Goal: Task Accomplishment & Management: Manage account settings

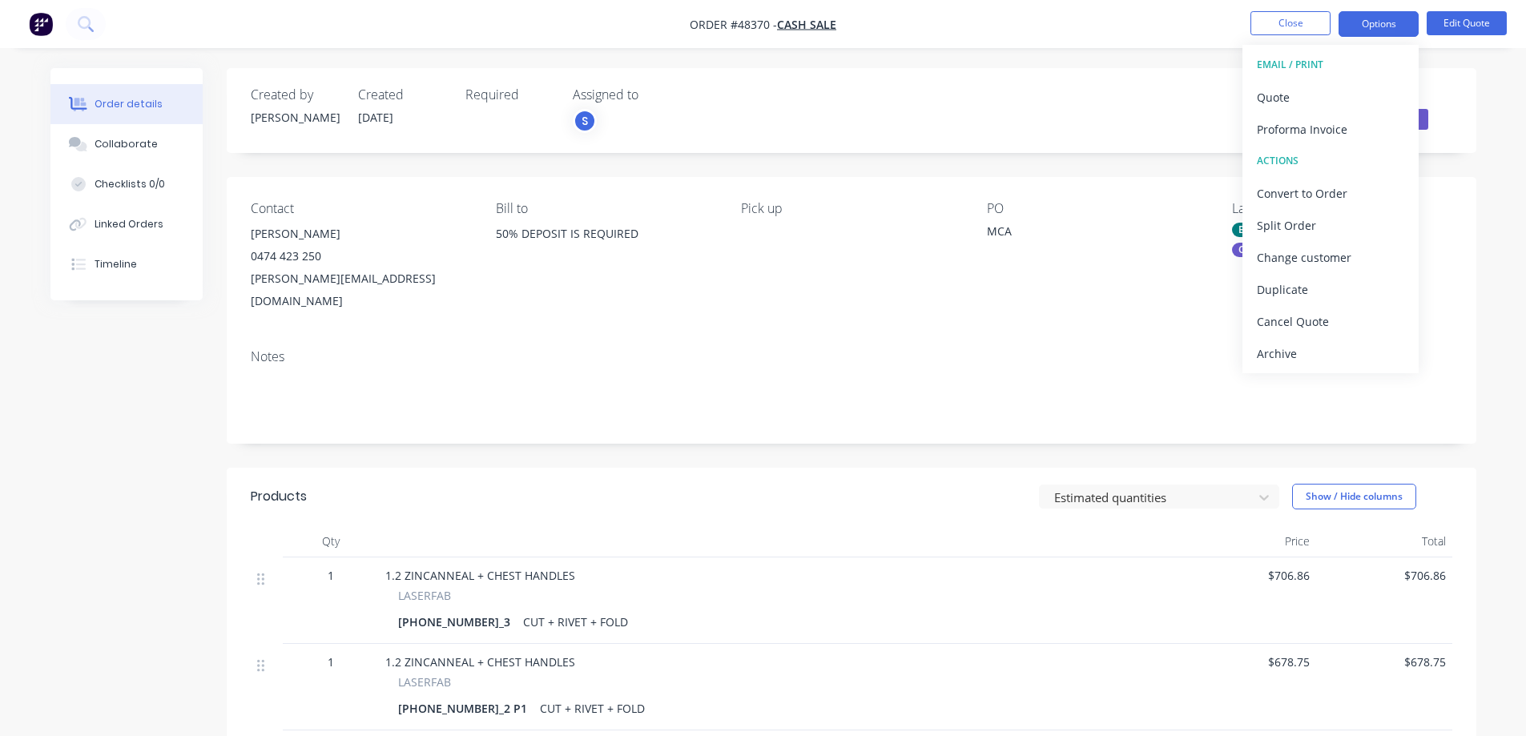
click at [1307, 29] on button "Close" at bounding box center [1291, 23] width 80 height 24
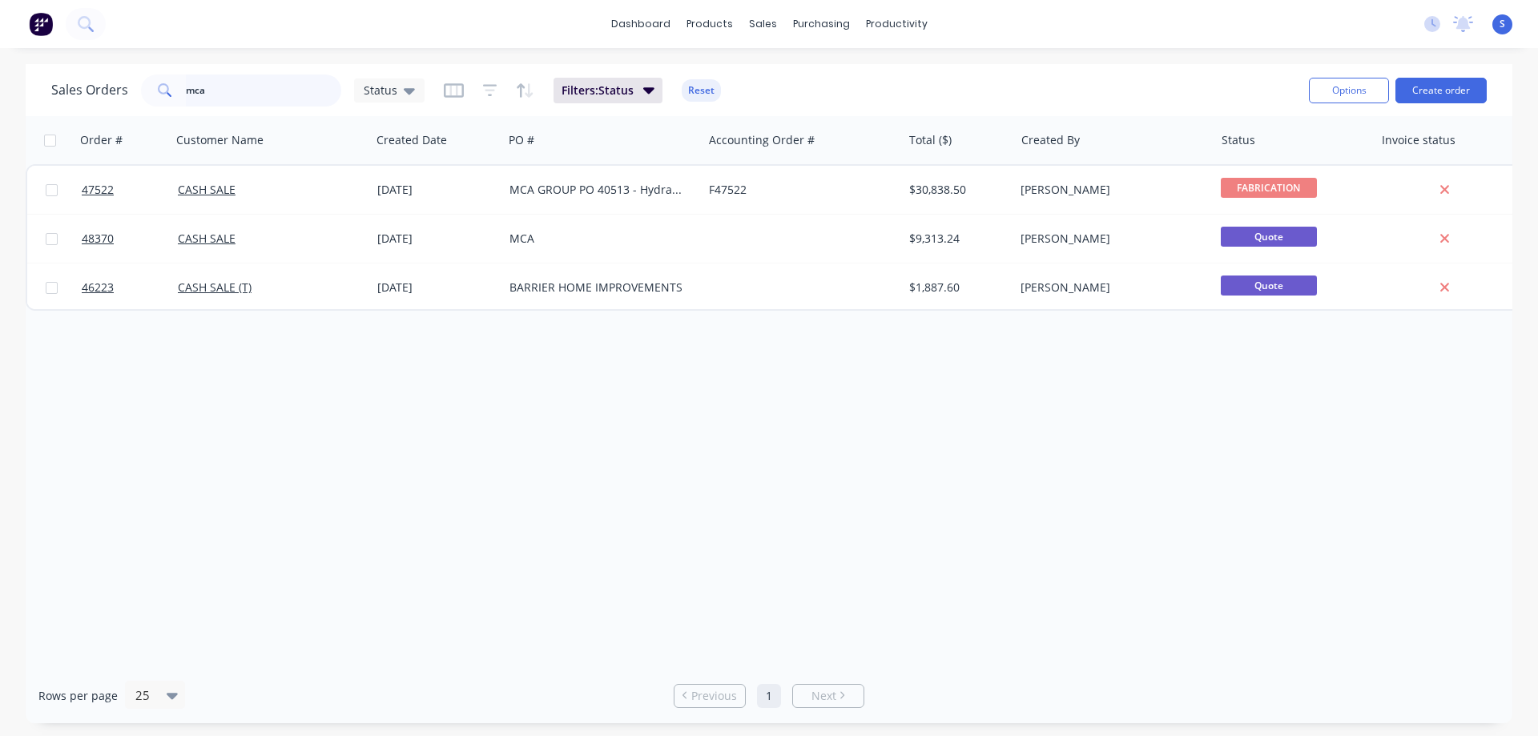
drag, startPoint x: 249, startPoint y: 91, endPoint x: 95, endPoint y: 95, distance: 154.7
click at [131, 97] on div "Sales Orders mca Status" at bounding box center [237, 91] width 373 height 32
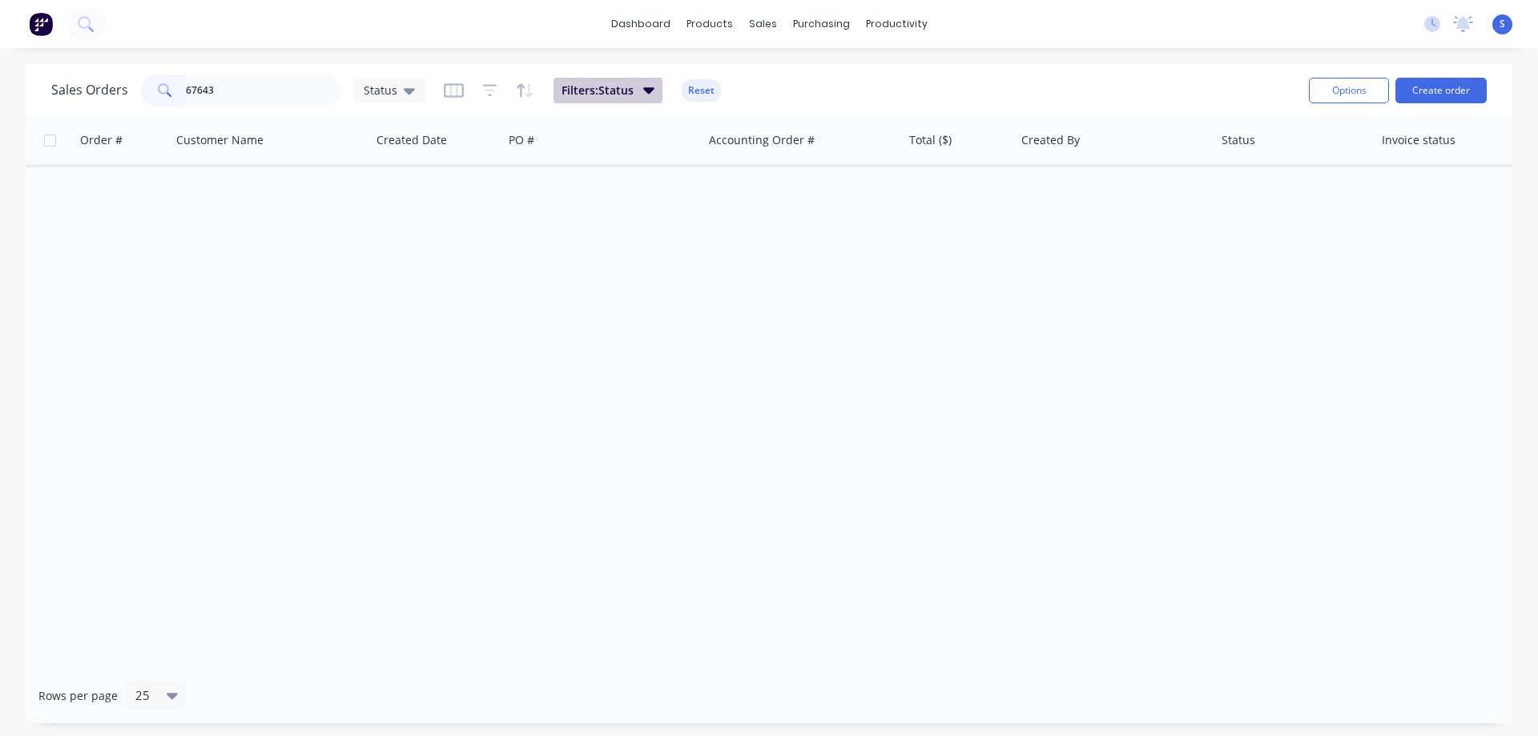
click at [633, 94] on button "Filters: Status" at bounding box center [608, 91] width 109 height 26
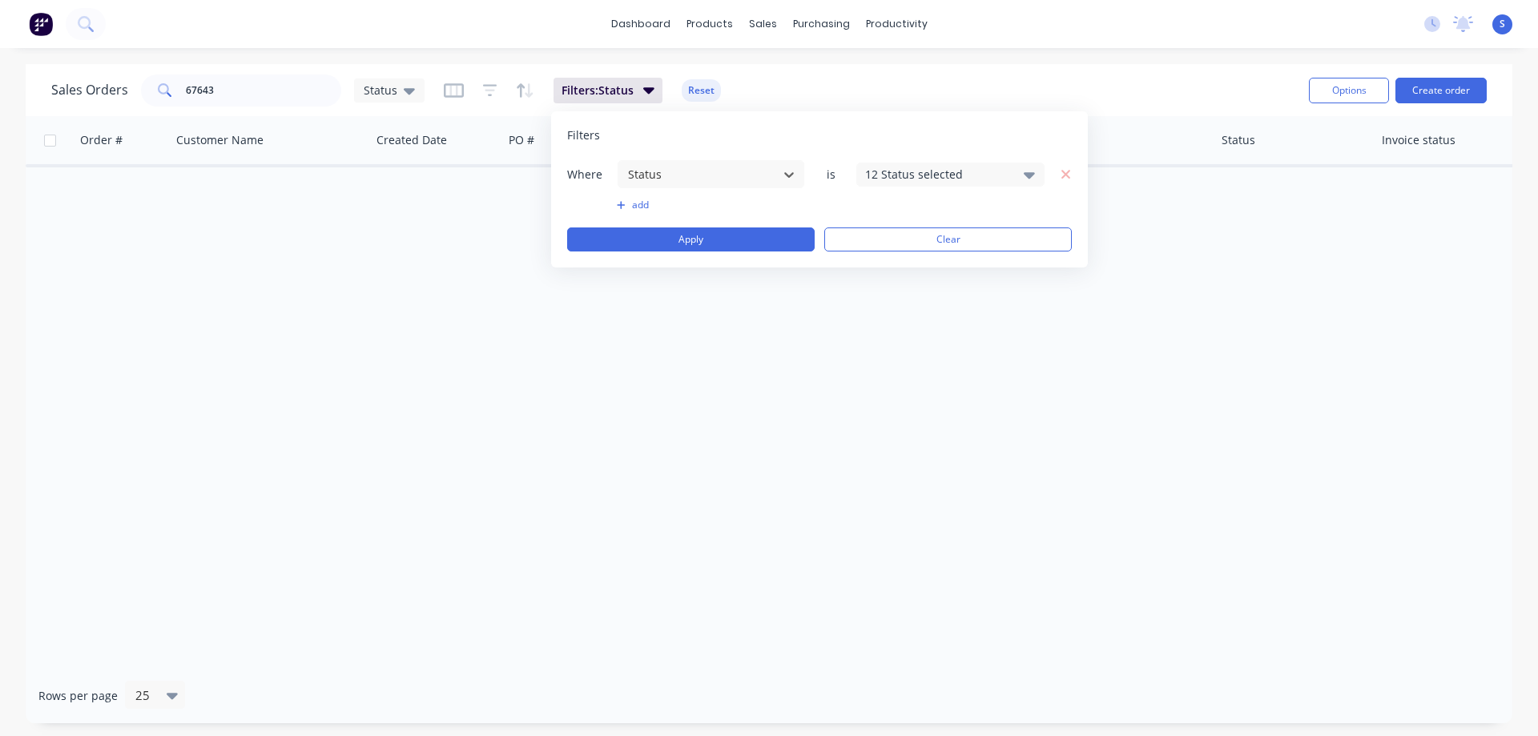
click at [872, 70] on div "Sales Orders 67643 Status Filters: Status Reset" at bounding box center [673, 89] width 1245 height 39
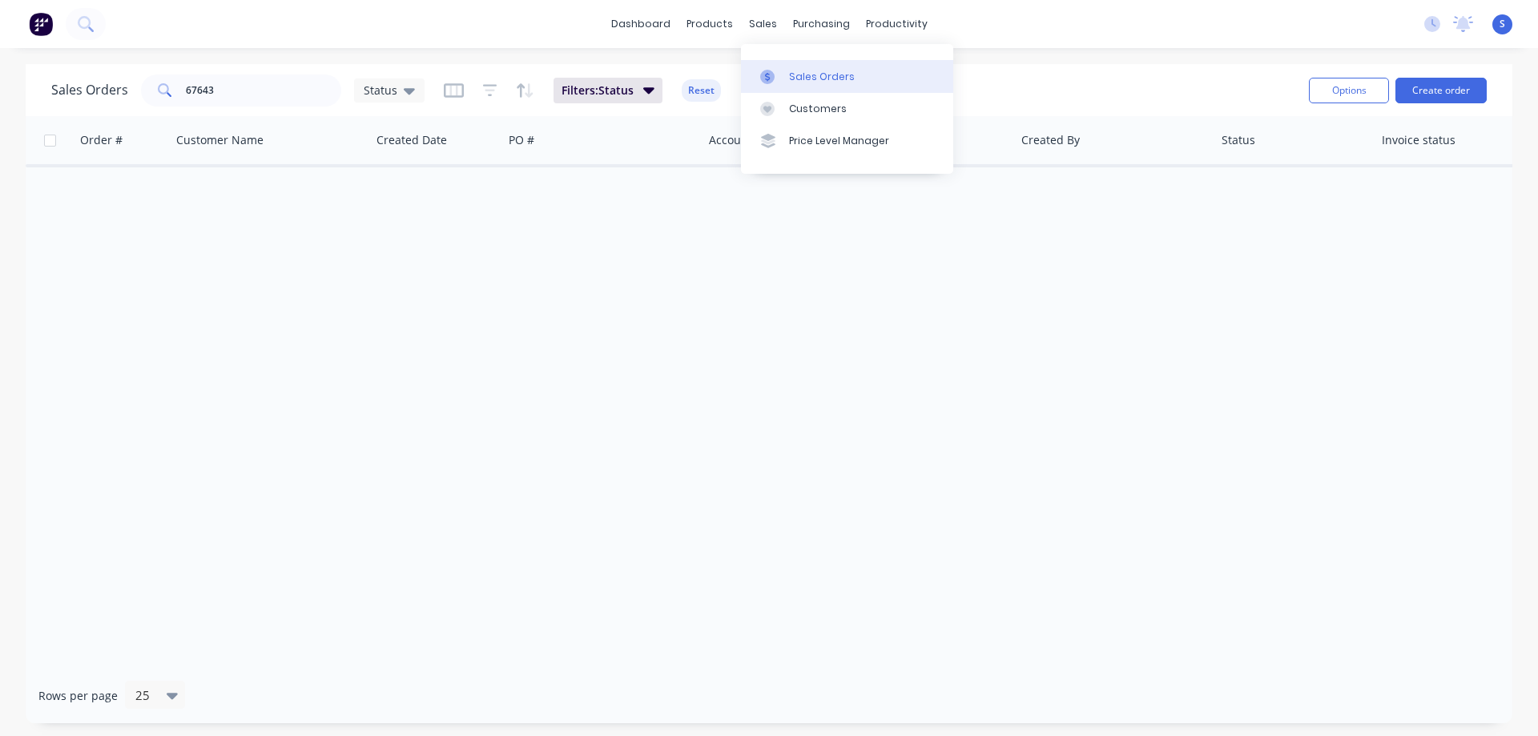
click at [805, 74] on div "Sales Orders" at bounding box center [822, 77] width 66 height 14
click at [1437, 92] on button "Create order" at bounding box center [1441, 91] width 91 height 26
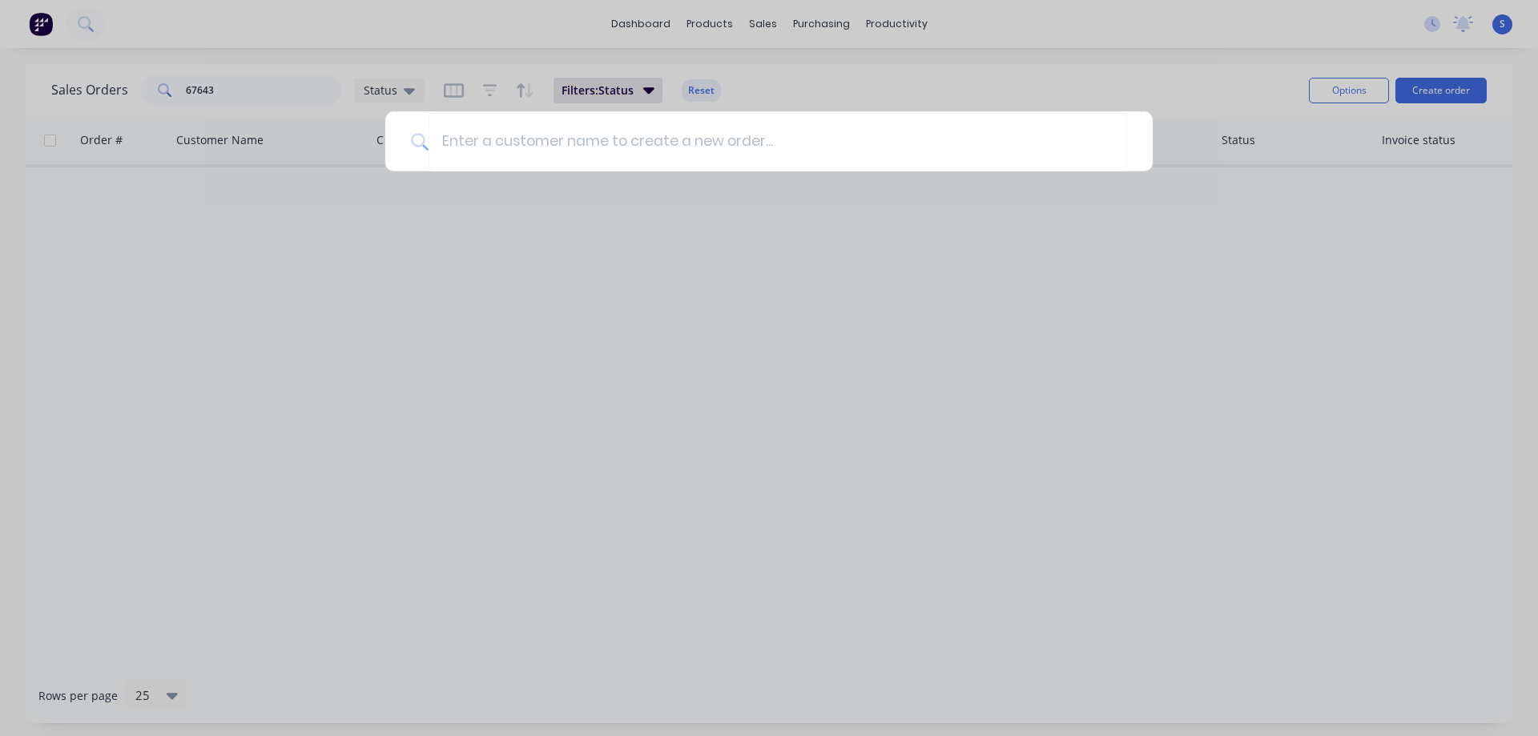
click at [1269, 207] on div at bounding box center [769, 368] width 1538 height 736
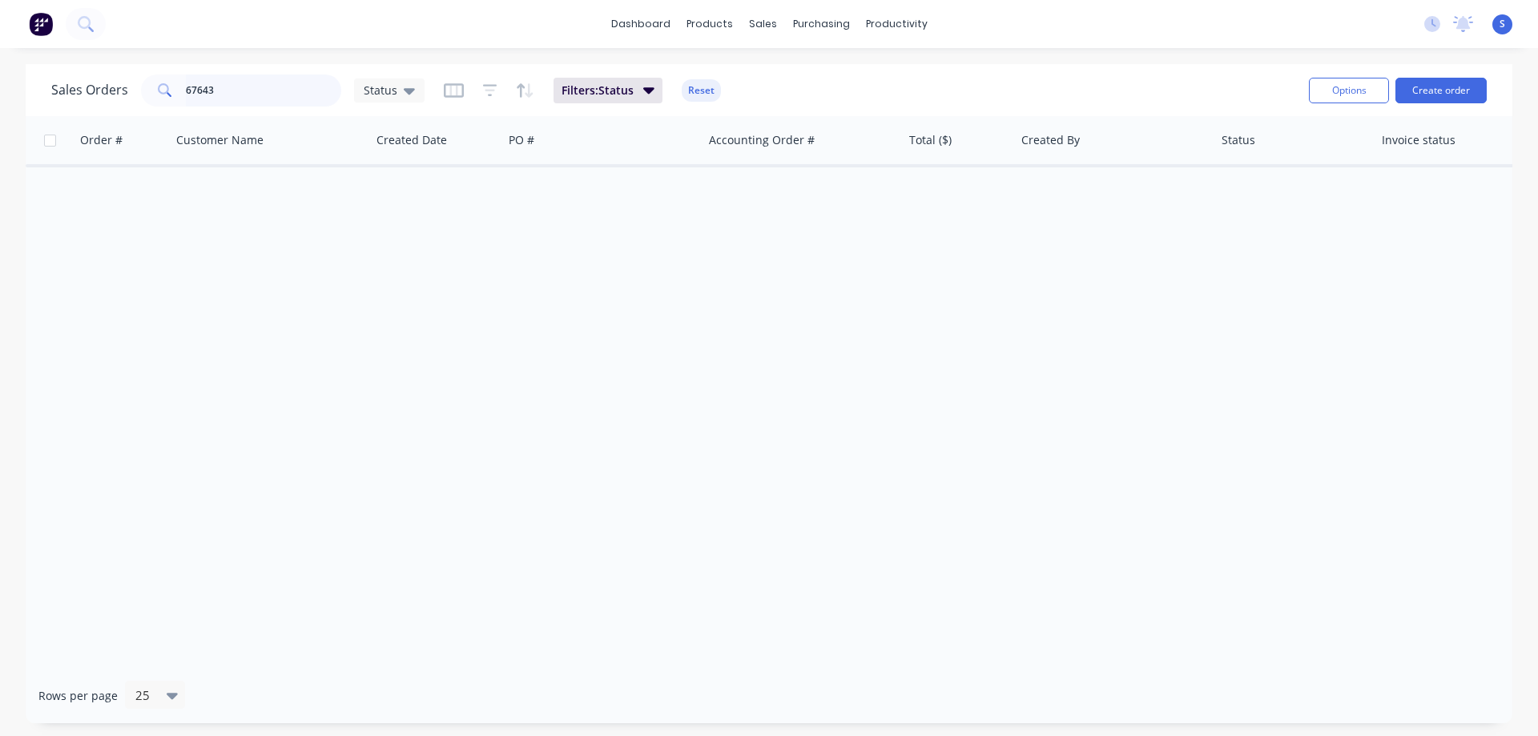
drag, startPoint x: 235, startPoint y: 98, endPoint x: 0, endPoint y: 88, distance: 234.9
click at [0, 90] on div "Sales Orders 67643 Status Filters: Status Reset Options Create order Order # Cu…" at bounding box center [769, 393] width 1538 height 659
type input "pgsr"
click at [601, 87] on span "Filters: Status" at bounding box center [598, 91] width 72 height 16
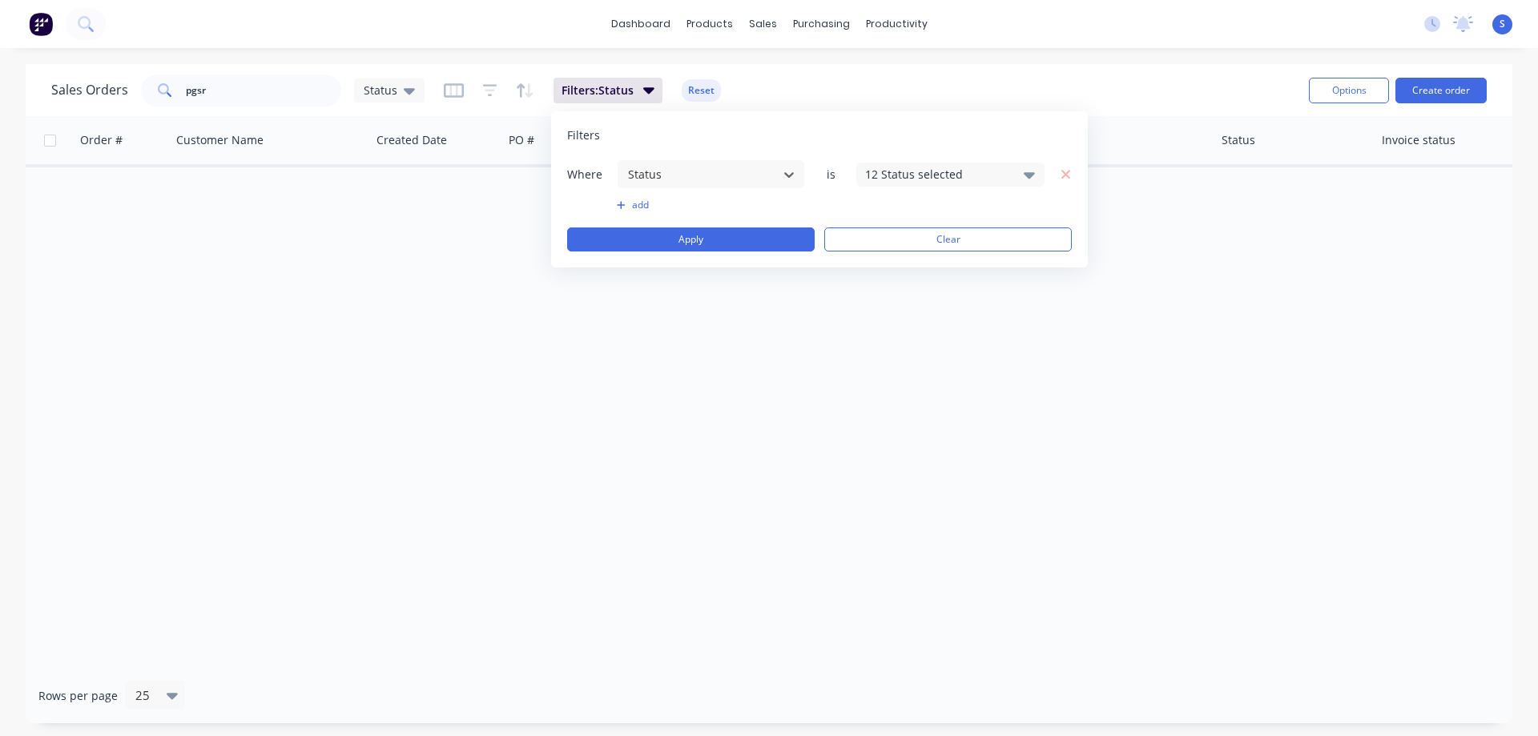
click at [973, 164] on div "12 Status selected" at bounding box center [950, 175] width 188 height 24
click at [931, 297] on div "Archived" at bounding box center [1001, 295] width 192 height 17
click at [963, 127] on div "Filters" at bounding box center [819, 135] width 505 height 16
click at [727, 230] on button "Apply" at bounding box center [691, 240] width 248 height 24
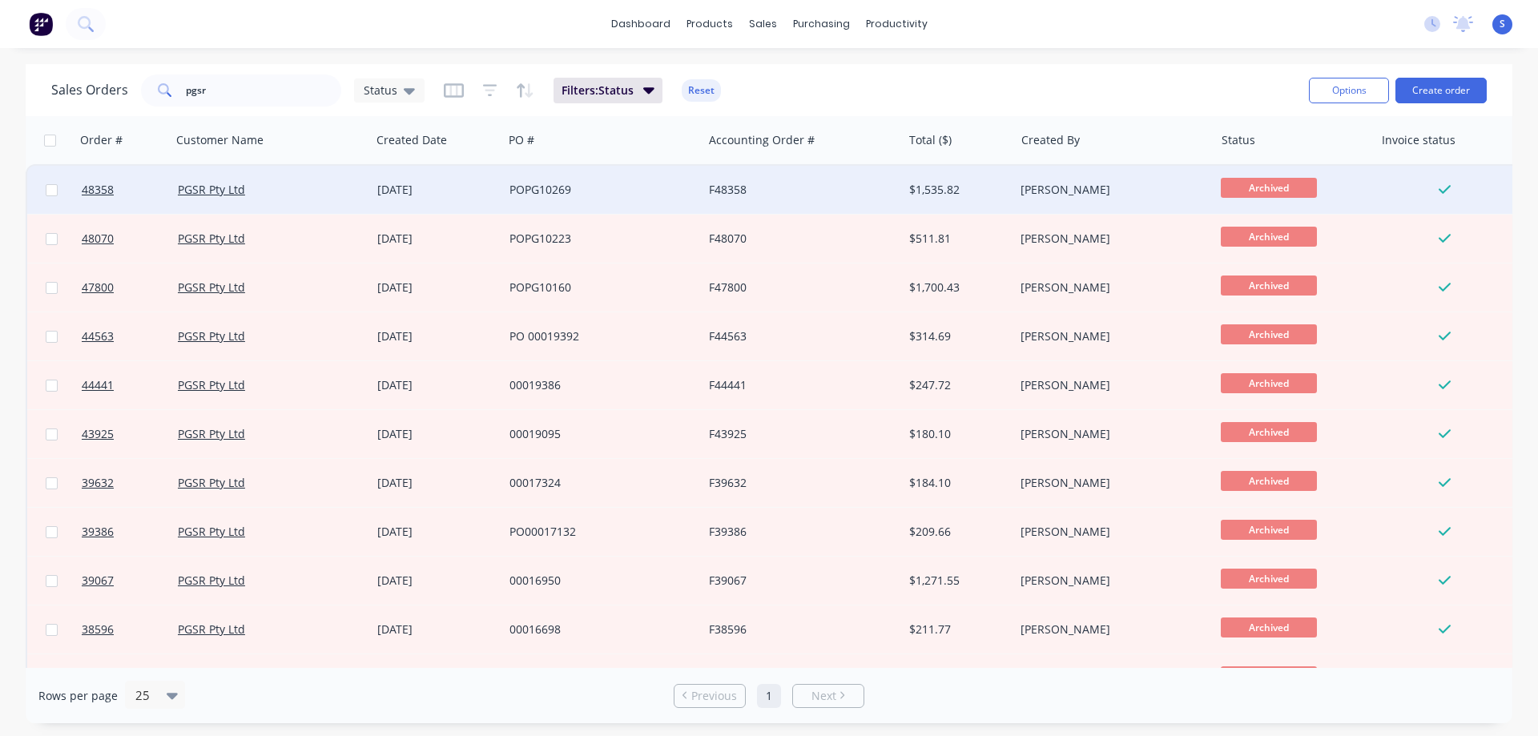
click at [560, 190] on div "POPG10269" at bounding box center [599, 190] width 178 height 16
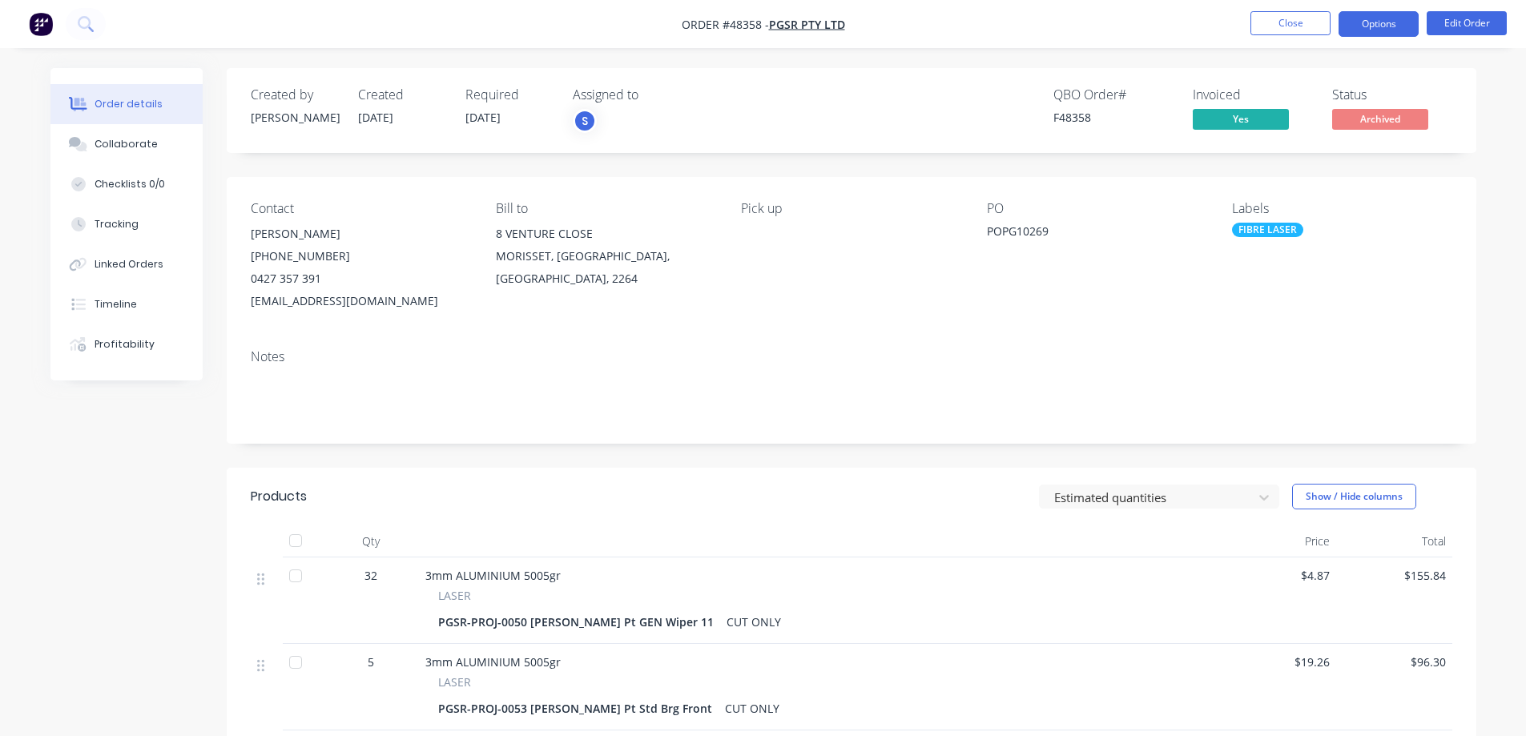
click at [1395, 27] on button "Options" at bounding box center [1379, 24] width 80 height 26
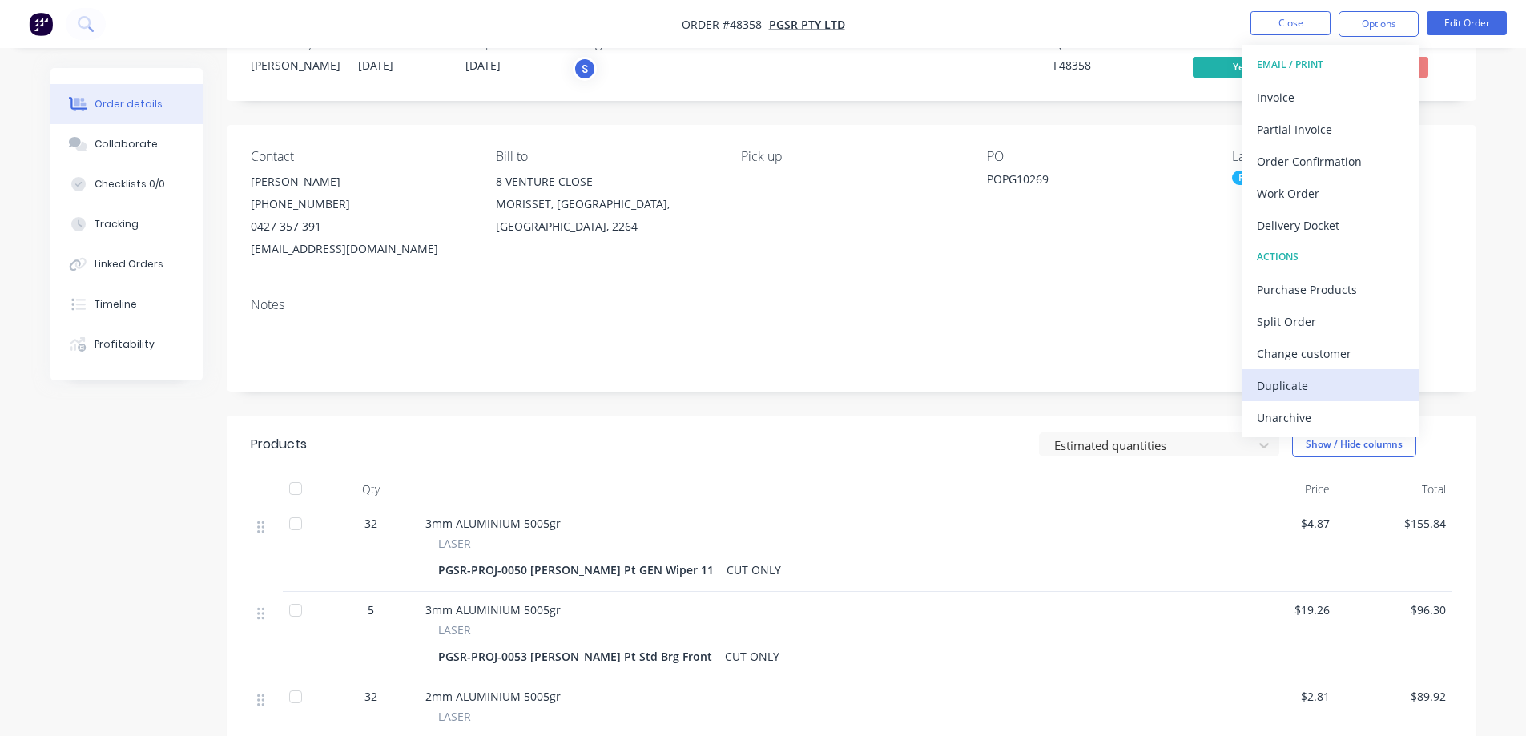
scroll to position [80, 0]
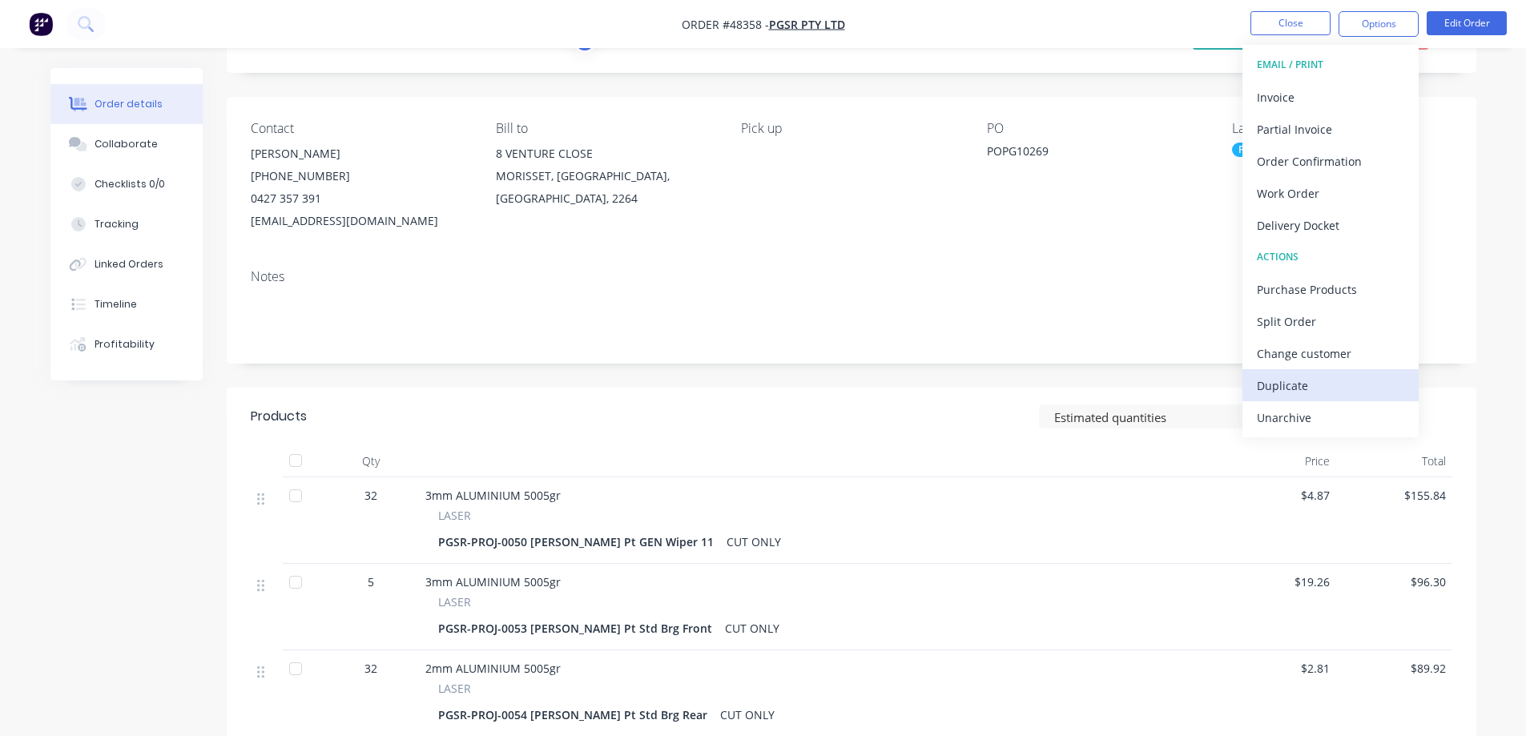
click at [1273, 385] on div "Duplicate" at bounding box center [1330, 385] width 147 height 23
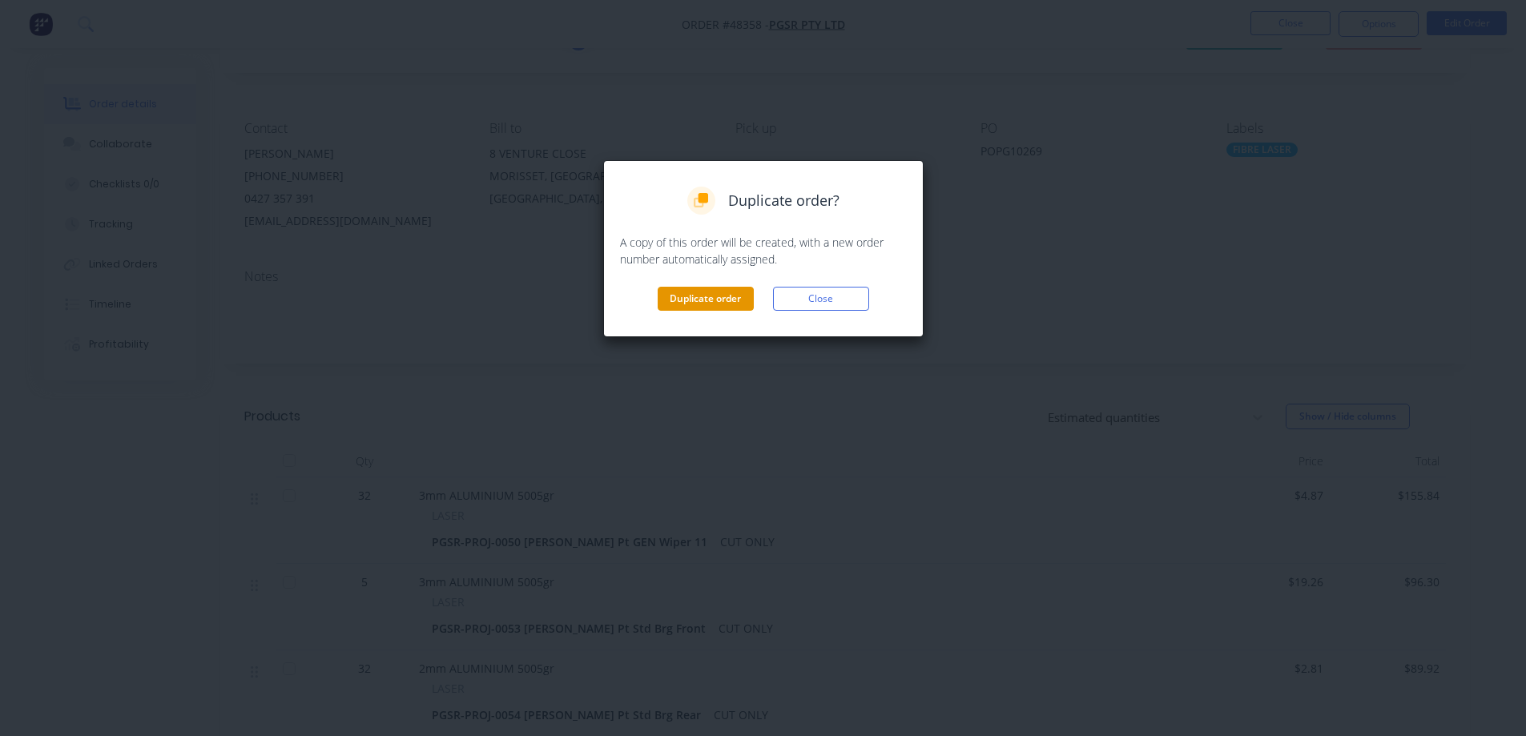
click at [701, 293] on button "Duplicate order" at bounding box center [706, 299] width 96 height 24
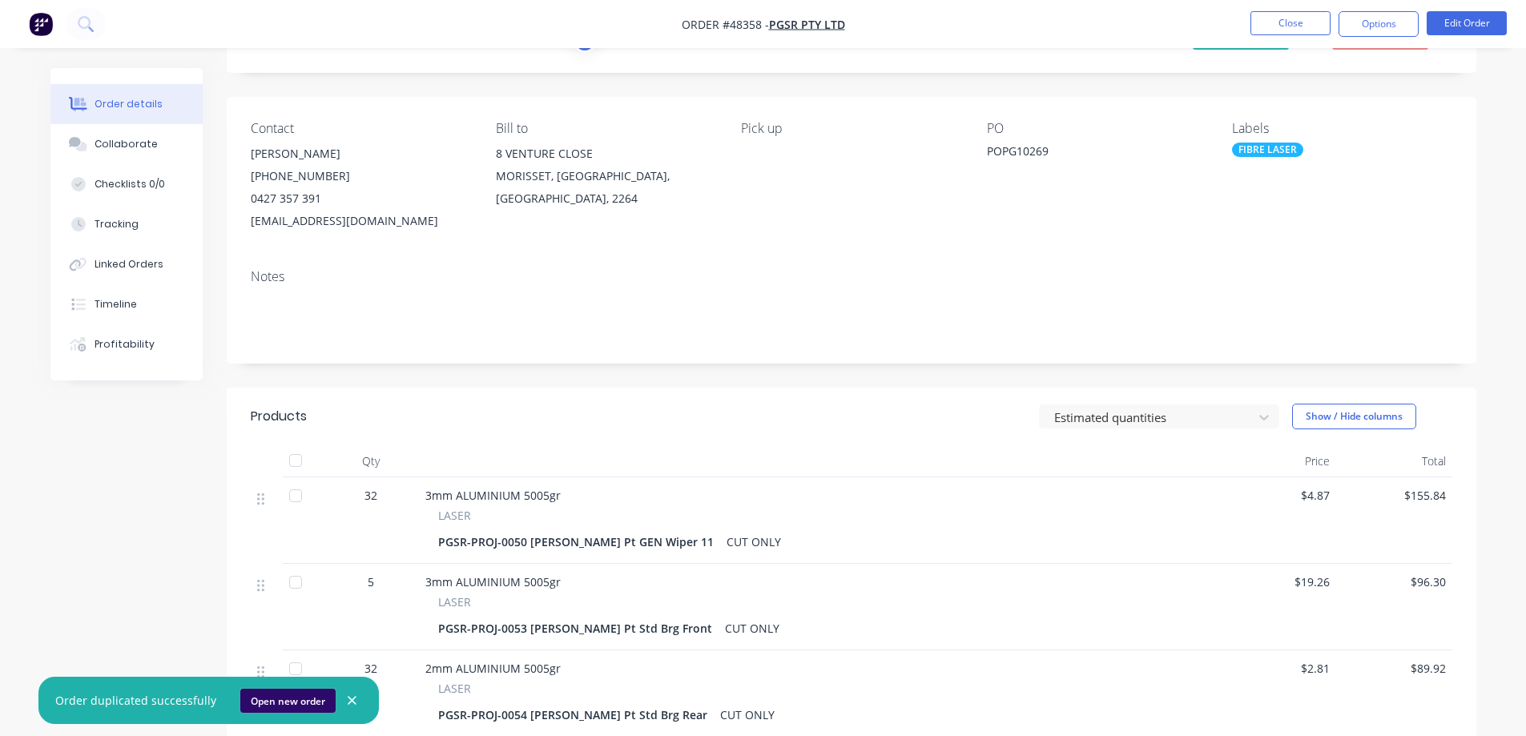
click at [280, 701] on button "Open new order" at bounding box center [287, 701] width 95 height 24
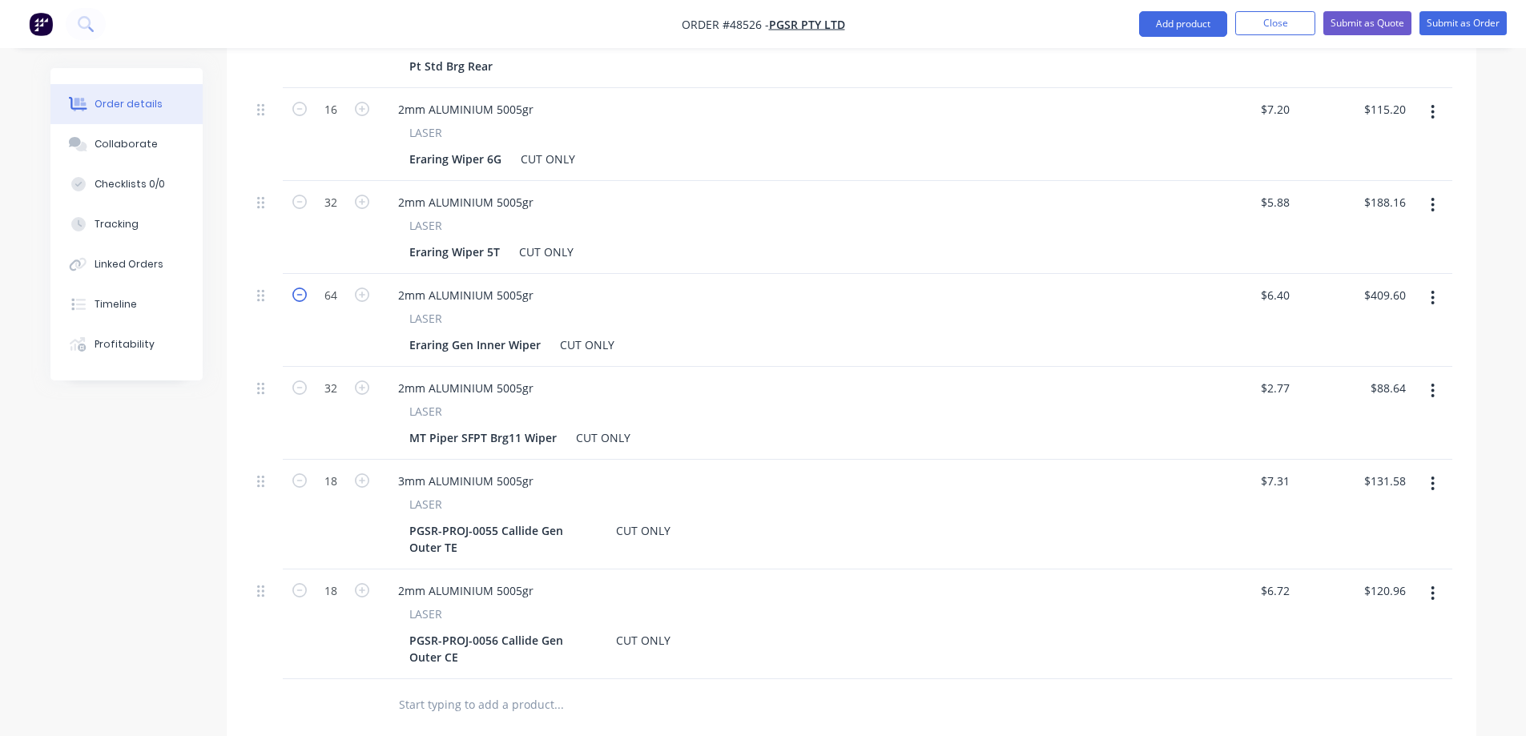
scroll to position [881, 0]
click at [258, 382] on icon at bounding box center [260, 389] width 7 height 14
click at [1439, 377] on button "button" at bounding box center [1433, 391] width 38 height 29
click at [1343, 518] on div "Delete" at bounding box center [1376, 529] width 123 height 23
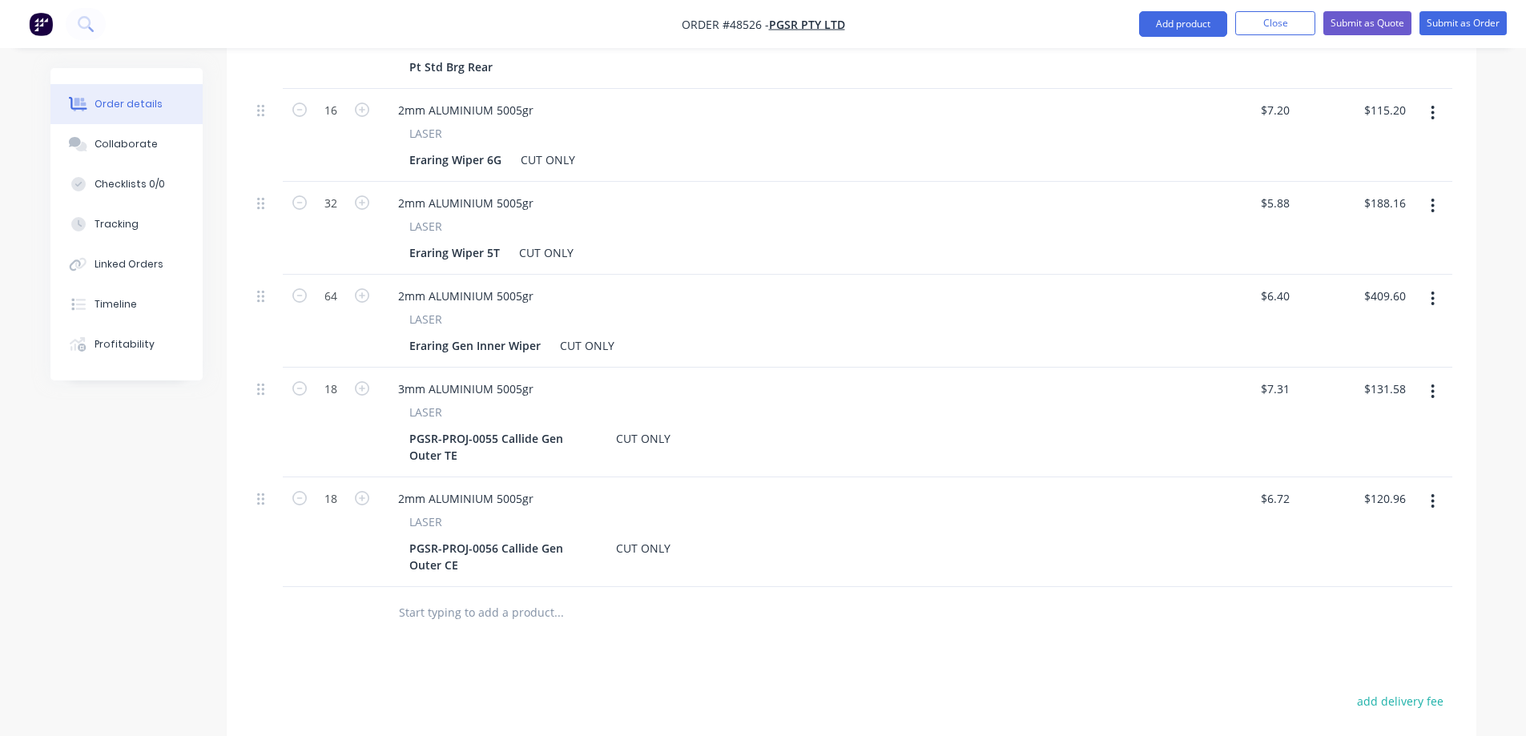
click at [1433, 383] on icon "button" at bounding box center [1433, 392] width 4 height 18
click at [1340, 518] on div "Delete" at bounding box center [1376, 529] width 123 height 23
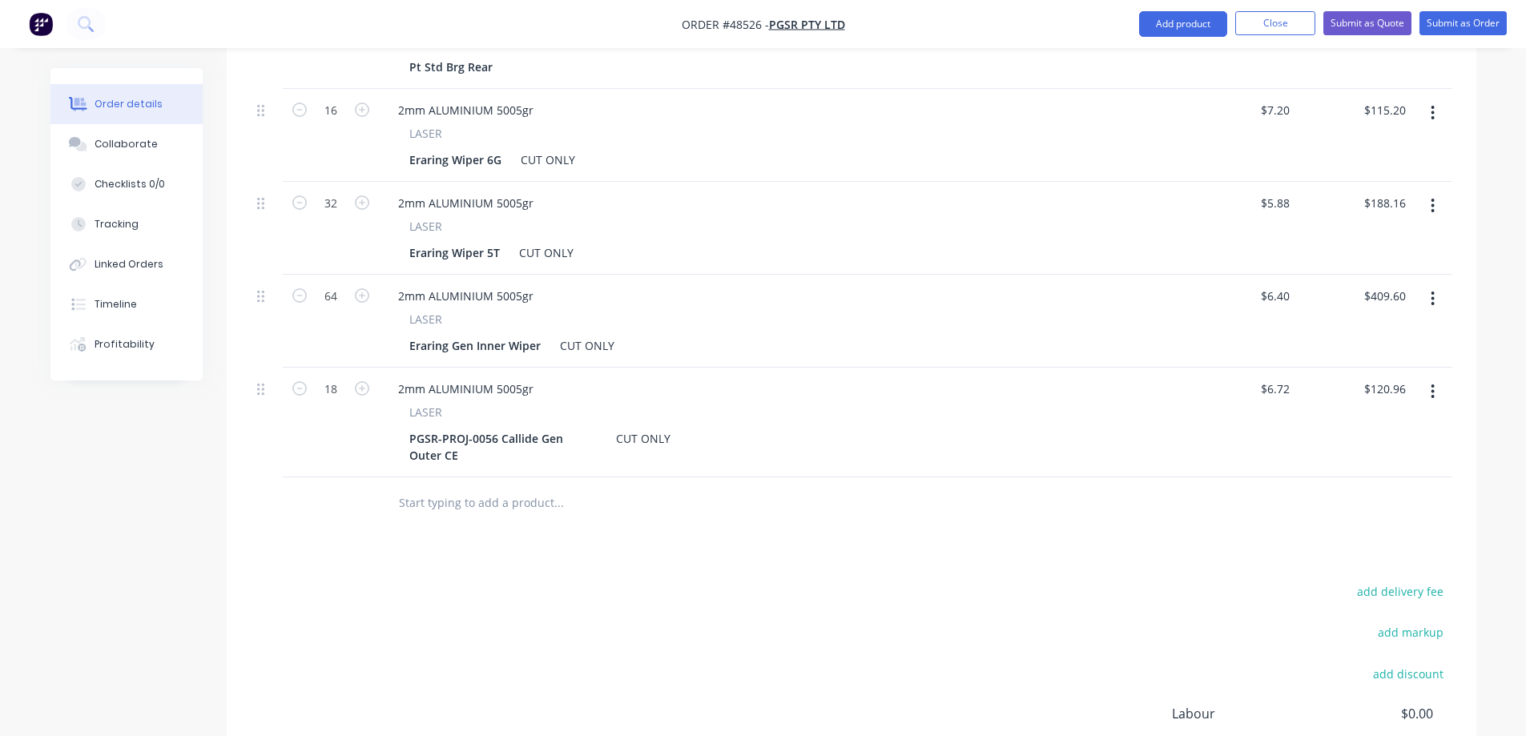
click at [1430, 377] on button "button" at bounding box center [1433, 391] width 38 height 29
click at [1351, 518] on div "Delete" at bounding box center [1376, 529] width 123 height 23
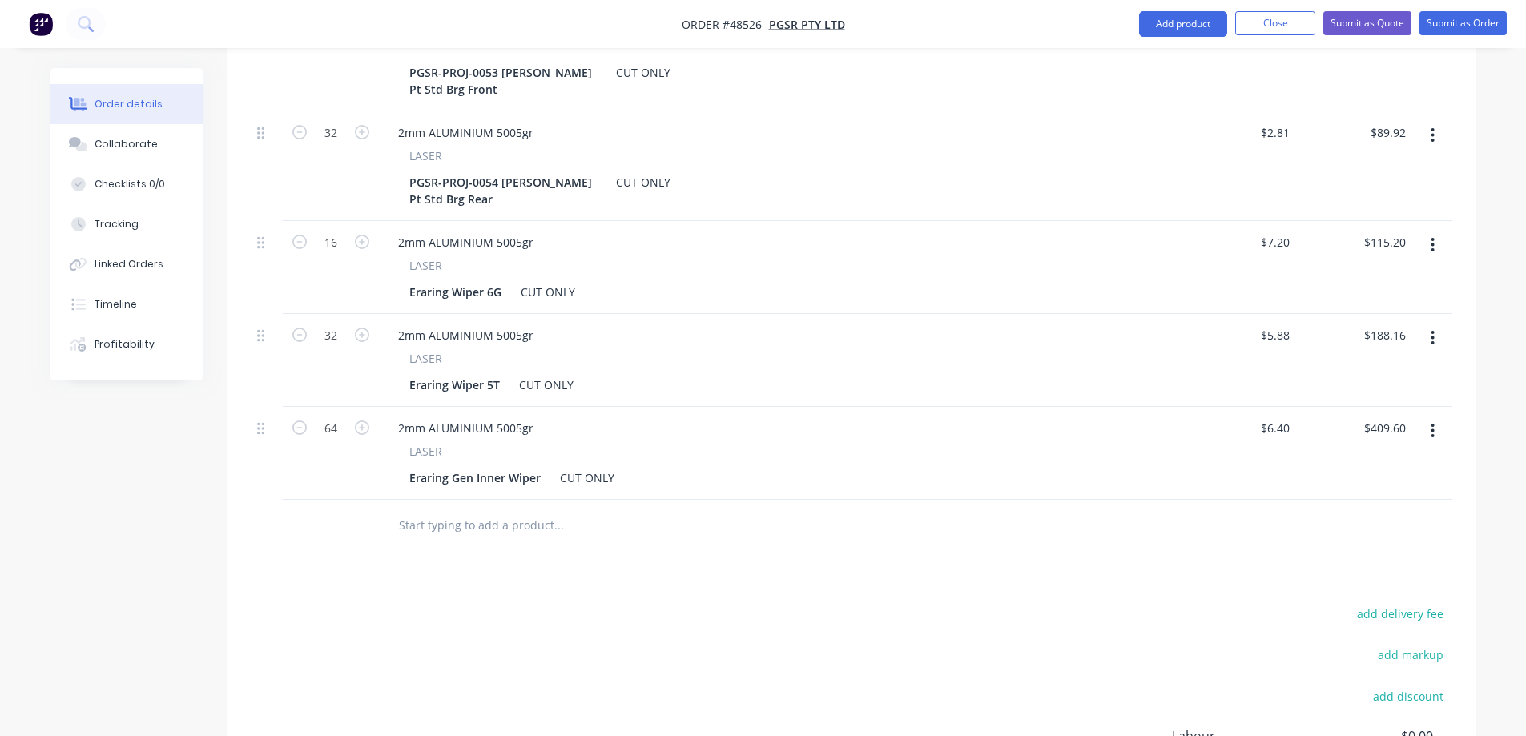
scroll to position [721, 0]
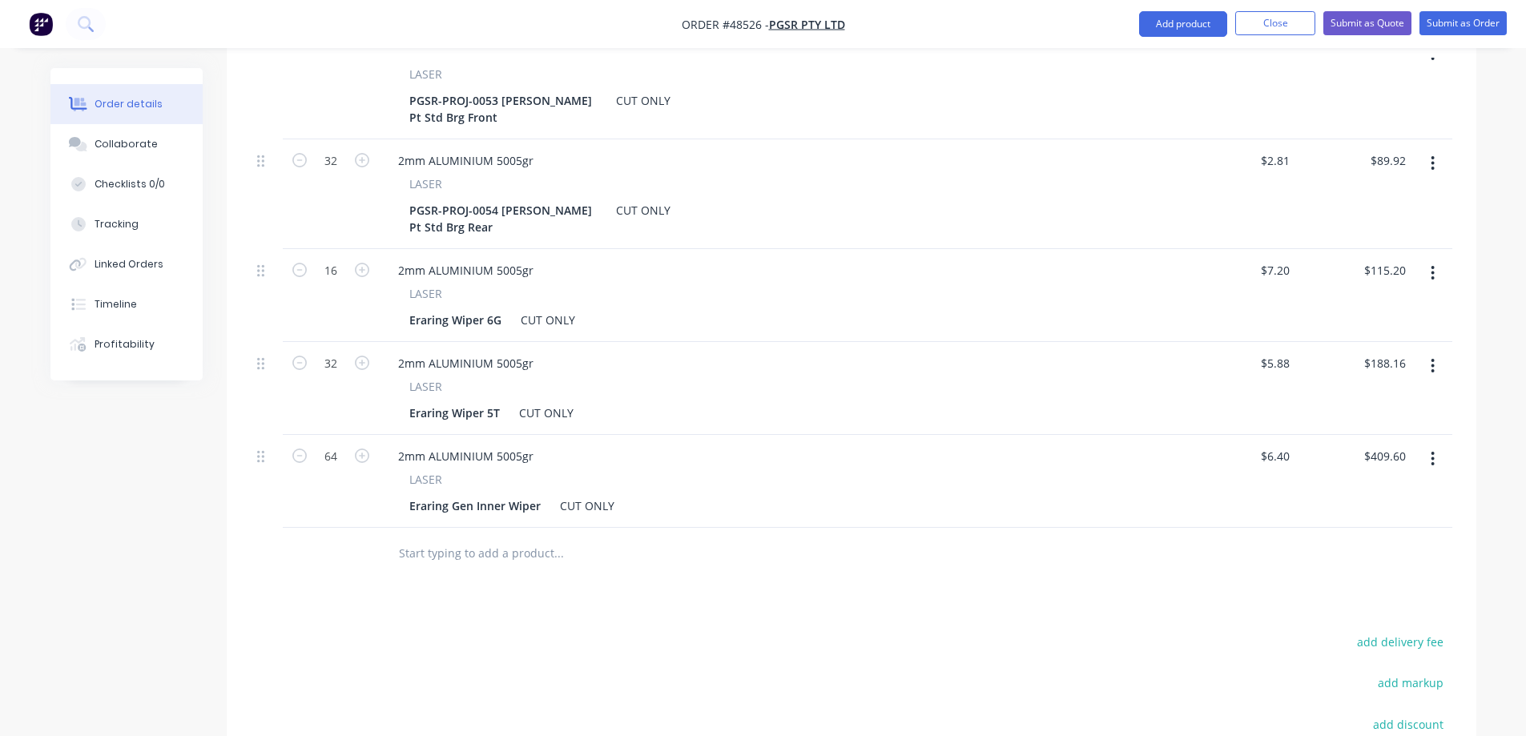
click at [1433, 359] on icon "button" at bounding box center [1433, 366] width 3 height 14
click at [1351, 493] on div "Delete" at bounding box center [1376, 504] width 123 height 23
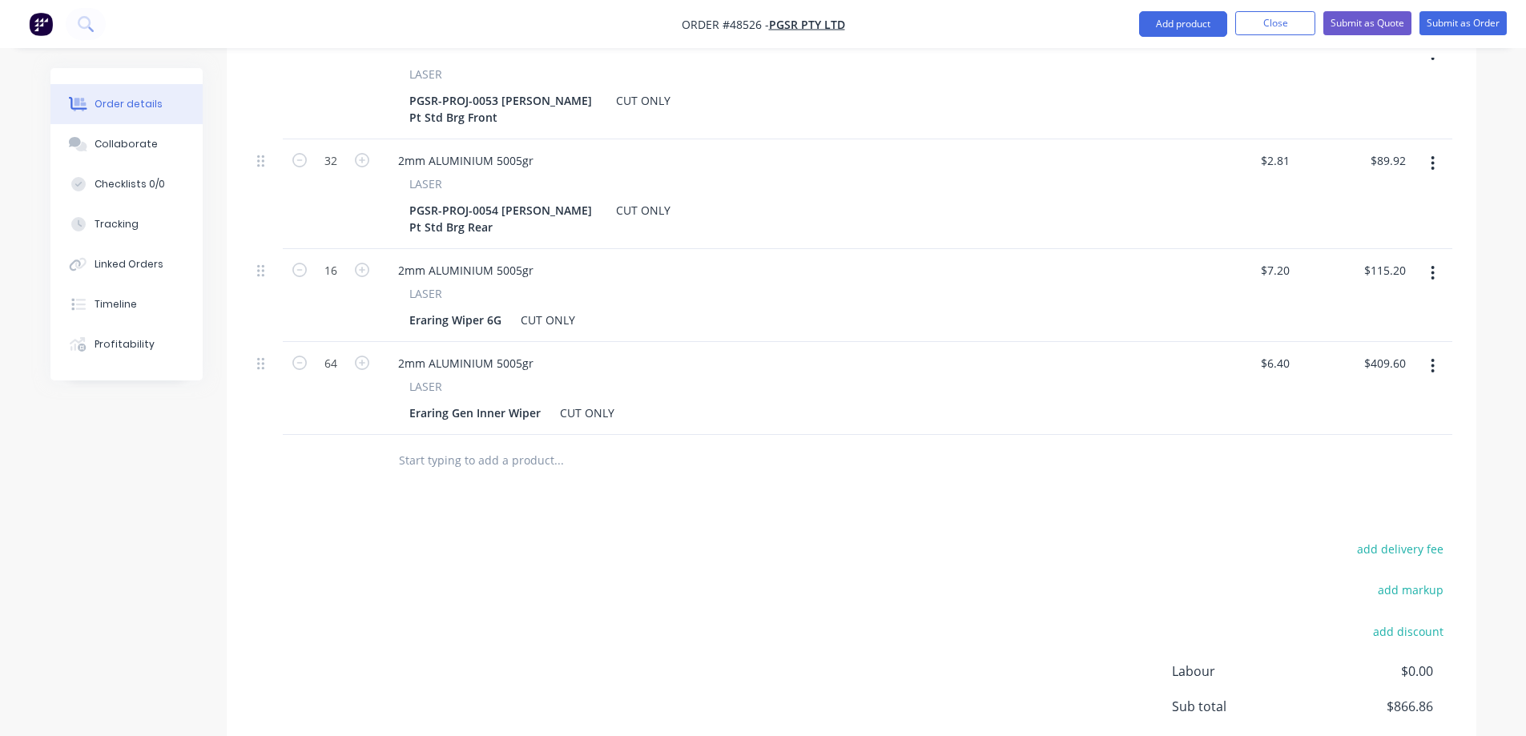
click at [1428, 259] on button "button" at bounding box center [1433, 273] width 38 height 29
click at [1335, 400] on div "Delete" at bounding box center [1376, 411] width 123 height 23
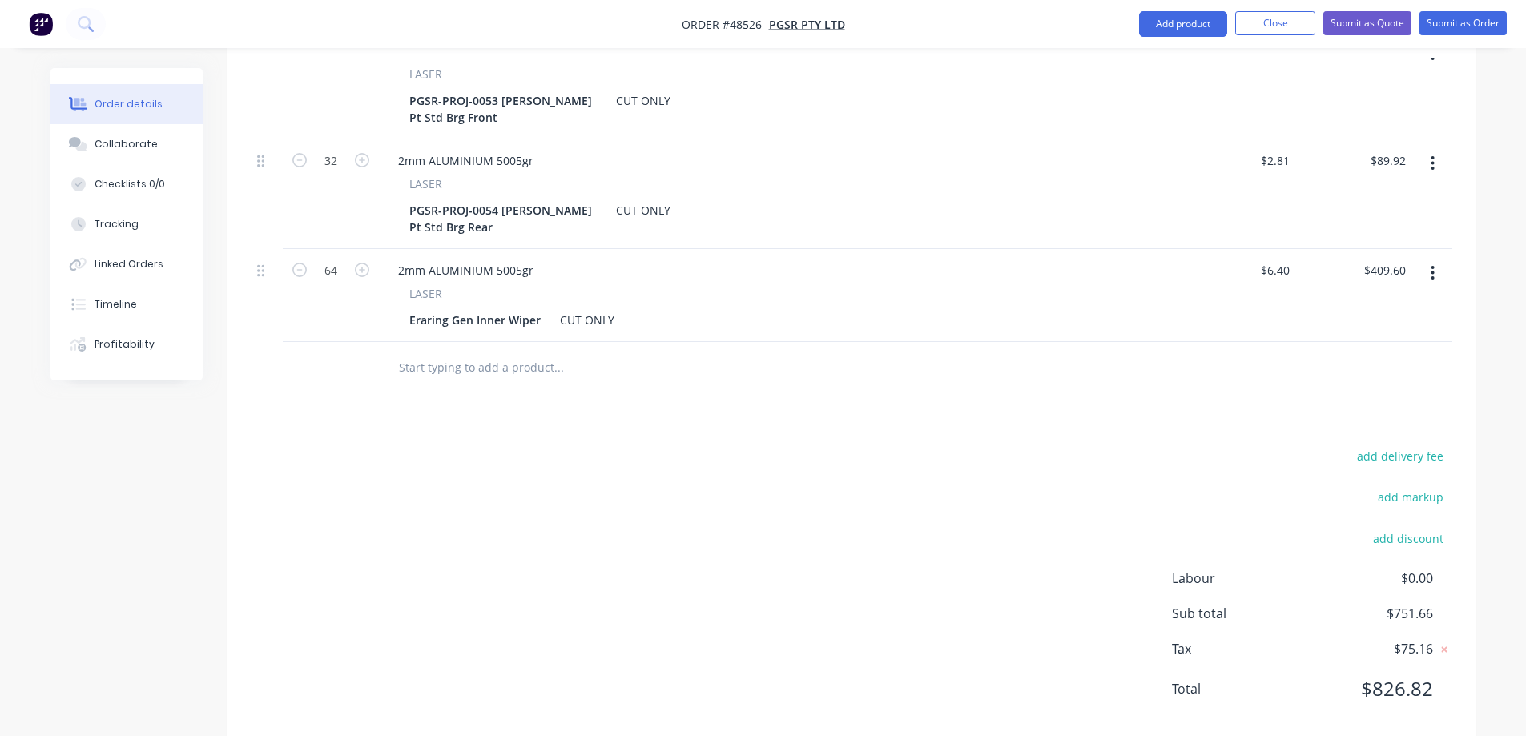
click at [1428, 149] on button "button" at bounding box center [1433, 163] width 38 height 29
click at [1359, 290] on div "Delete" at bounding box center [1376, 301] width 123 height 23
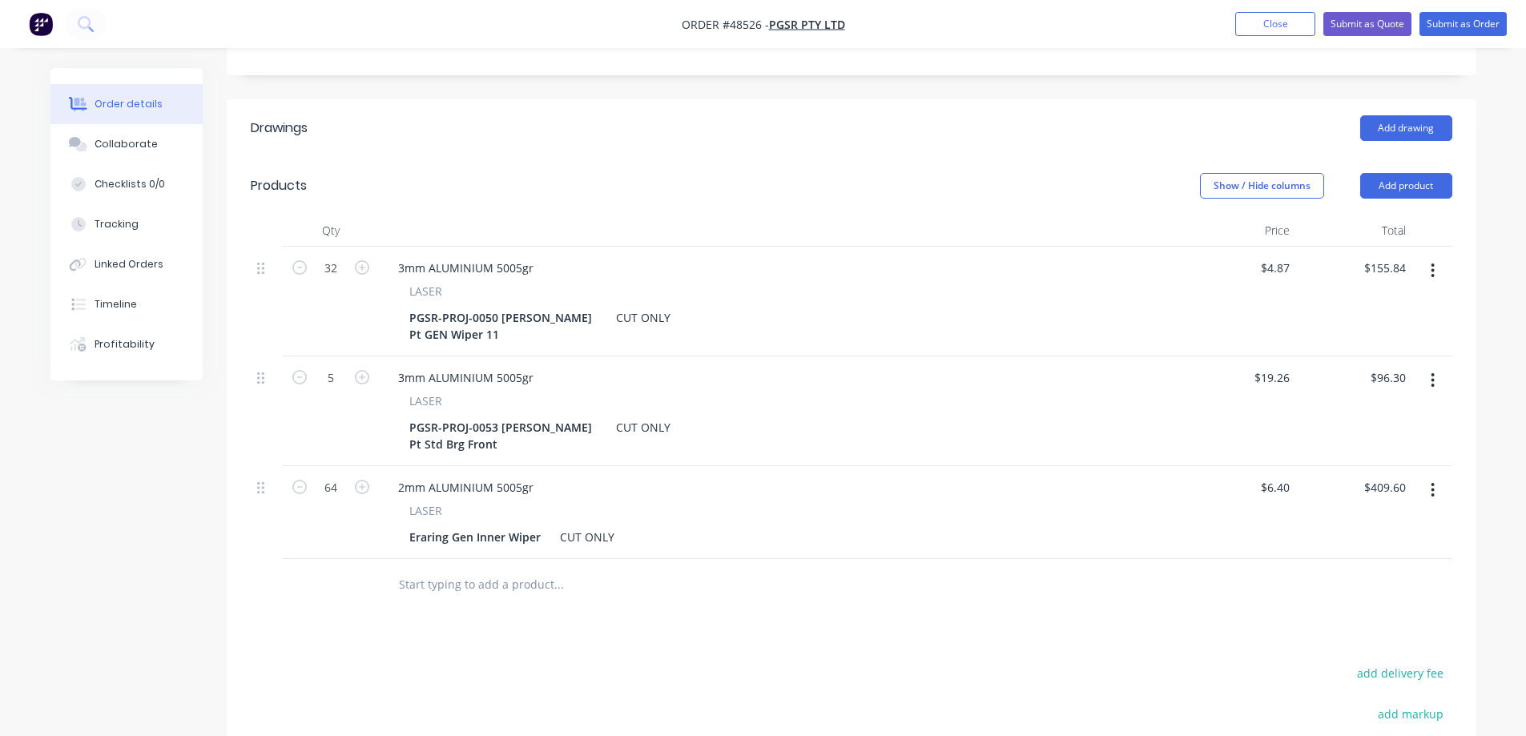
scroll to position [300, 0]
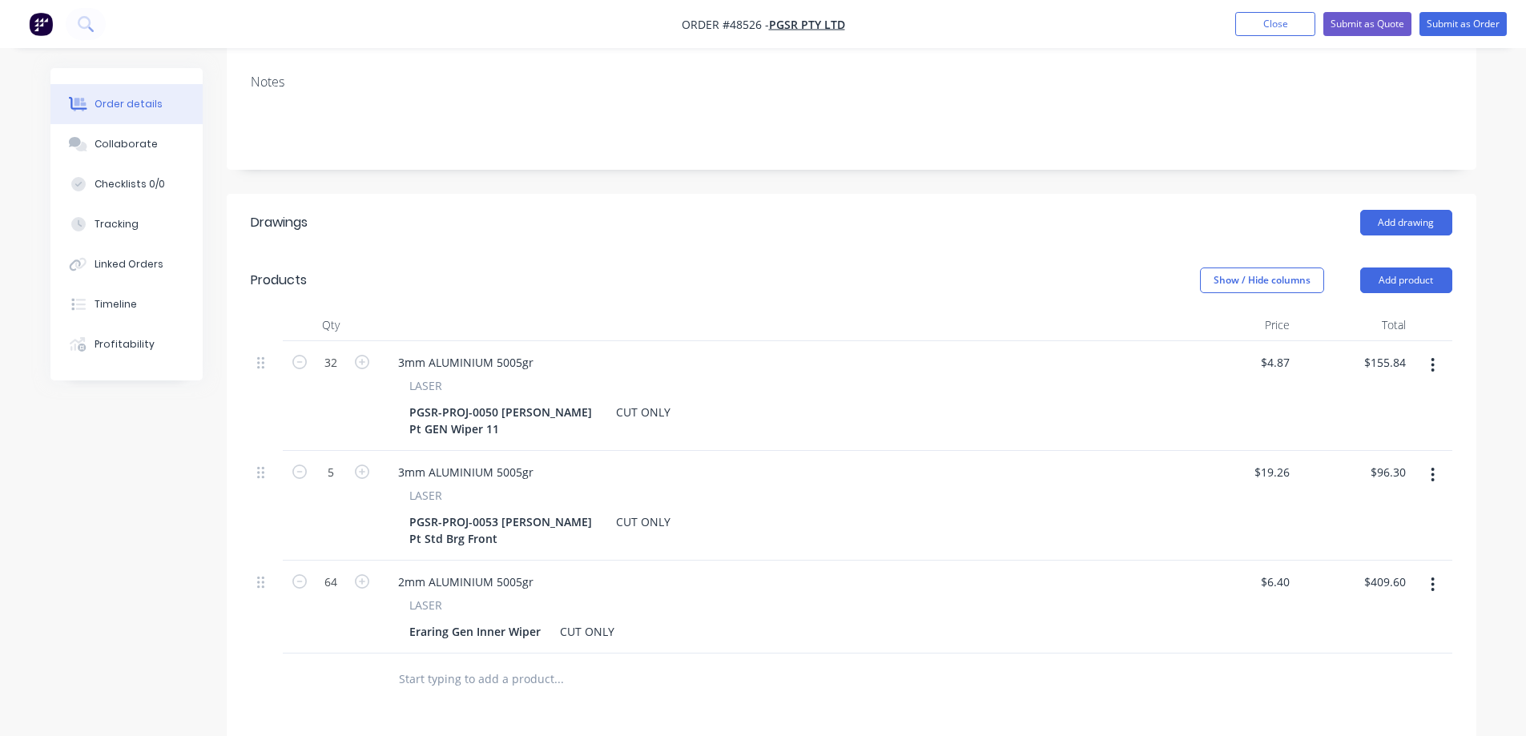
click at [1431, 466] on icon "button" at bounding box center [1433, 475] width 4 height 18
click at [1315, 602] on div "Delete" at bounding box center [1376, 613] width 123 height 23
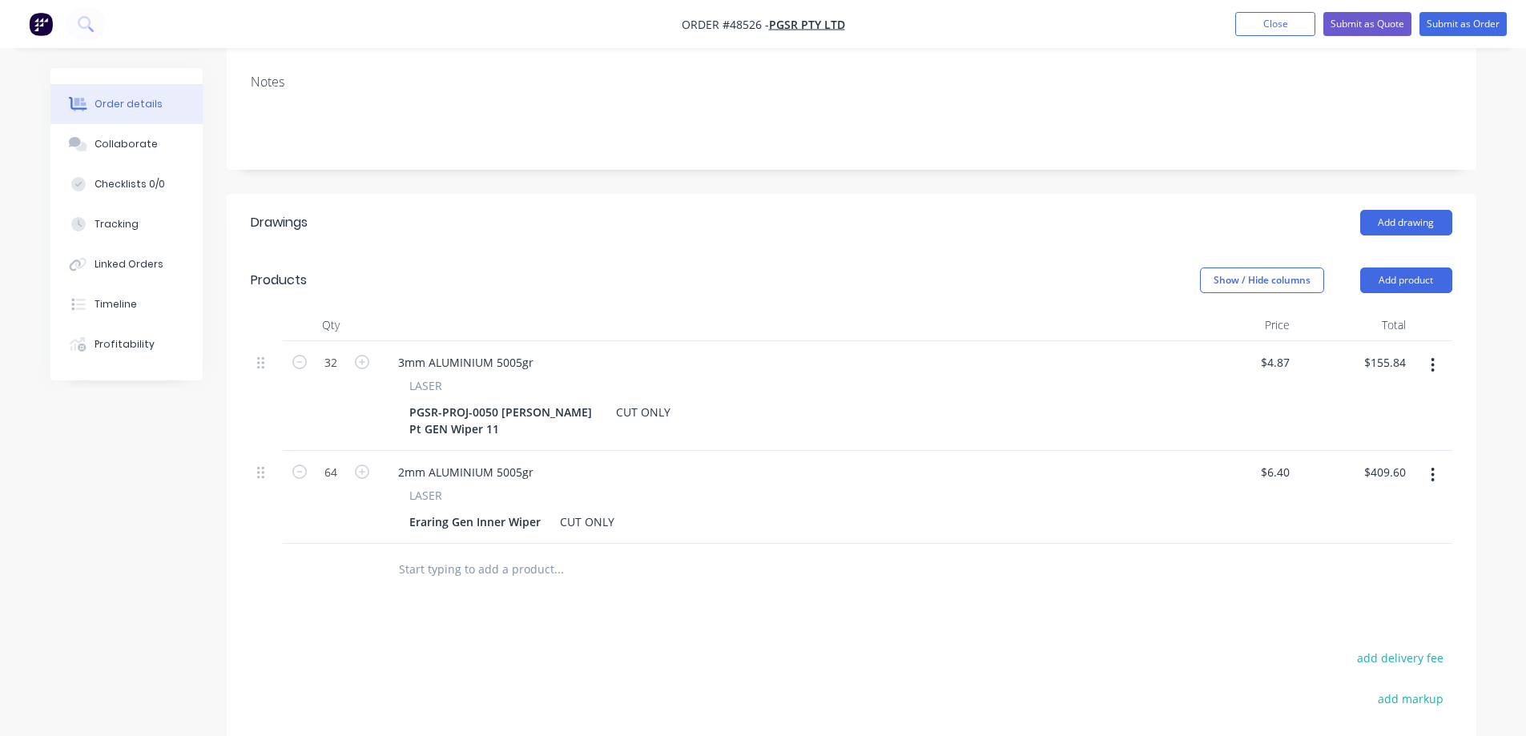
click at [1433, 357] on icon "button" at bounding box center [1433, 366] width 4 height 18
click at [1372, 492] on div "Delete" at bounding box center [1376, 503] width 123 height 23
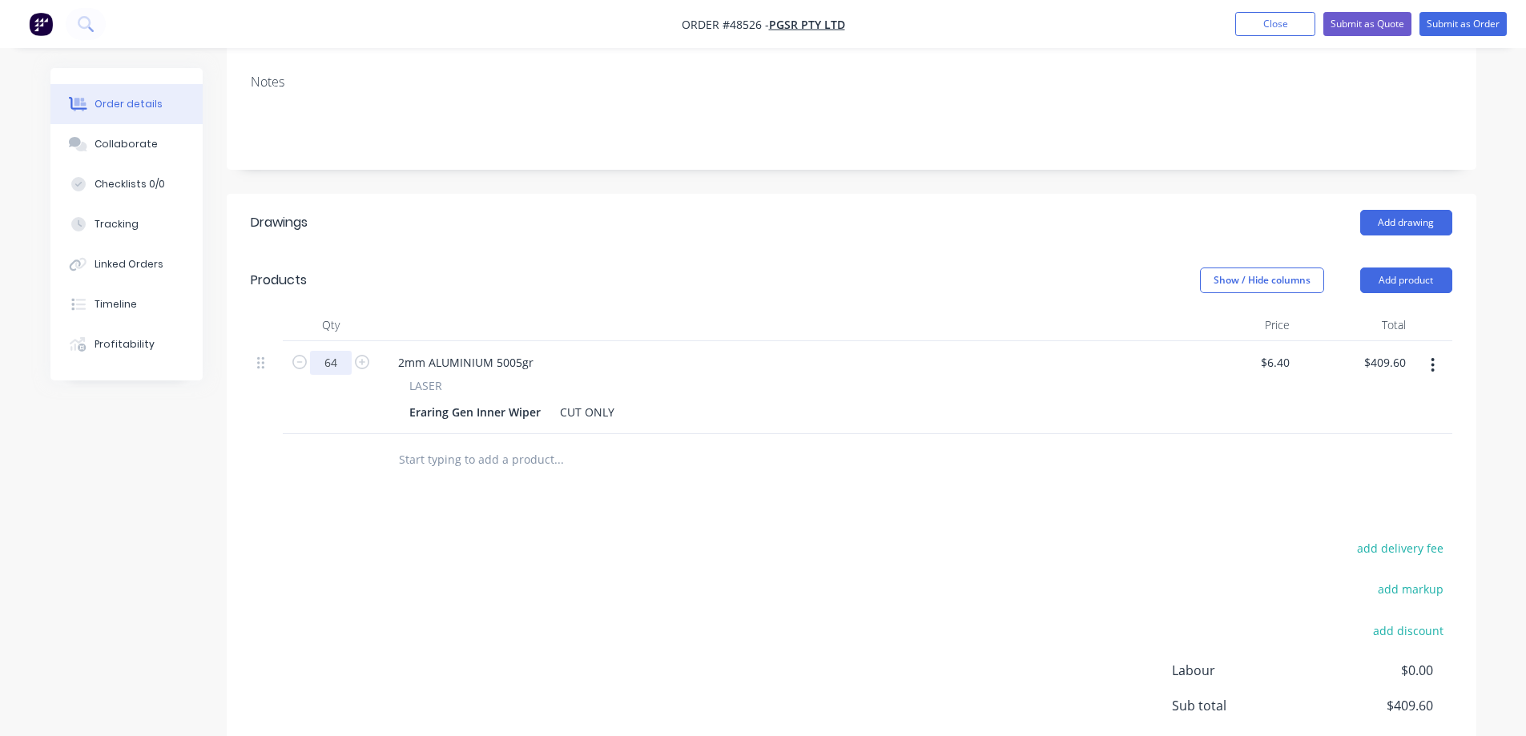
click at [328, 351] on input "64" at bounding box center [331, 363] width 42 height 24
type input "32"
type input "$204.80"
click at [503, 538] on div "add delivery fee add markup add discount Labour $0.00 Sub total $204.80 Tax $20…" at bounding box center [852, 675] width 1202 height 274
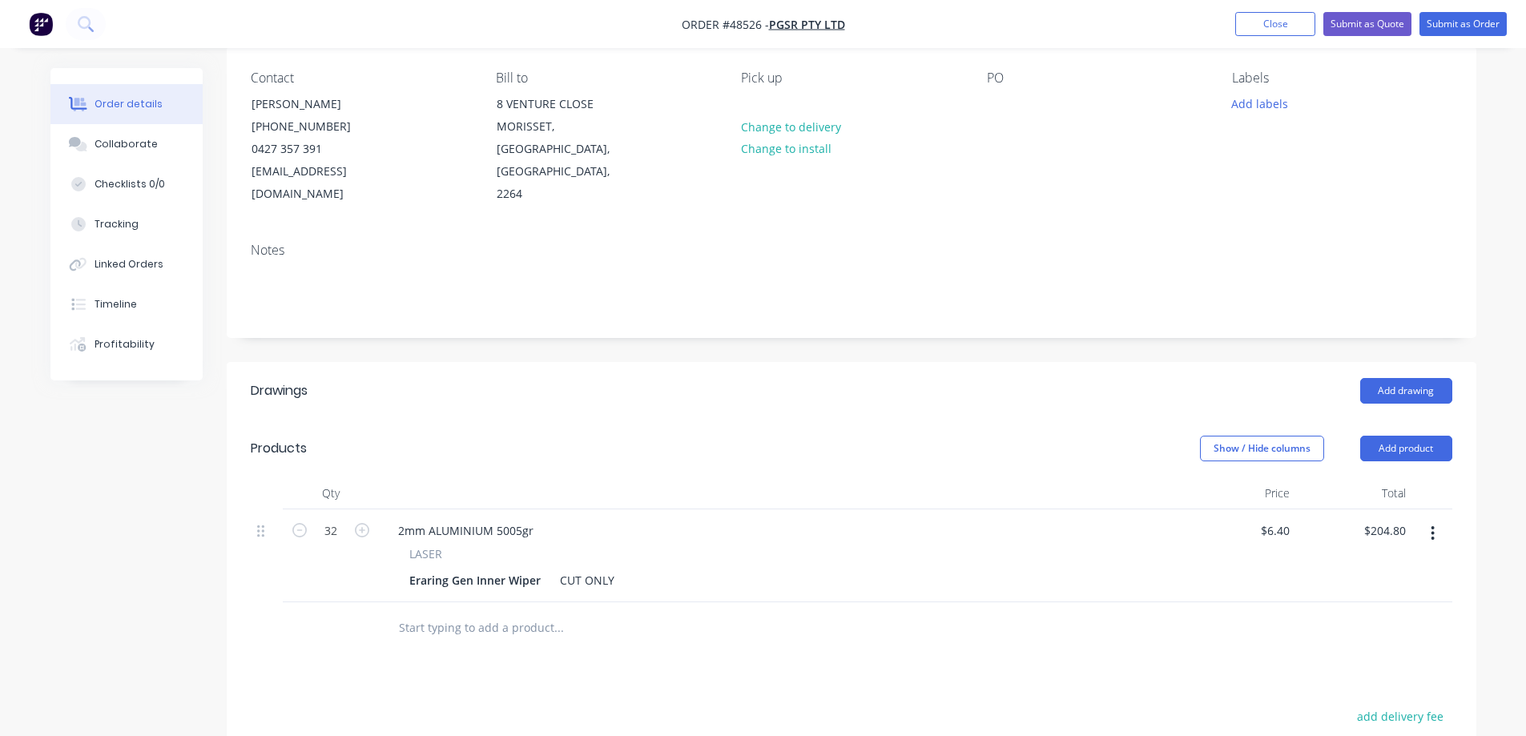
scroll to position [0, 0]
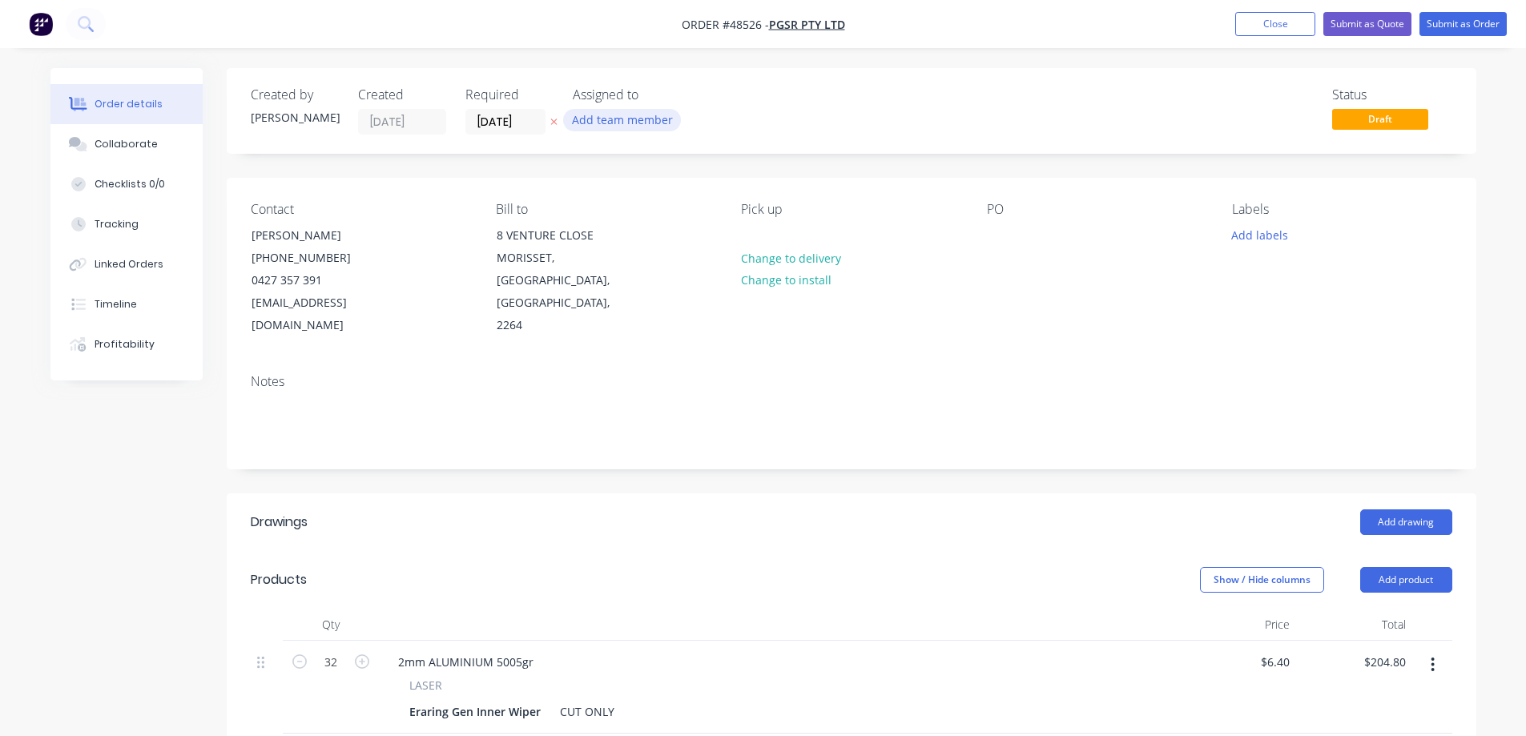
click at [624, 123] on button "Add team member" at bounding box center [622, 120] width 118 height 22
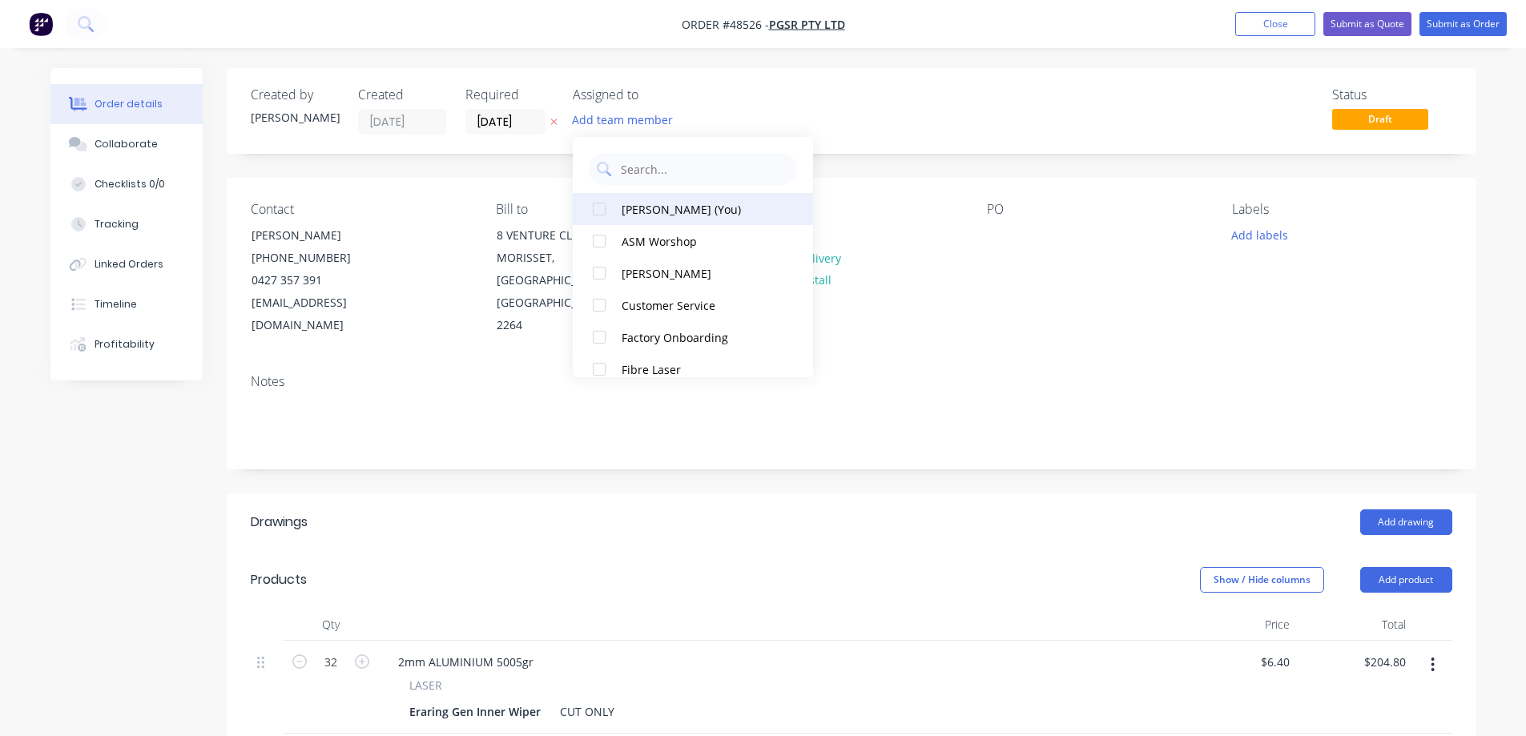
click at [599, 209] on div at bounding box center [599, 209] width 32 height 32
click at [1252, 228] on button "Add labels" at bounding box center [1260, 235] width 74 height 22
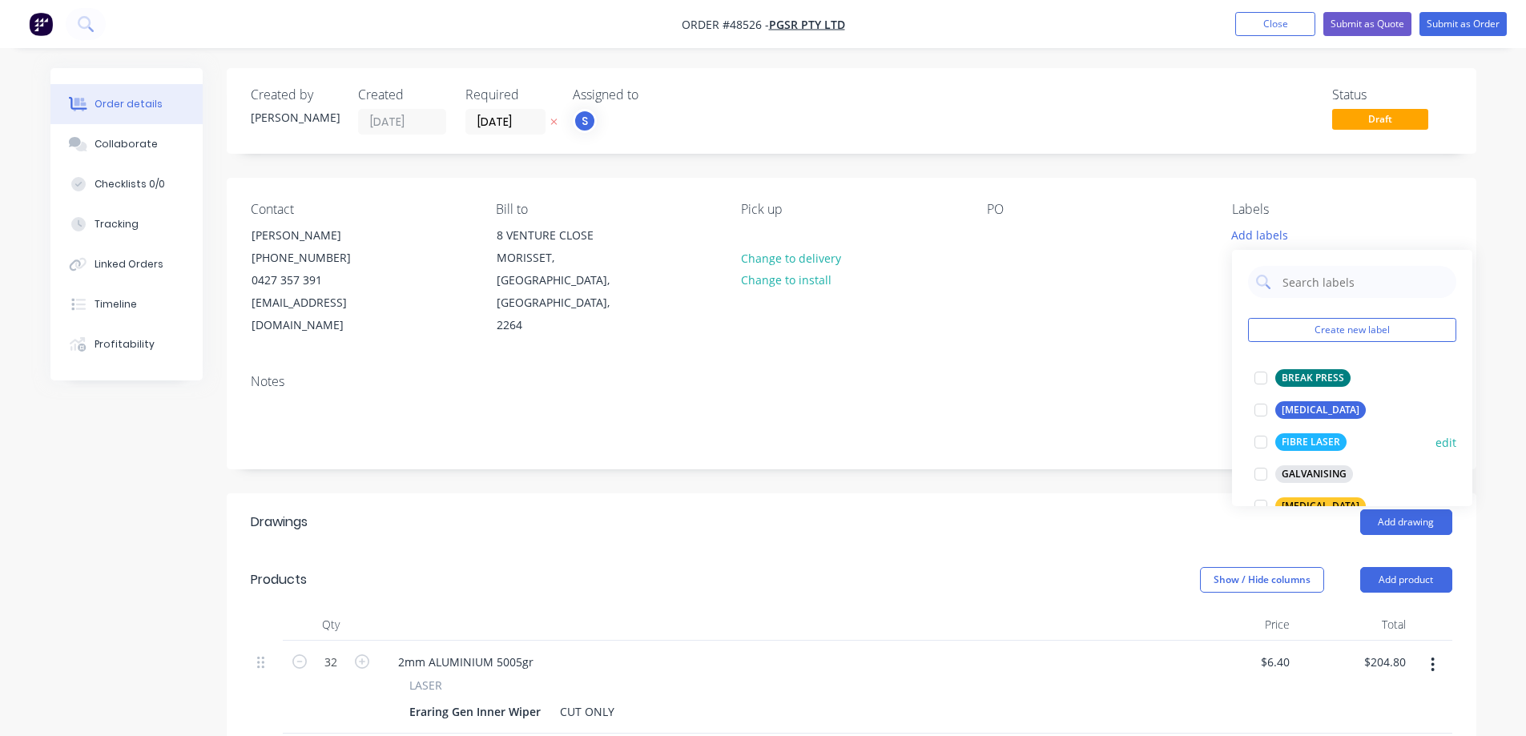
click at [1262, 444] on div at bounding box center [1261, 442] width 32 height 32
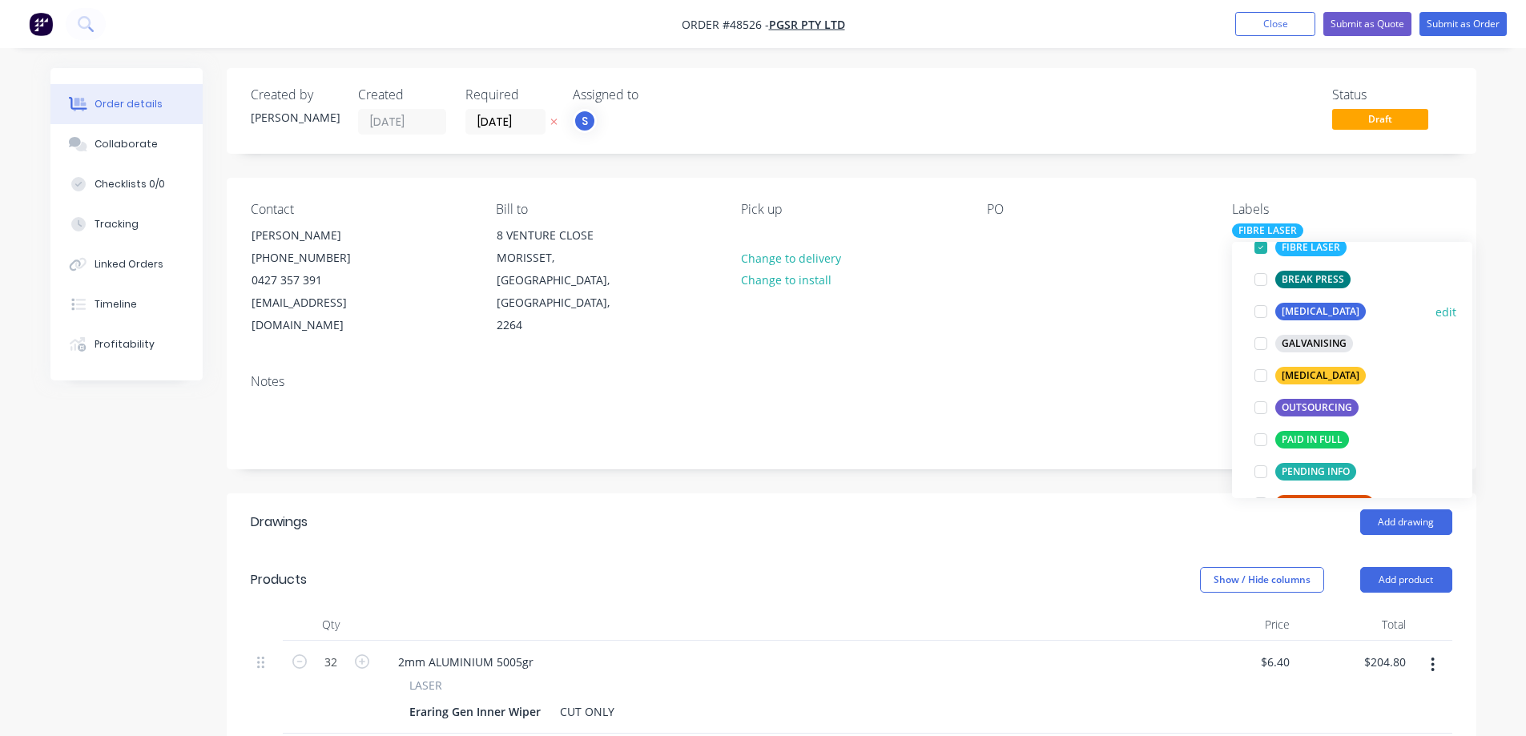
scroll to position [320, 0]
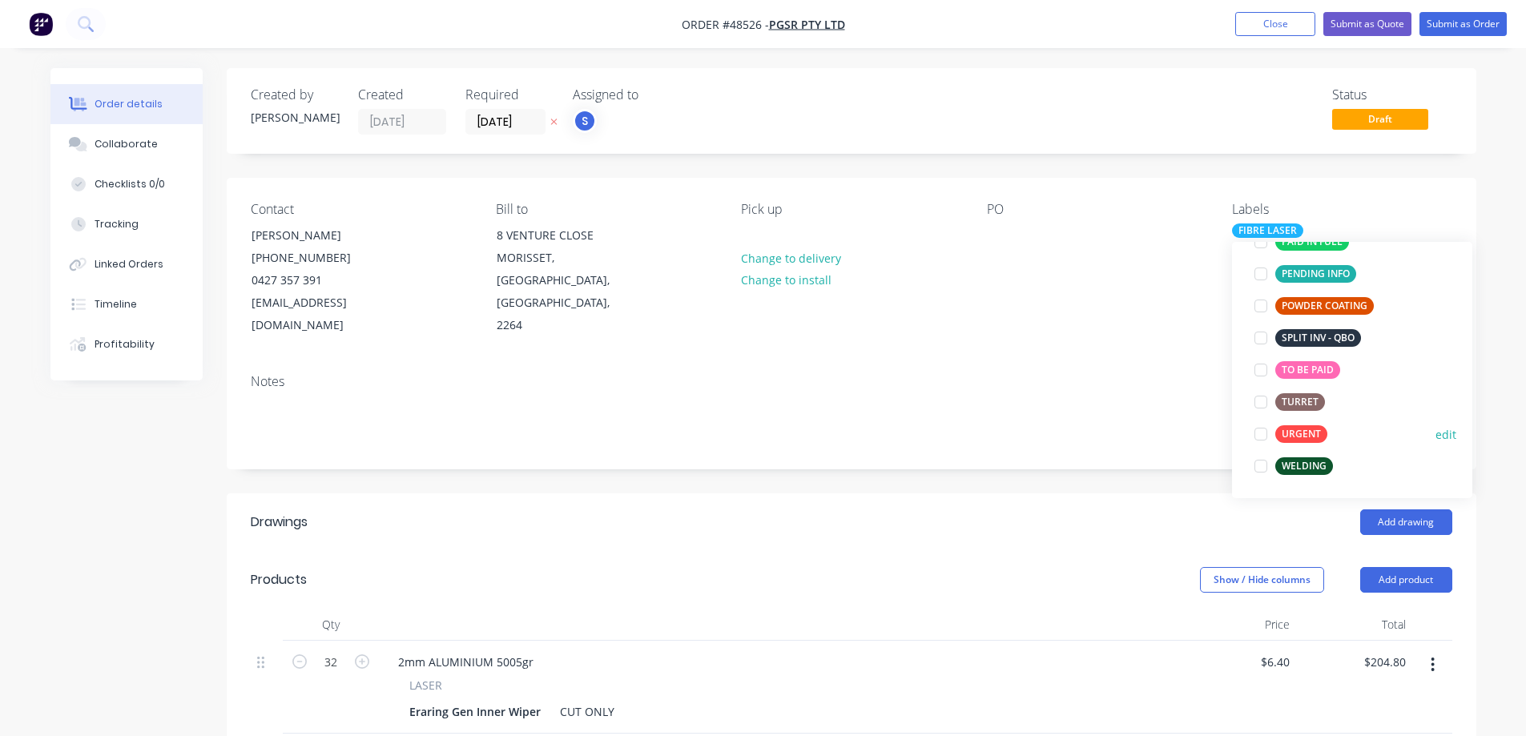
click at [1263, 433] on div at bounding box center [1261, 434] width 32 height 32
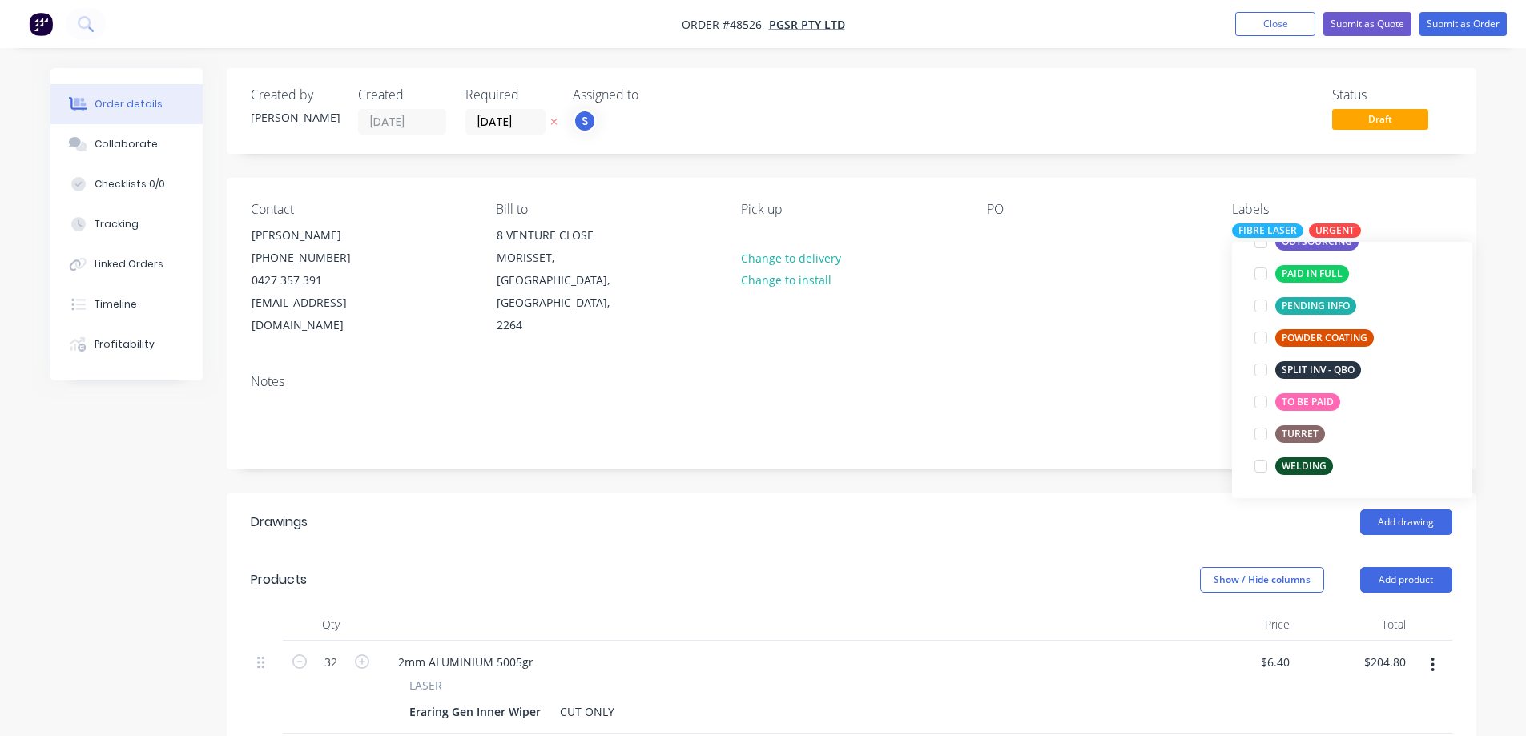
scroll to position [0, 0]
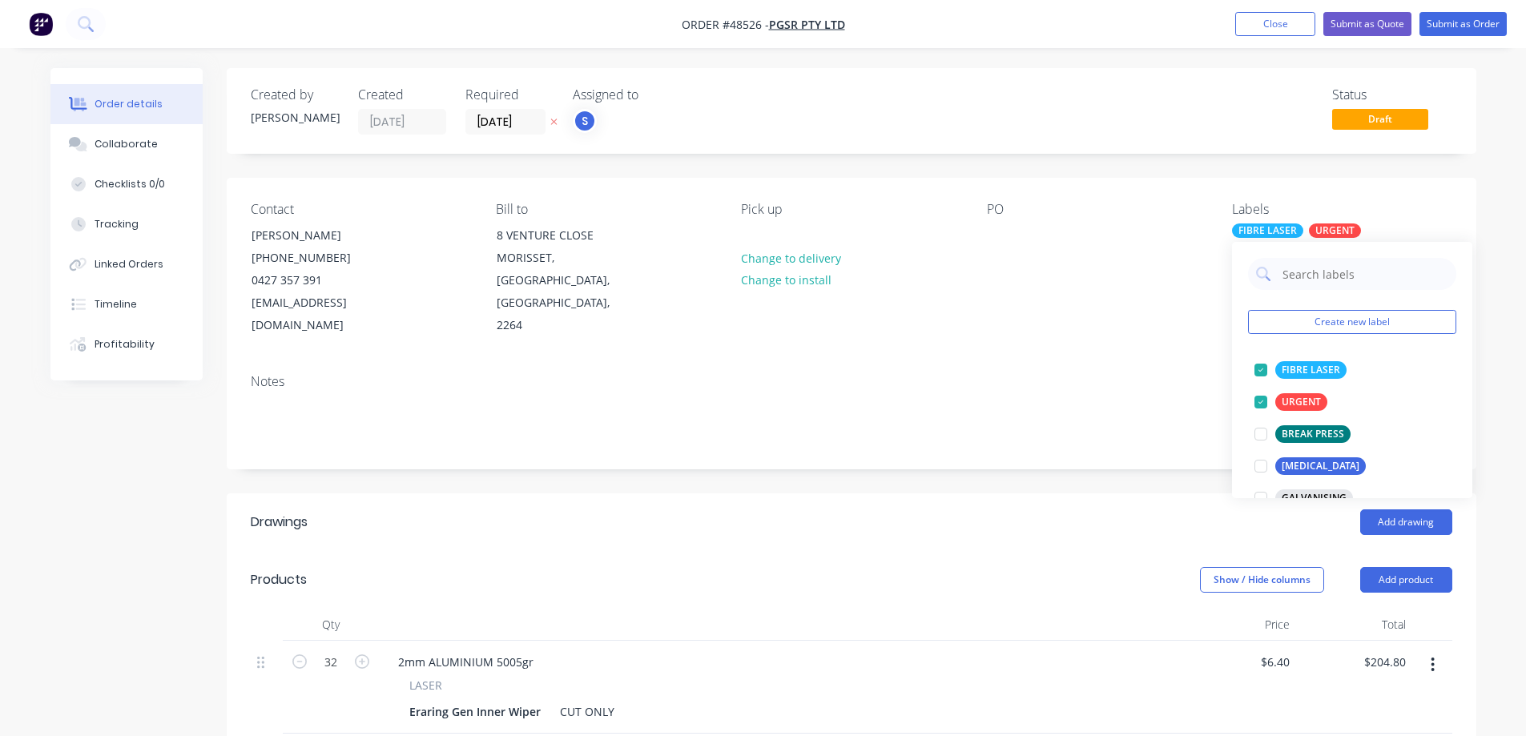
click at [1082, 184] on div "Contact Jibin Philip (02) 8867 6470 0427 357 391 jibinphilip@pgsr.com.au Bill t…" at bounding box center [852, 269] width 1250 height 183
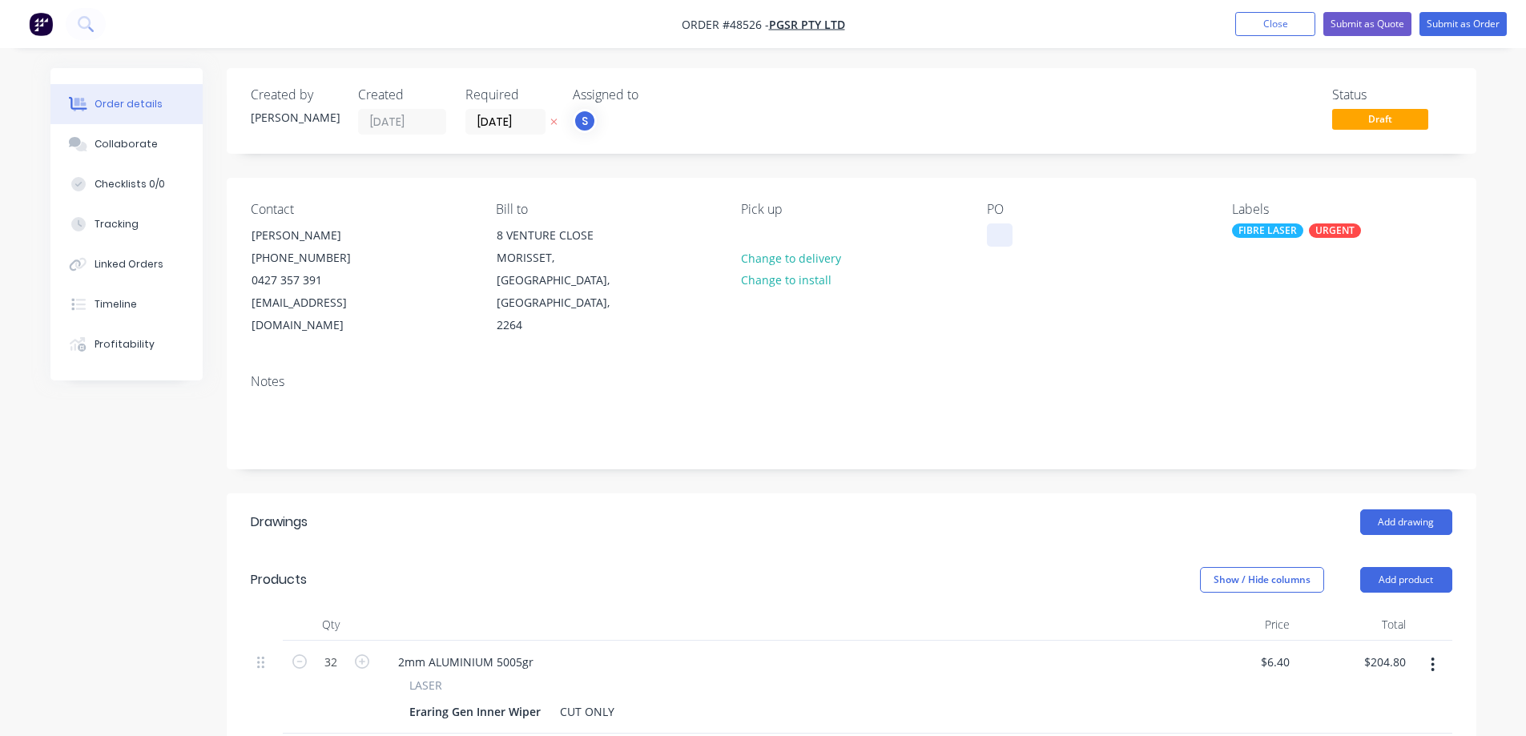
click at [996, 234] on div at bounding box center [1000, 235] width 26 height 23
click at [479, 700] on div "Eraring Gen Inner Wiper" at bounding box center [475, 711] width 144 height 23
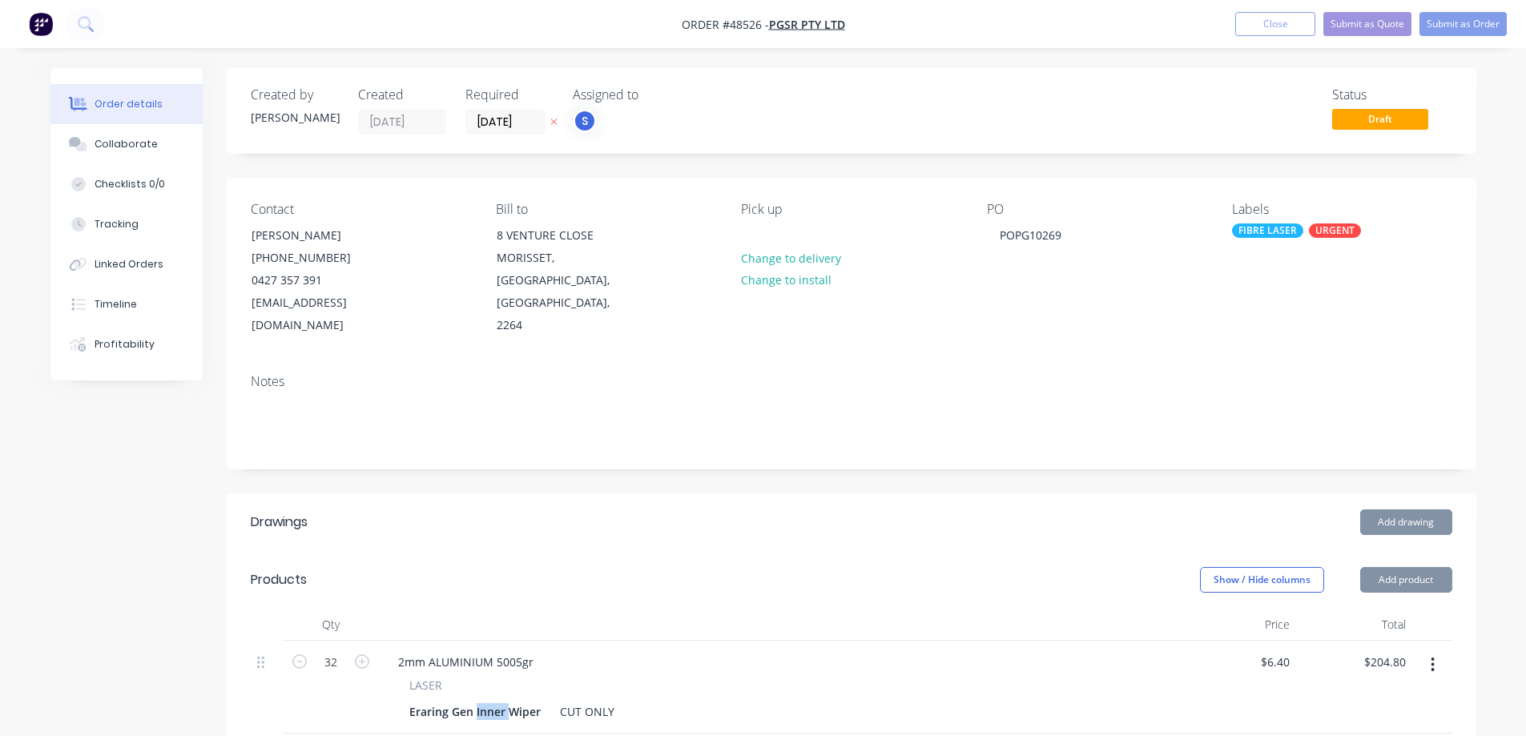
click at [479, 700] on div "Eraring Gen Inner Wiper" at bounding box center [475, 711] width 144 height 23
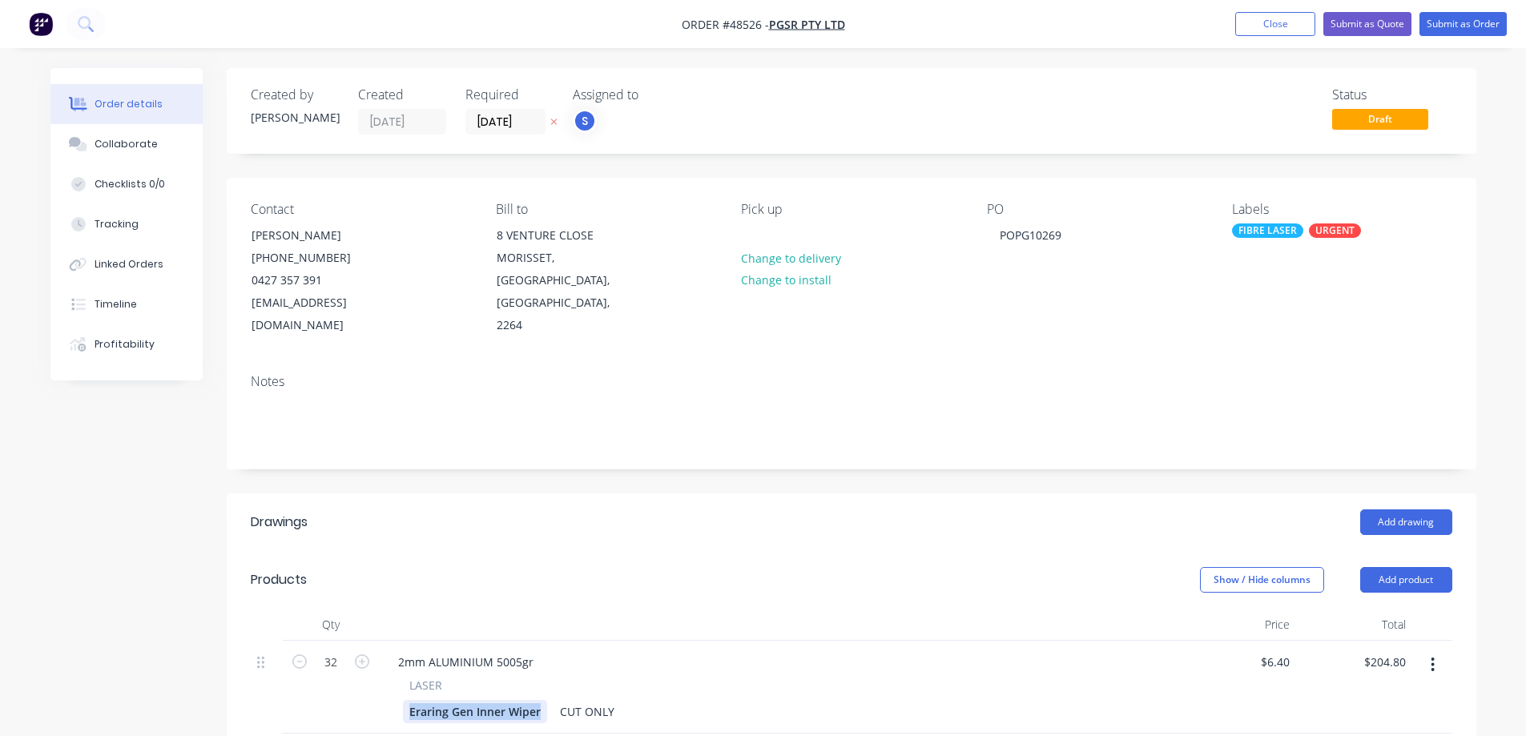
click at [479, 700] on div "Eraring Gen Inner Wiper" at bounding box center [475, 711] width 144 height 23
paste div
click at [190, 674] on div "Created by Stuart Created 13/10/25 Required 13/10/25 Assigned to S Status Draft…" at bounding box center [763, 622] width 1426 height 1108
click at [1442, 28] on button "Submit as Order" at bounding box center [1463, 24] width 87 height 24
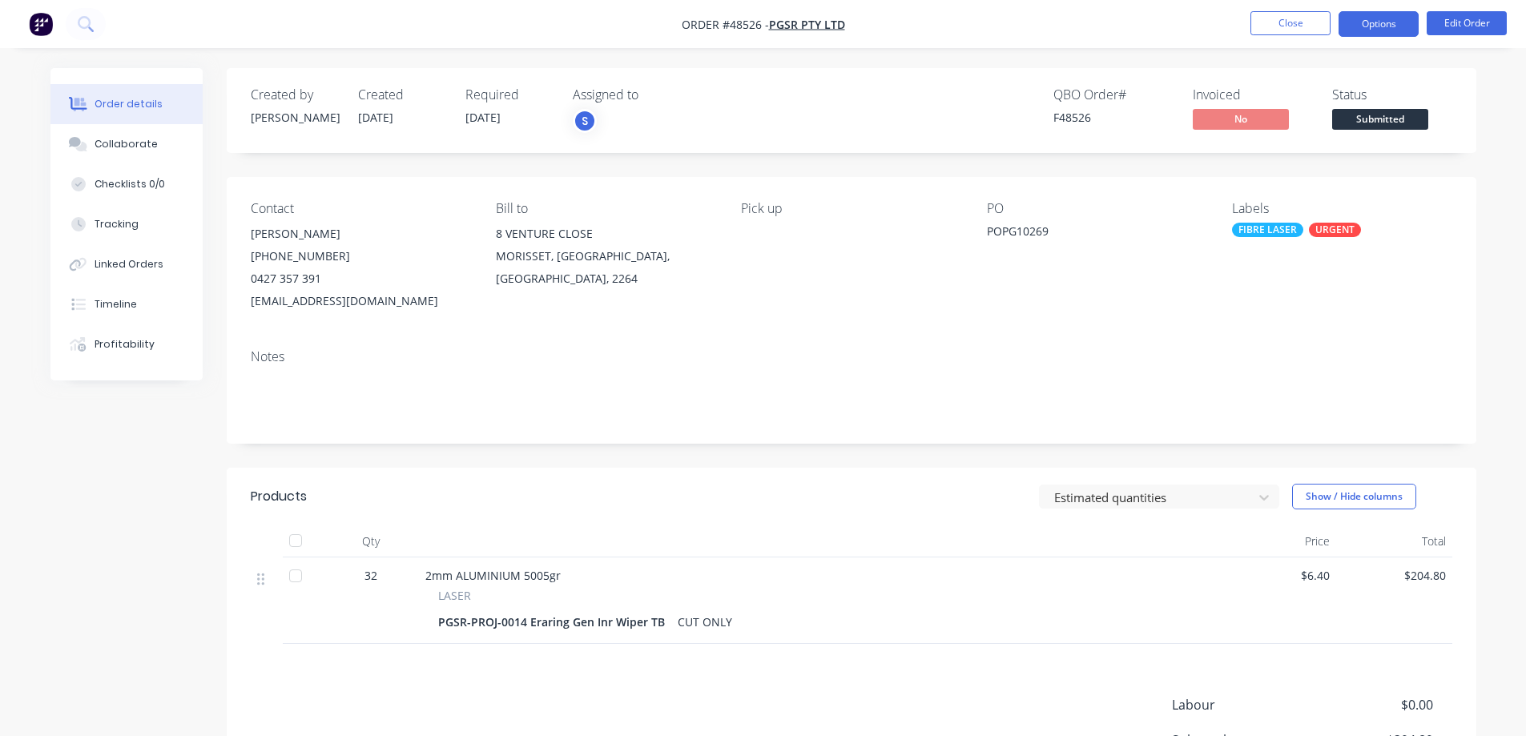
click at [1376, 26] on button "Options" at bounding box center [1379, 24] width 80 height 26
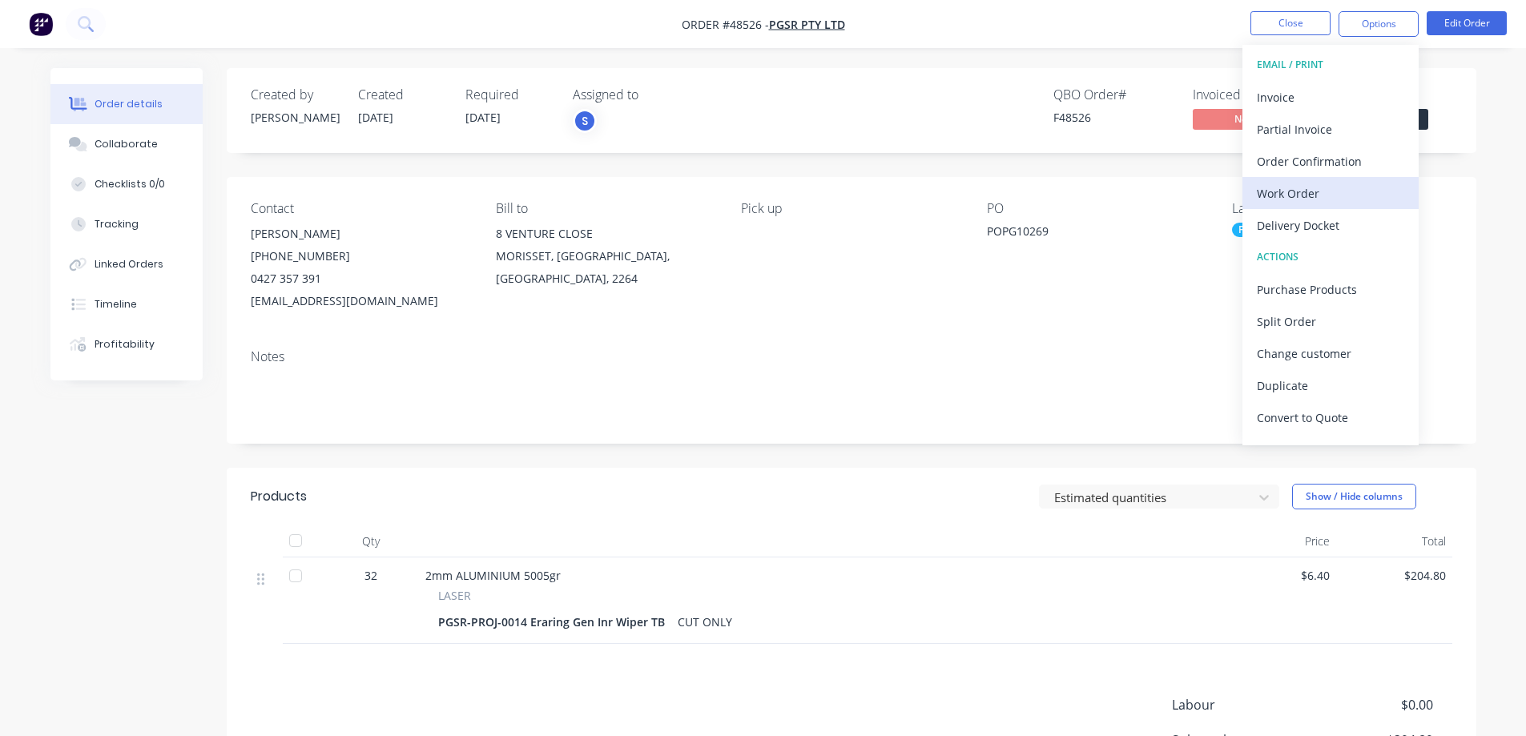
click at [1295, 195] on div "Work Order" at bounding box center [1330, 193] width 147 height 23
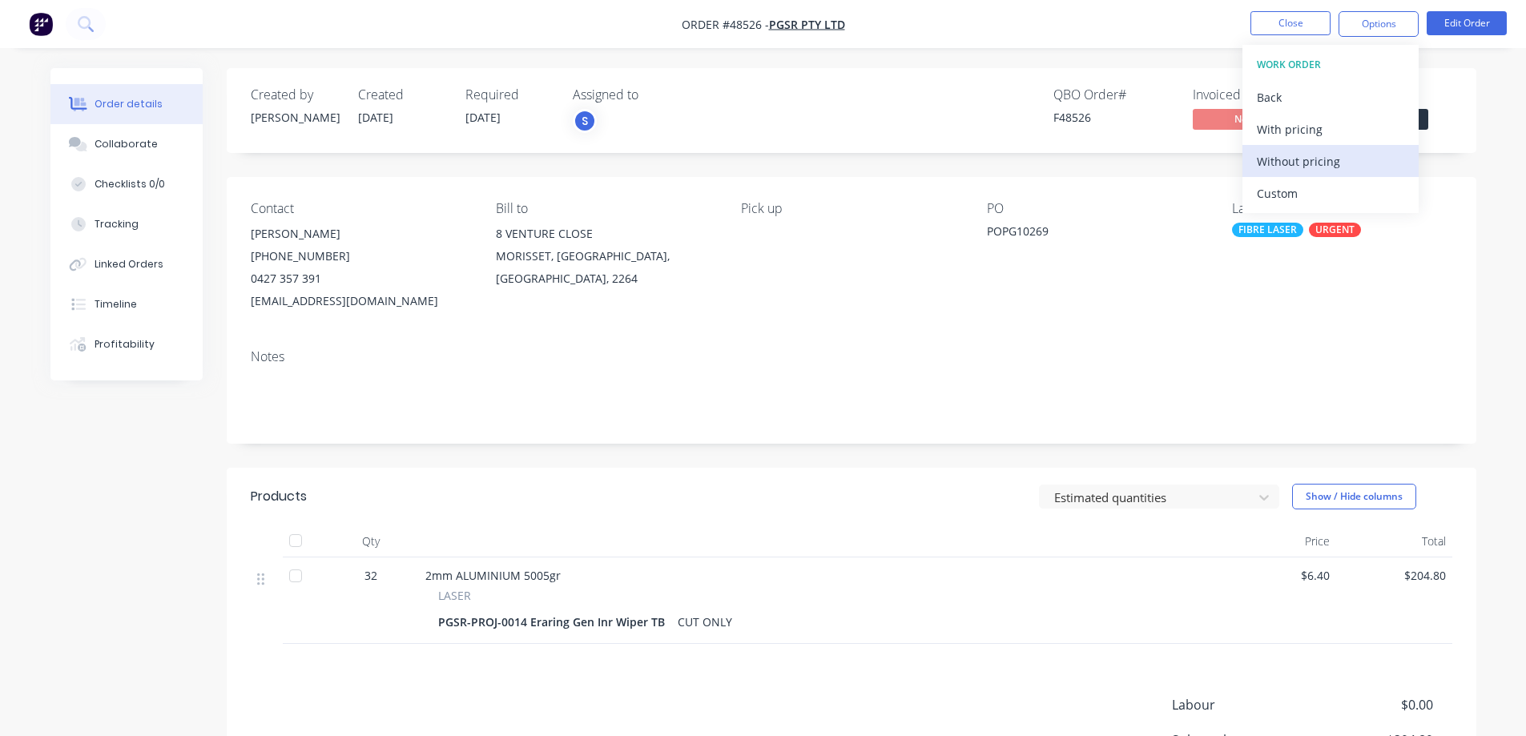
click at [1301, 161] on div "Without pricing" at bounding box center [1330, 161] width 147 height 23
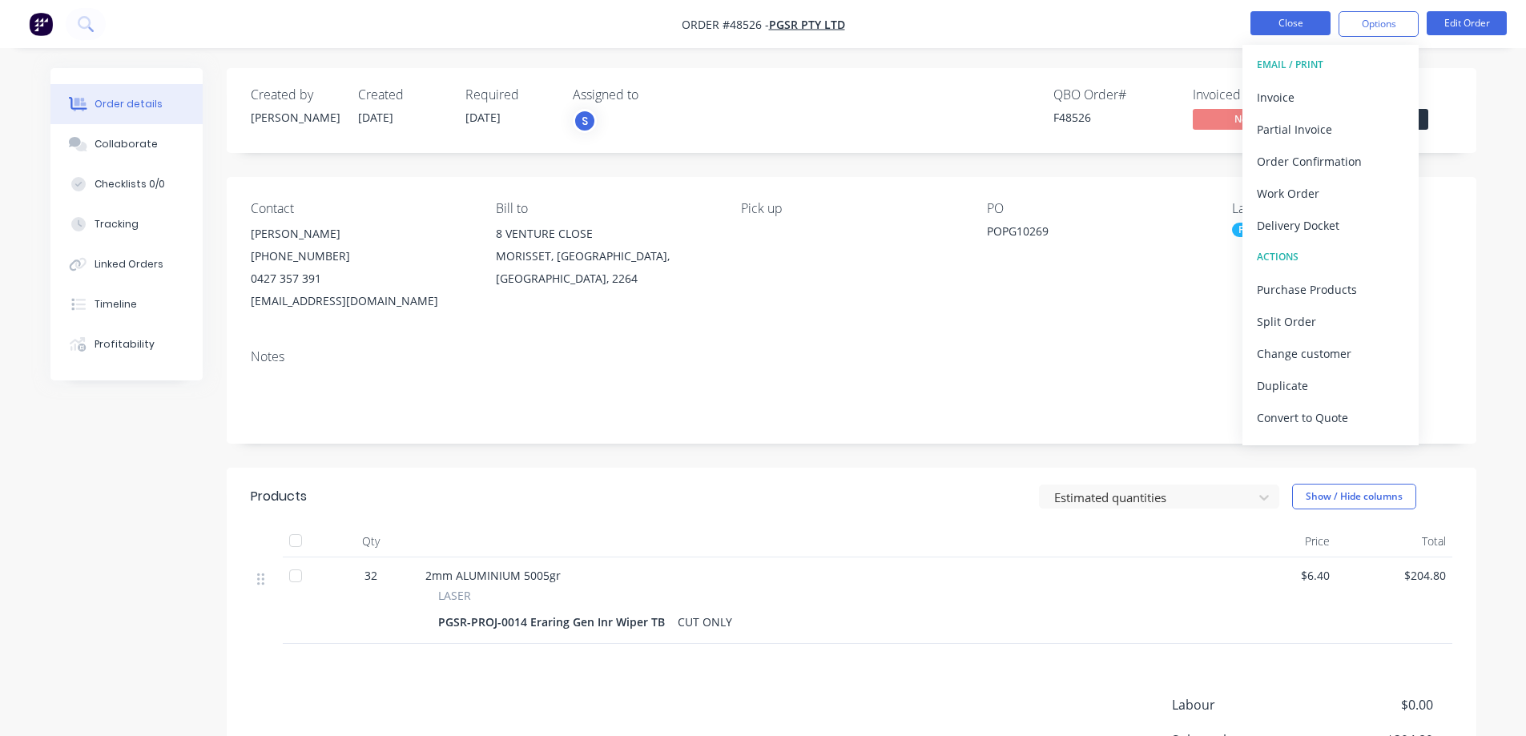
click at [1277, 23] on button "Close" at bounding box center [1291, 23] width 80 height 24
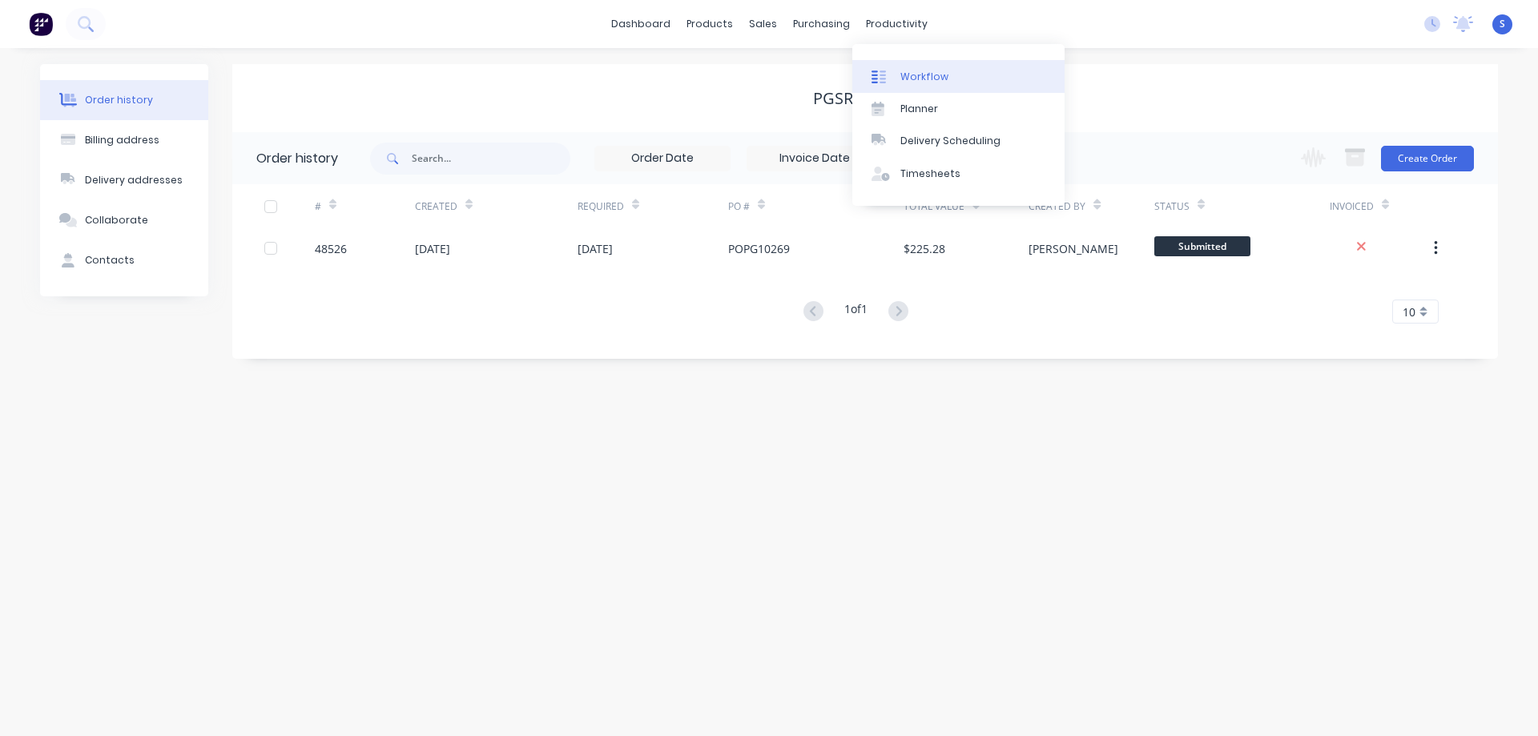
click at [904, 64] on link "Workflow" at bounding box center [958, 76] width 212 height 32
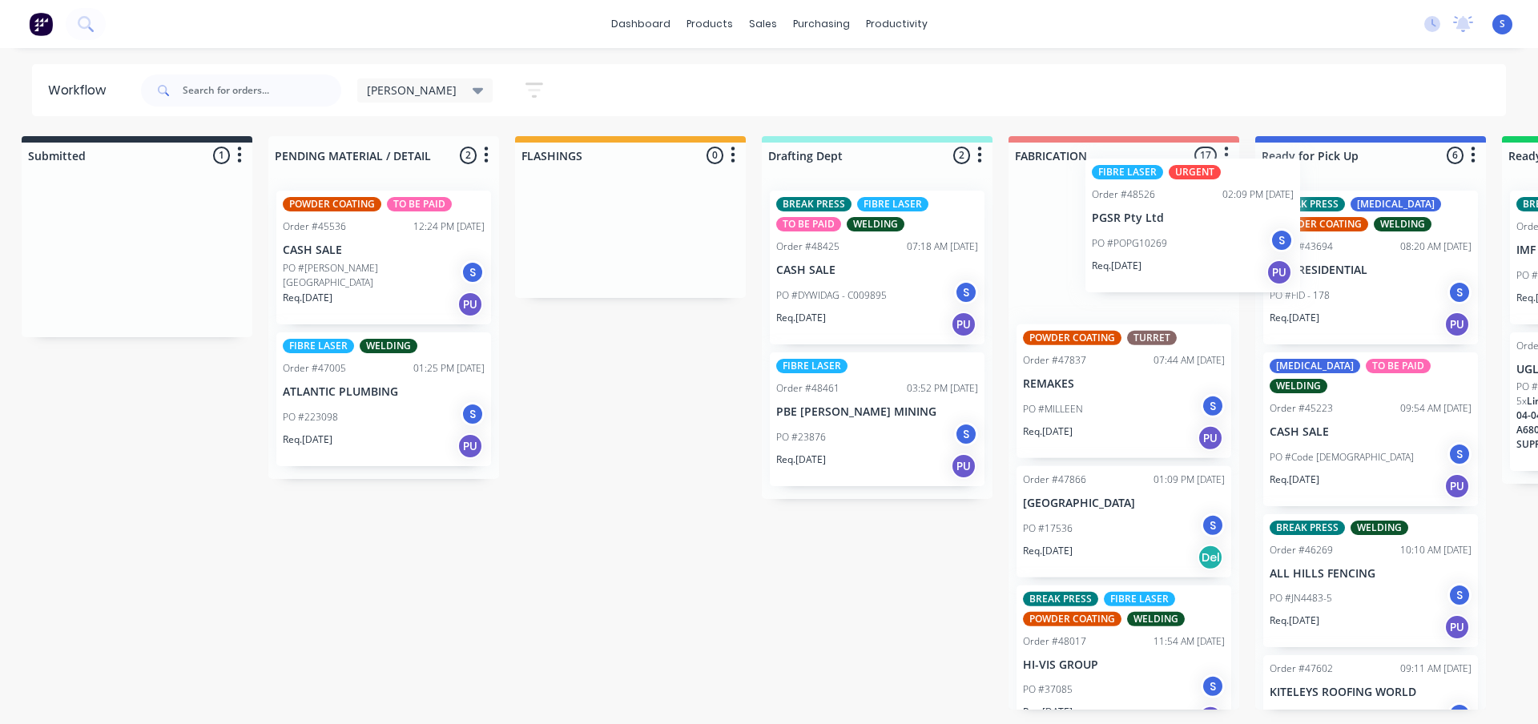
scroll to position [0, 16]
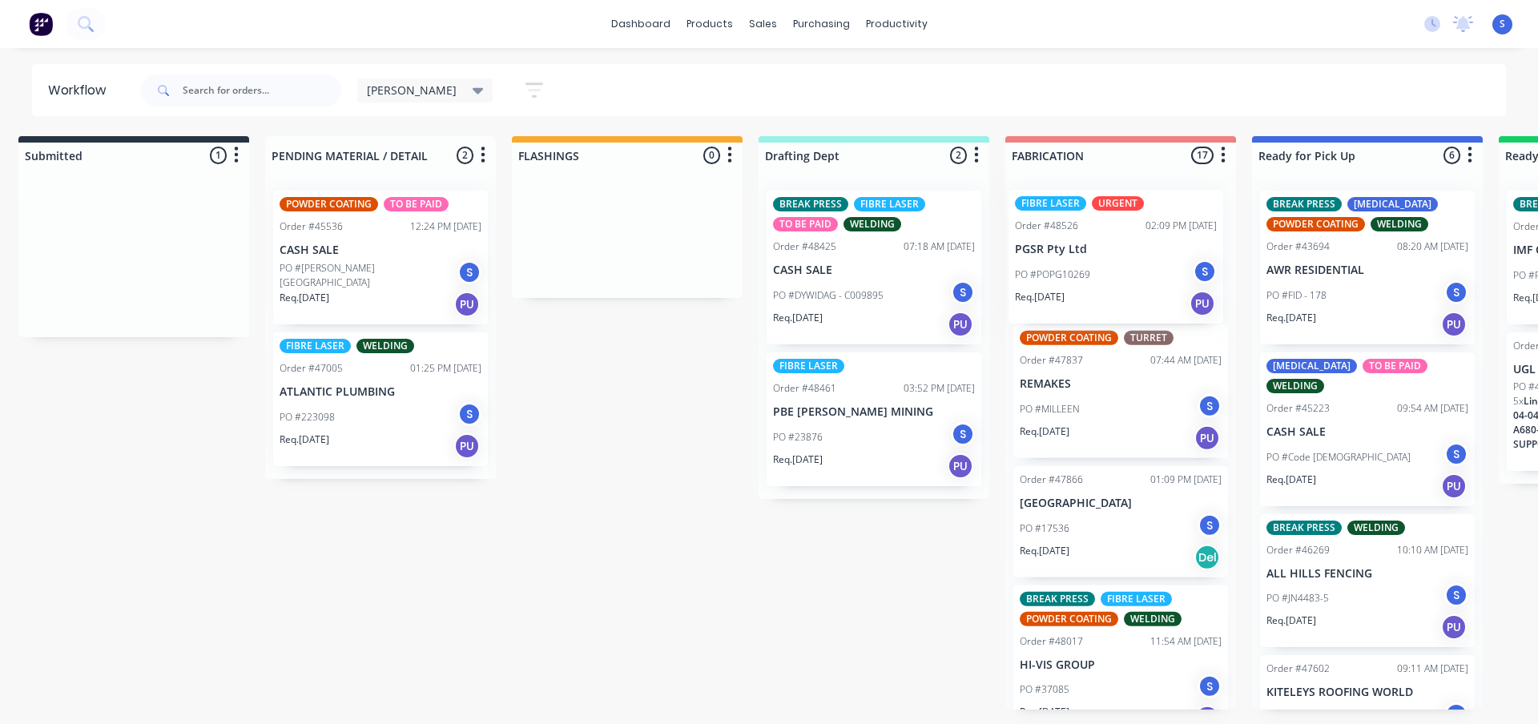
drag, startPoint x: 148, startPoint y: 304, endPoint x: 1060, endPoint y: 283, distance: 911.9
click at [1060, 283] on div "Submitted 1 Sort By Created date Required date Order number Customer name Most …" at bounding box center [1308, 423] width 2672 height 574
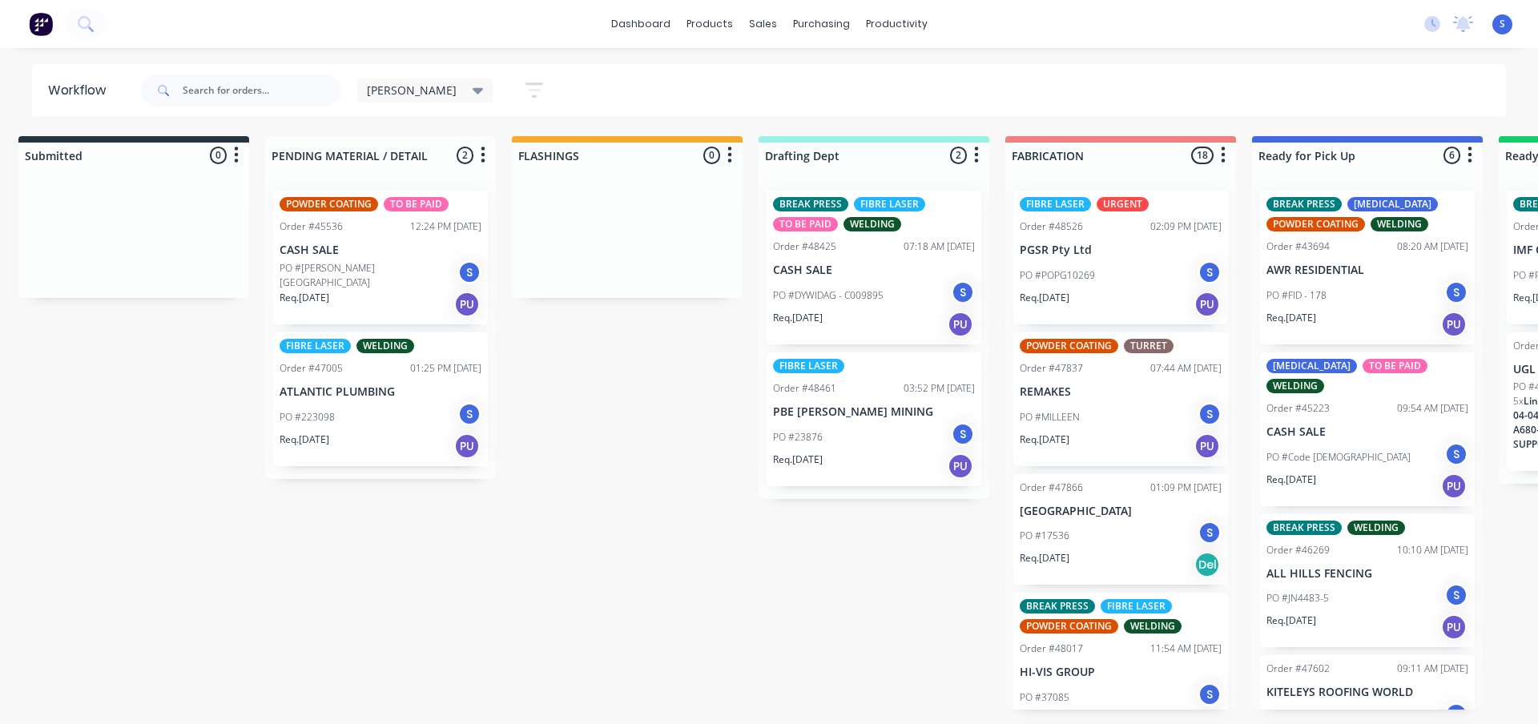
click at [403, 90] on div "[PERSON_NAME]" at bounding box center [425, 90] width 117 height 14
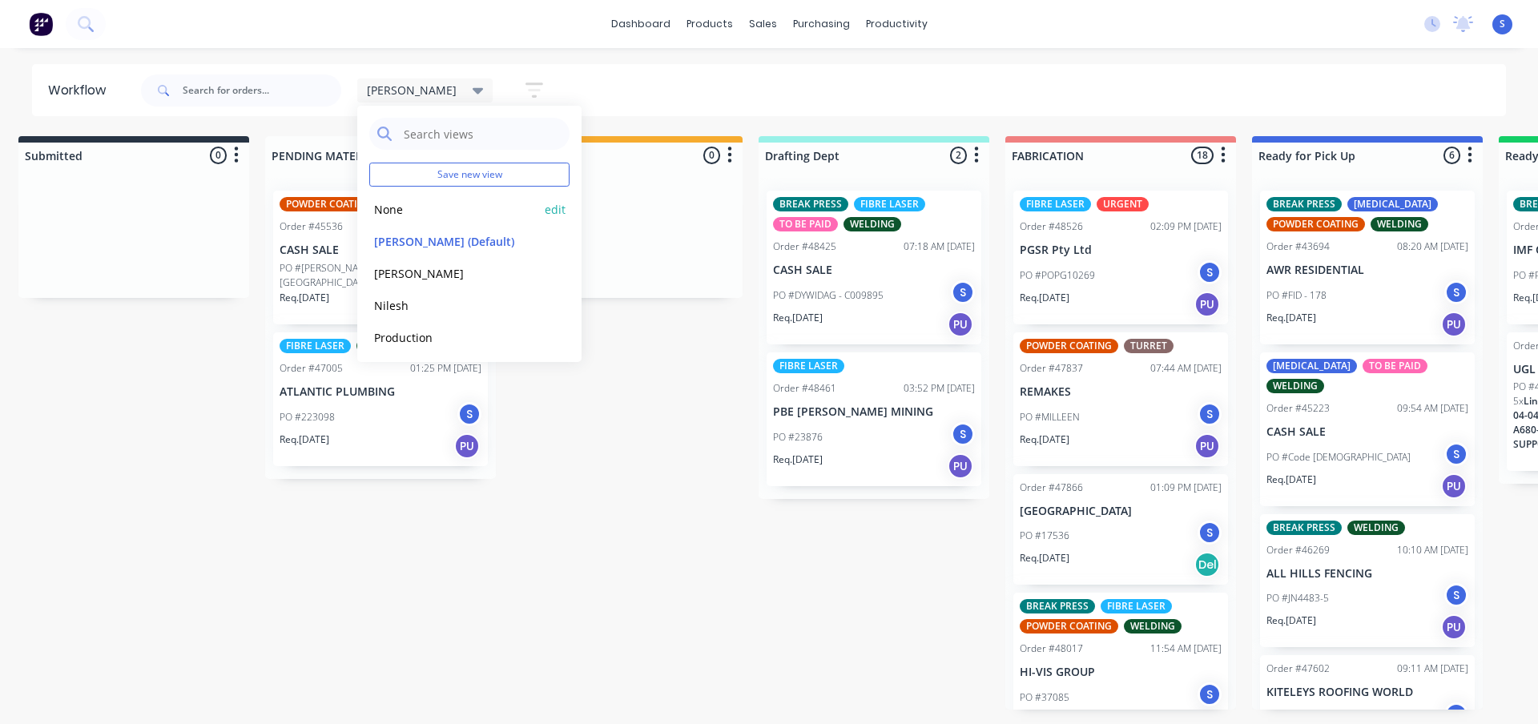
click at [393, 211] on button "None" at bounding box center [454, 209] width 171 height 18
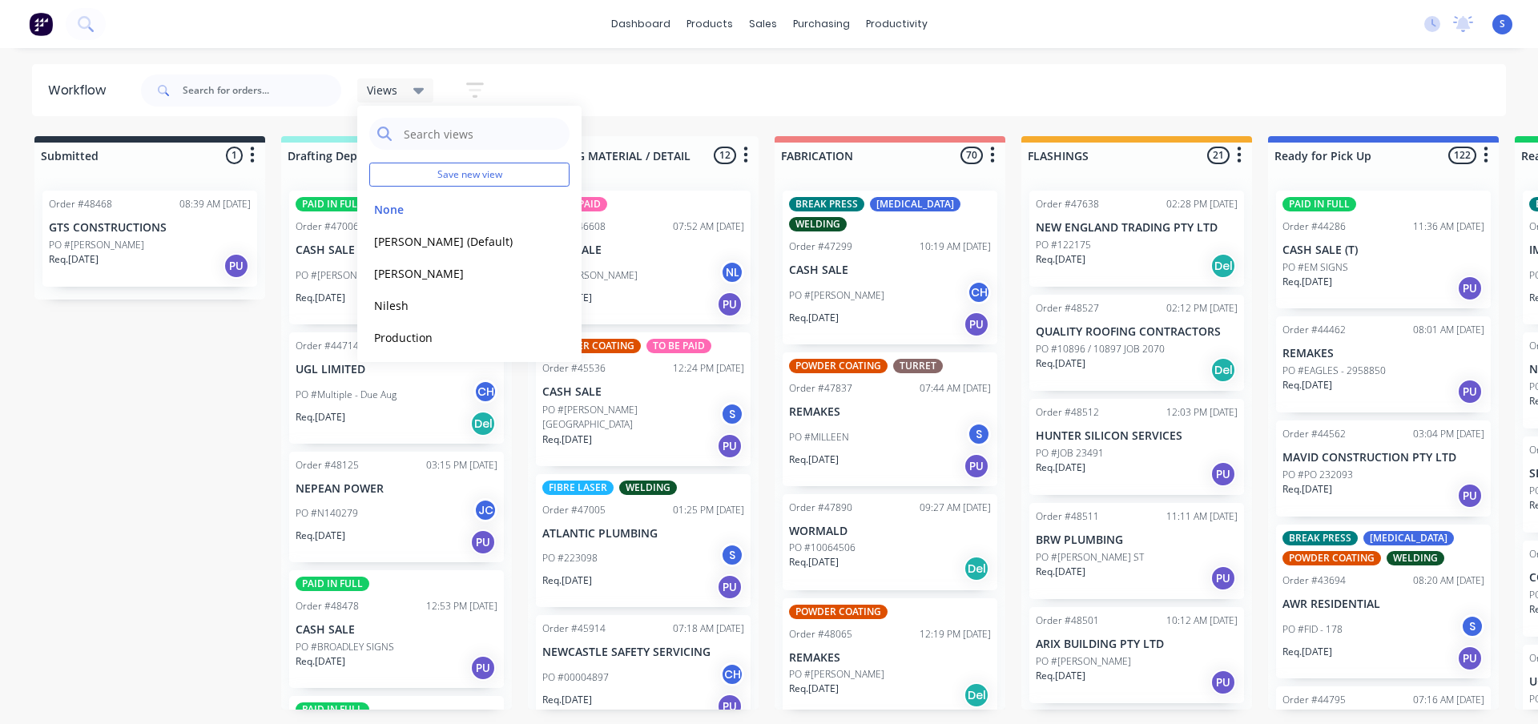
click at [481, 51] on div "dashboard products sales purchasing productivity dashboard products Product Cat…" at bounding box center [769, 314] width 1538 height 628
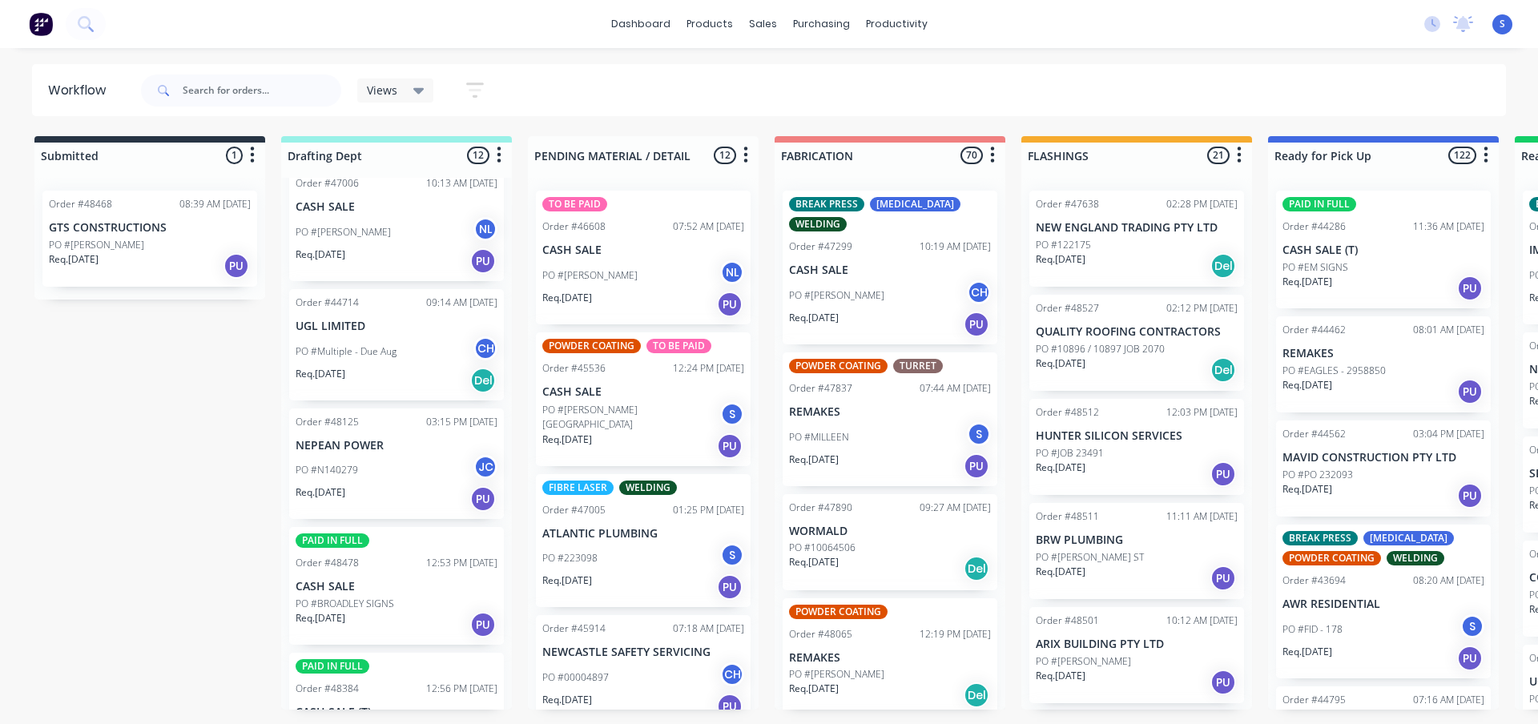
scroll to position [80, 0]
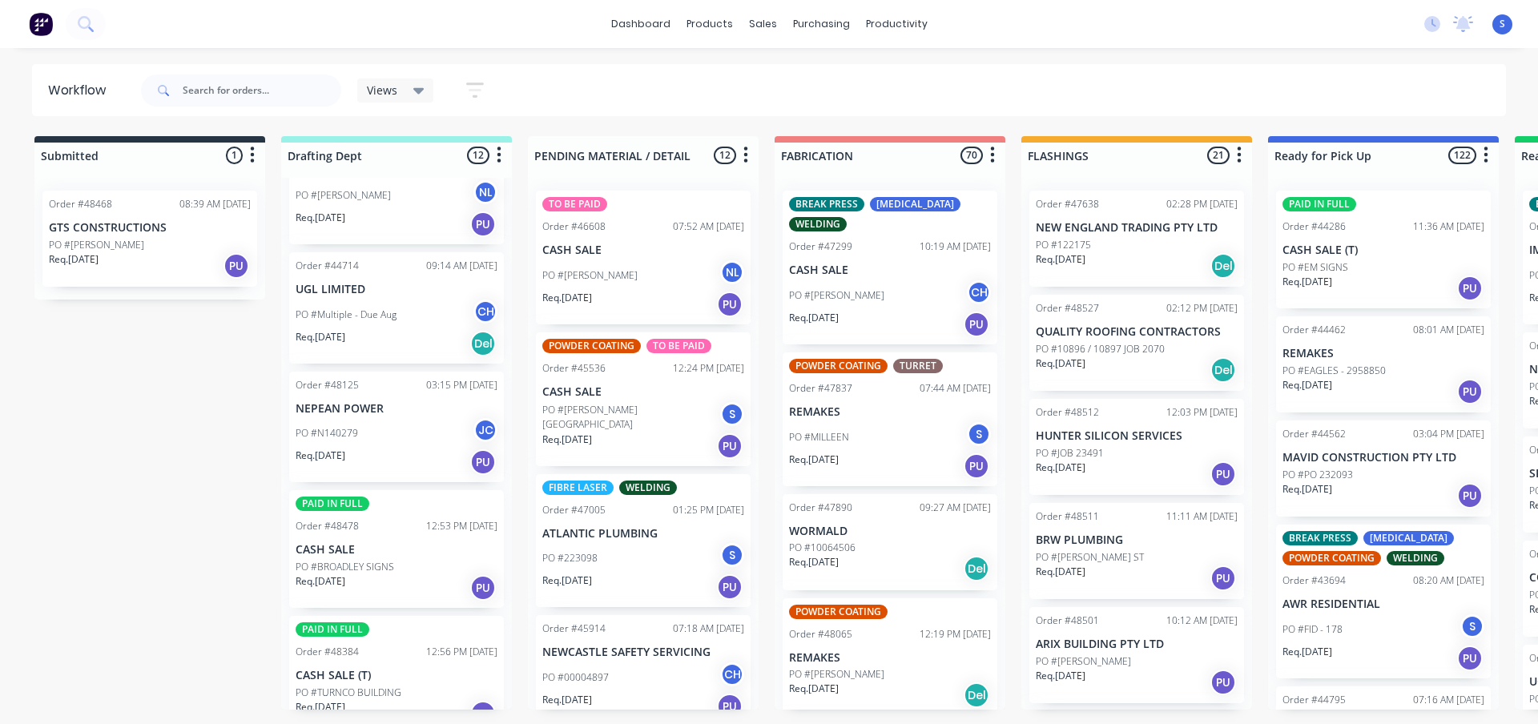
click at [362, 574] on p "PO #BROADLEY SIGNS" at bounding box center [345, 567] width 99 height 14
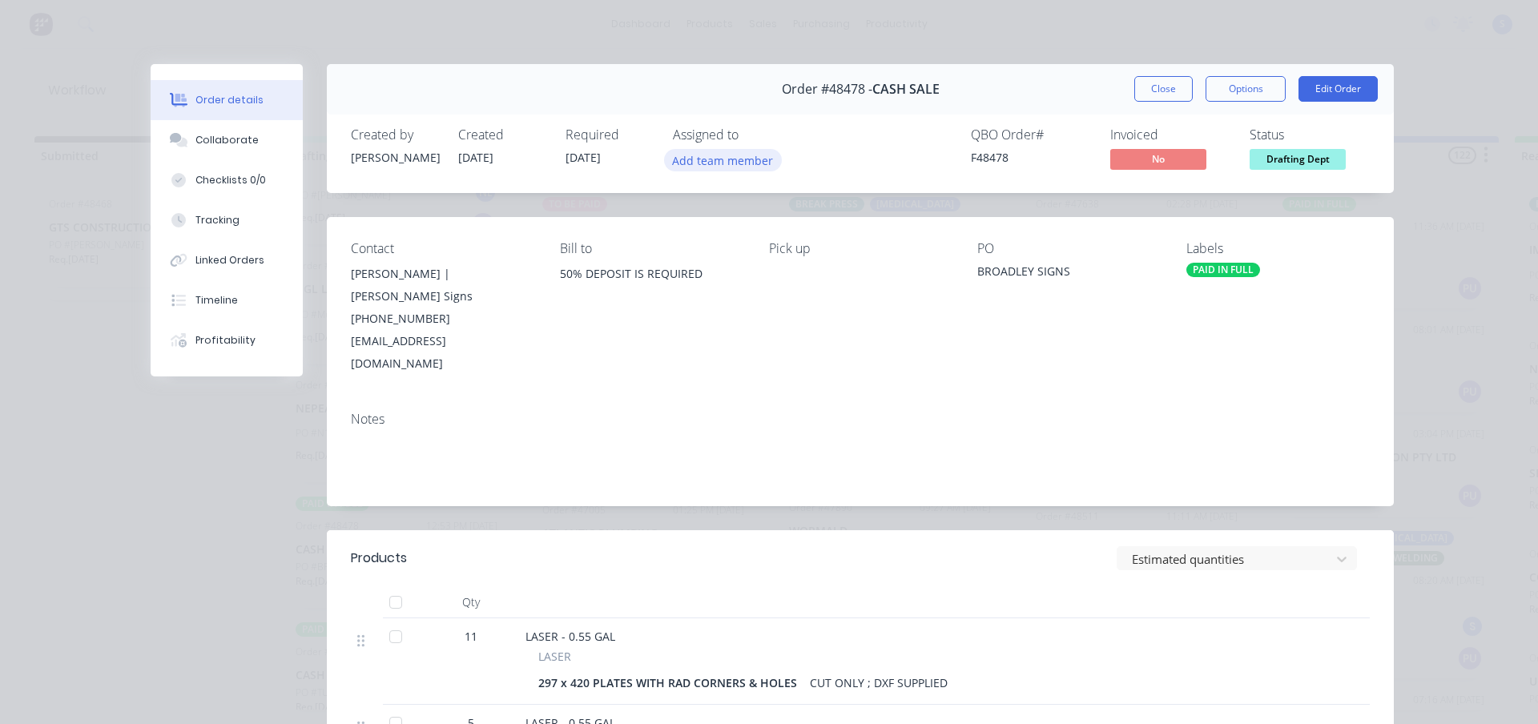
click at [675, 163] on button "Add team member" at bounding box center [723, 160] width 118 height 22
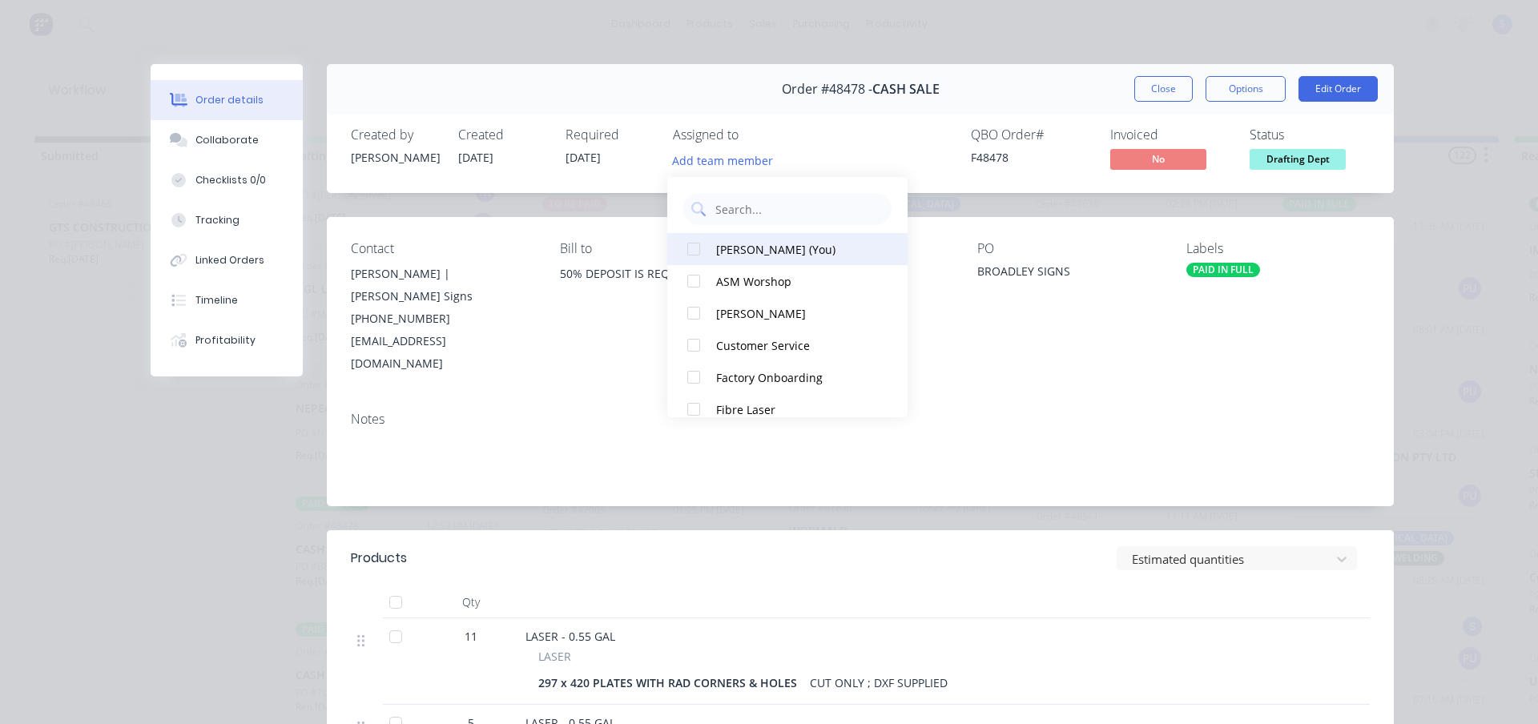
click at [719, 252] on div "Stuart (You)" at bounding box center [796, 249] width 160 height 17
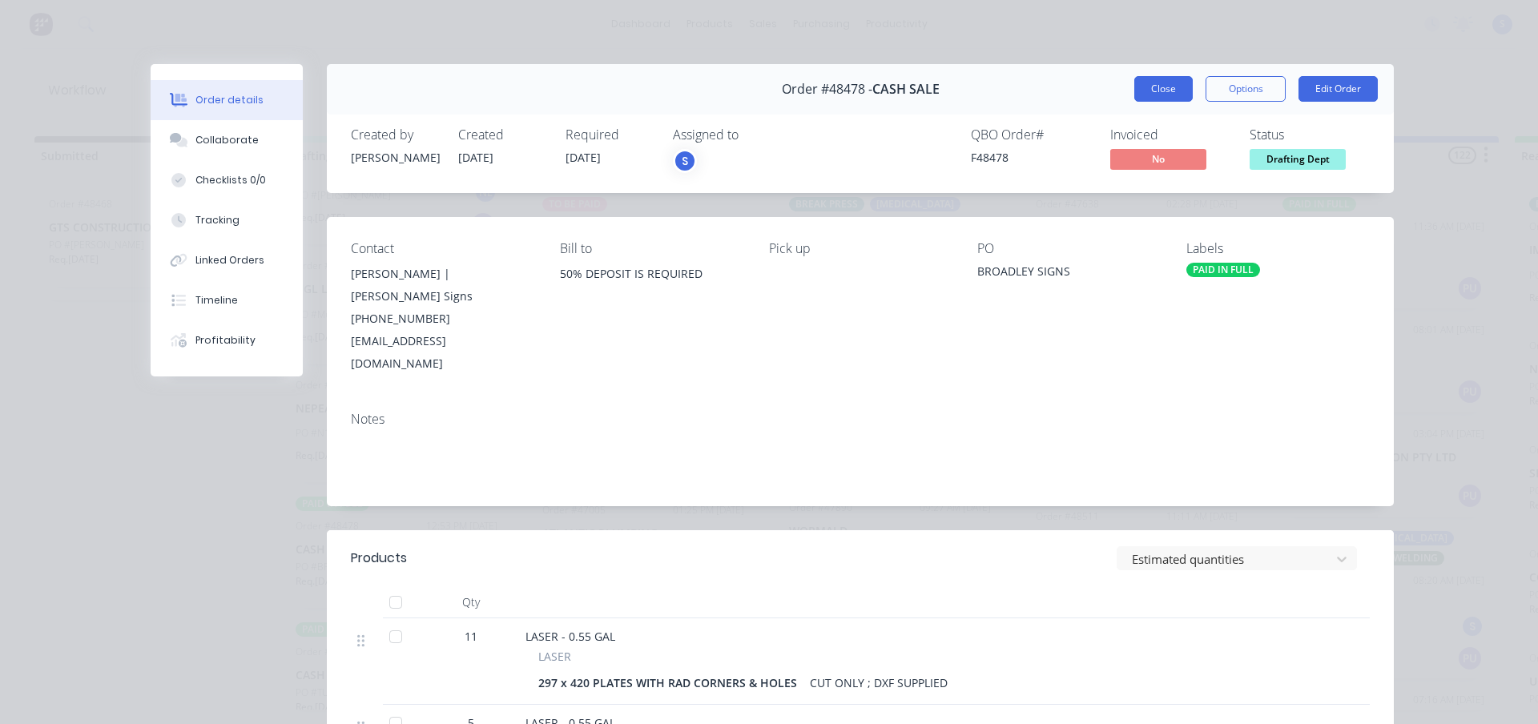
click at [1141, 91] on button "Close" at bounding box center [1163, 89] width 58 height 26
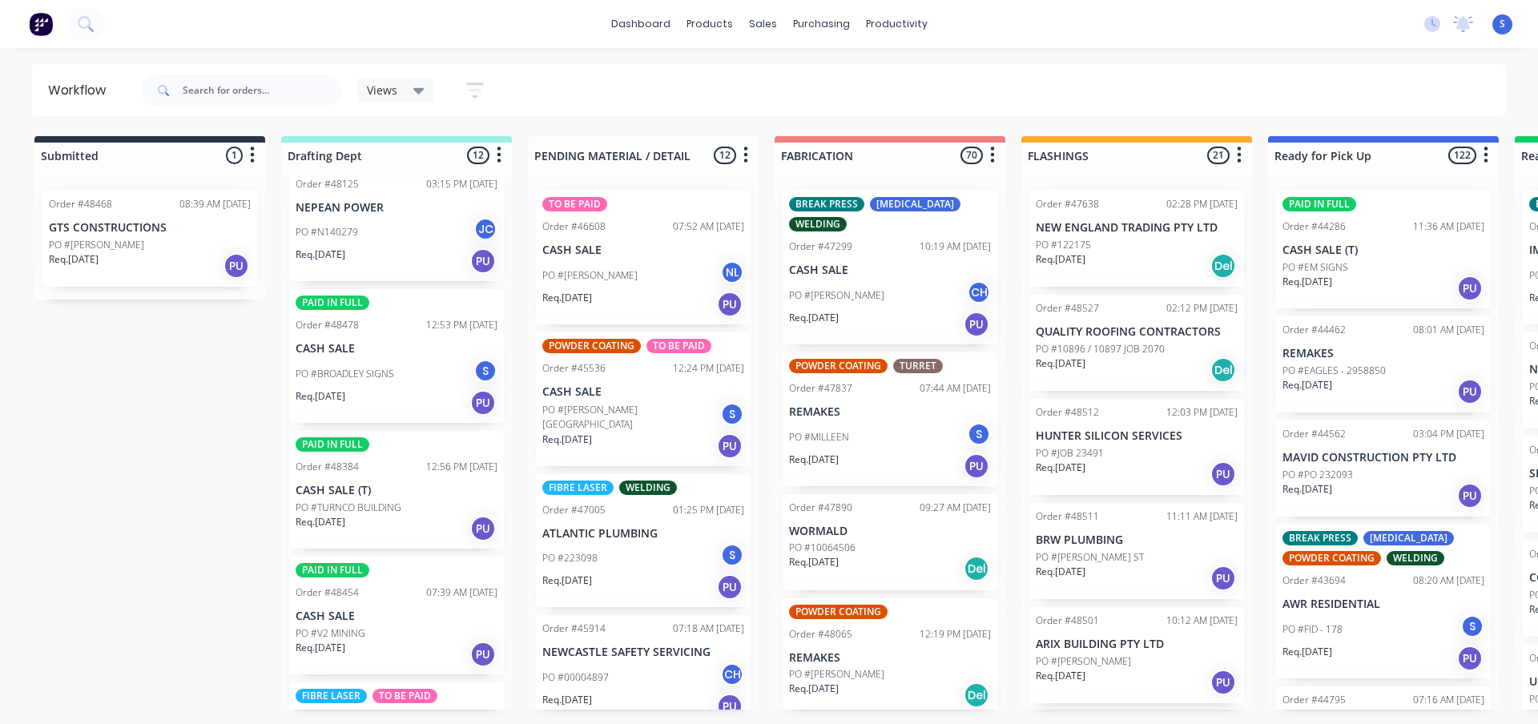
scroll to position [320, 0]
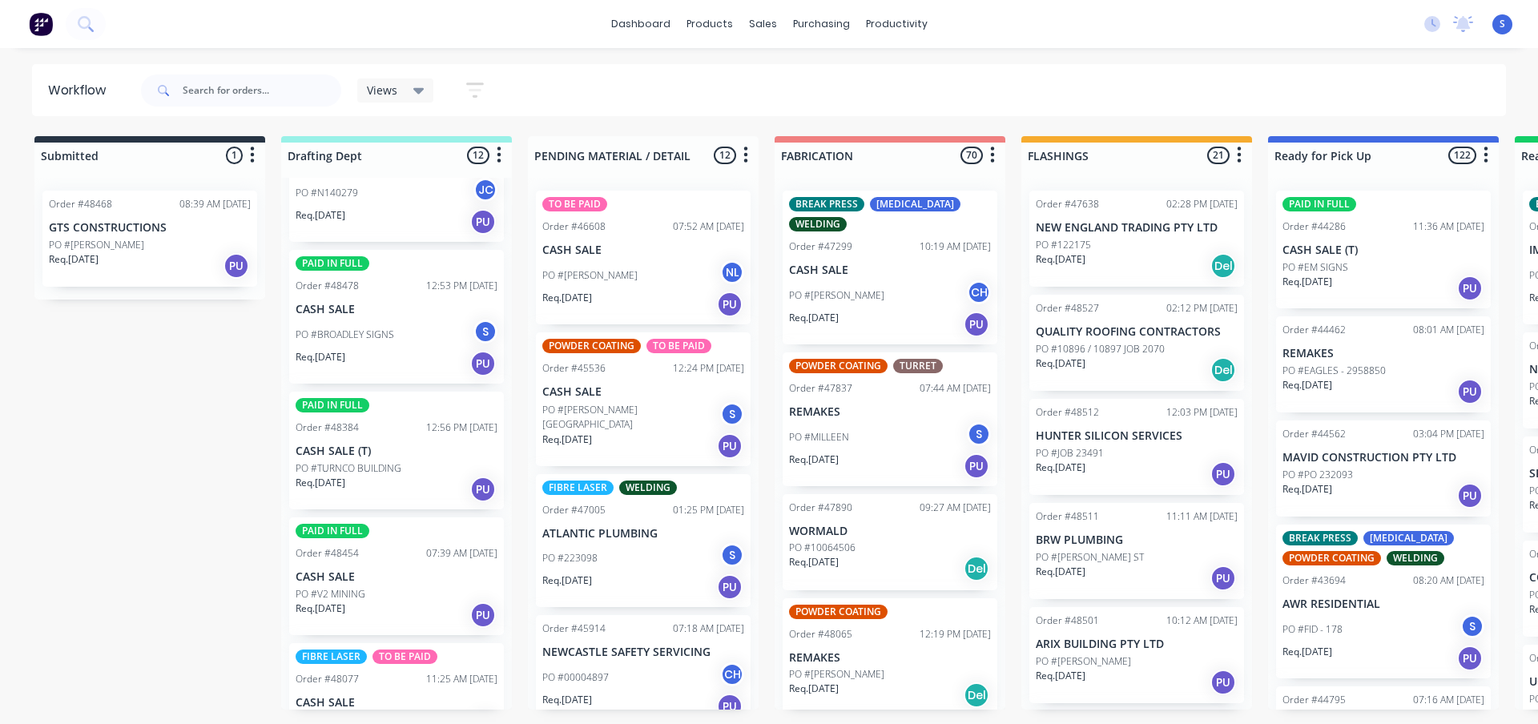
click at [352, 498] on div "Req. 15/10/25 PU" at bounding box center [397, 489] width 202 height 27
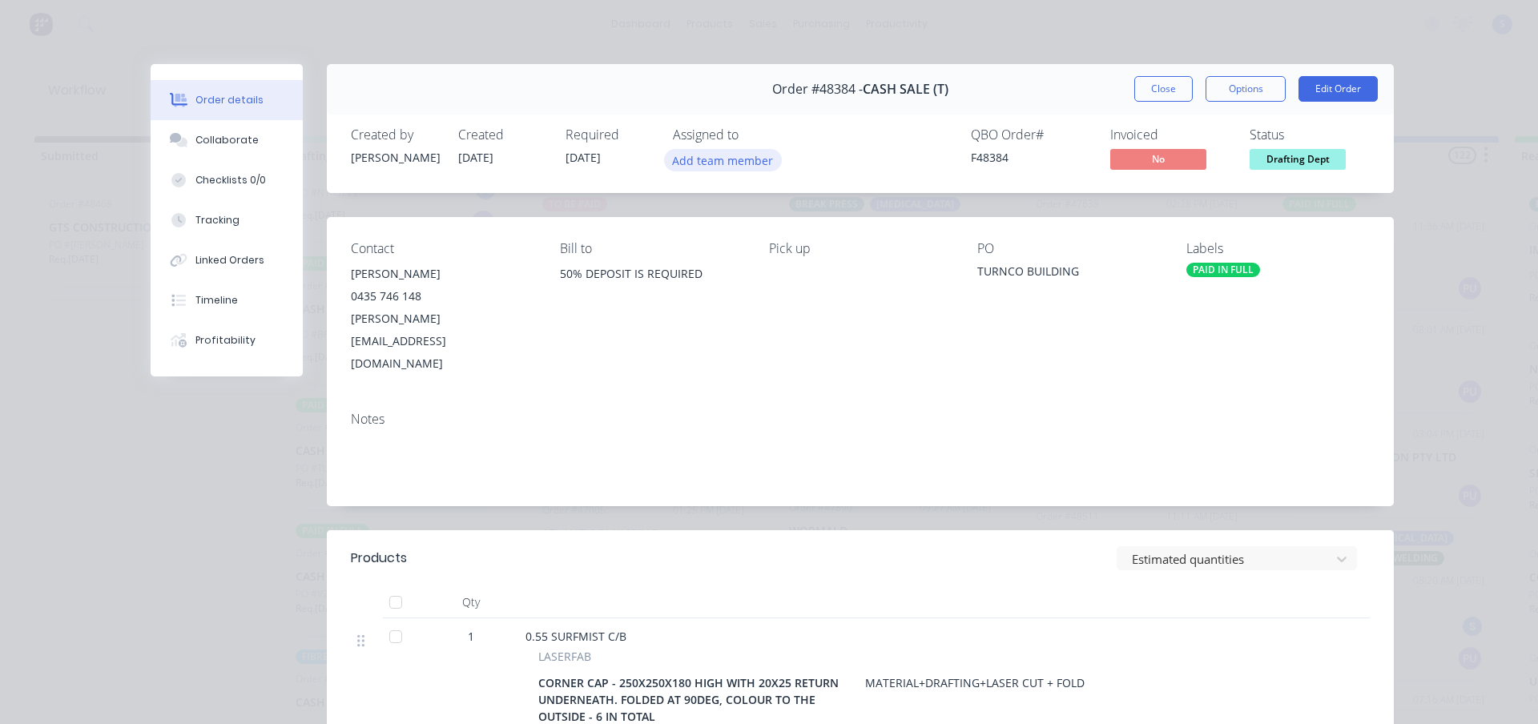
click at [707, 157] on button "Add team member" at bounding box center [723, 160] width 118 height 22
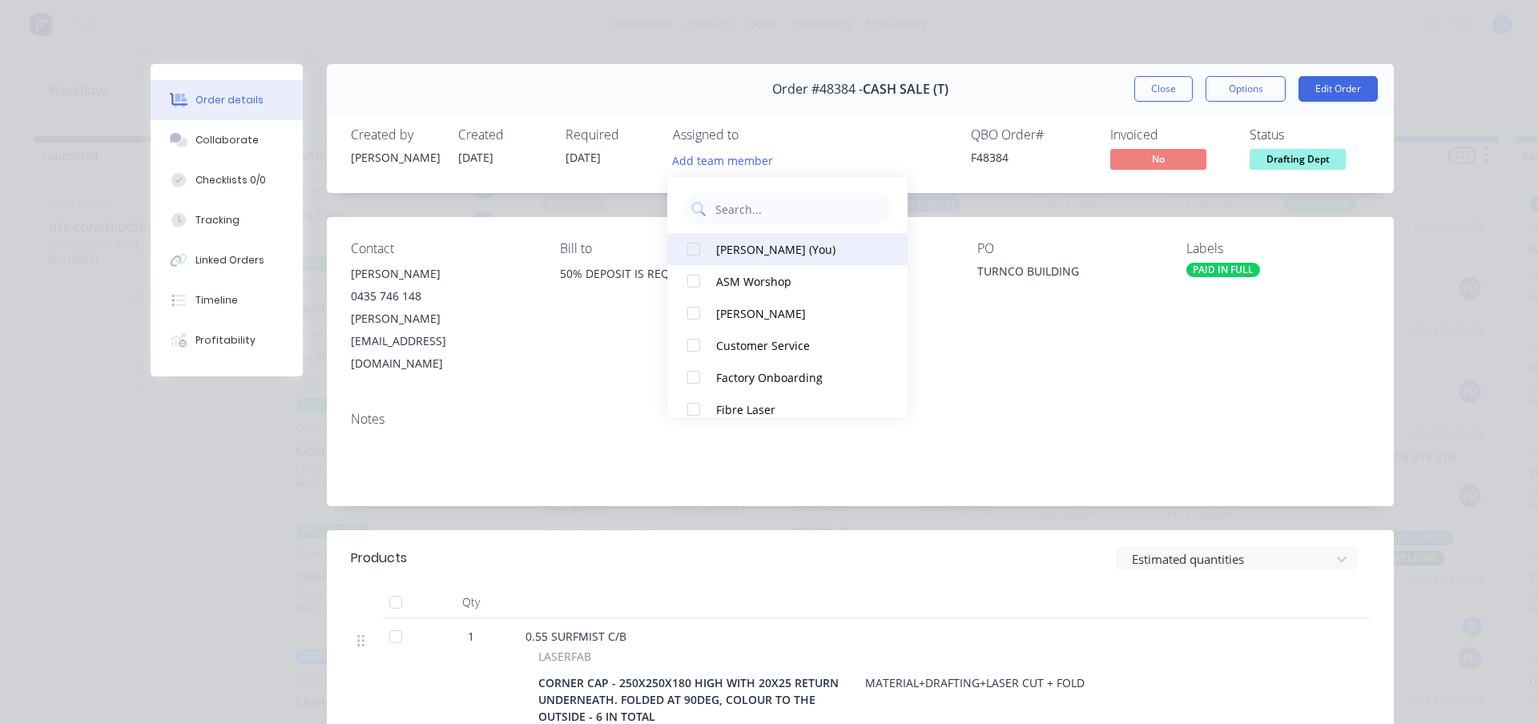
click at [698, 256] on div at bounding box center [694, 249] width 32 height 32
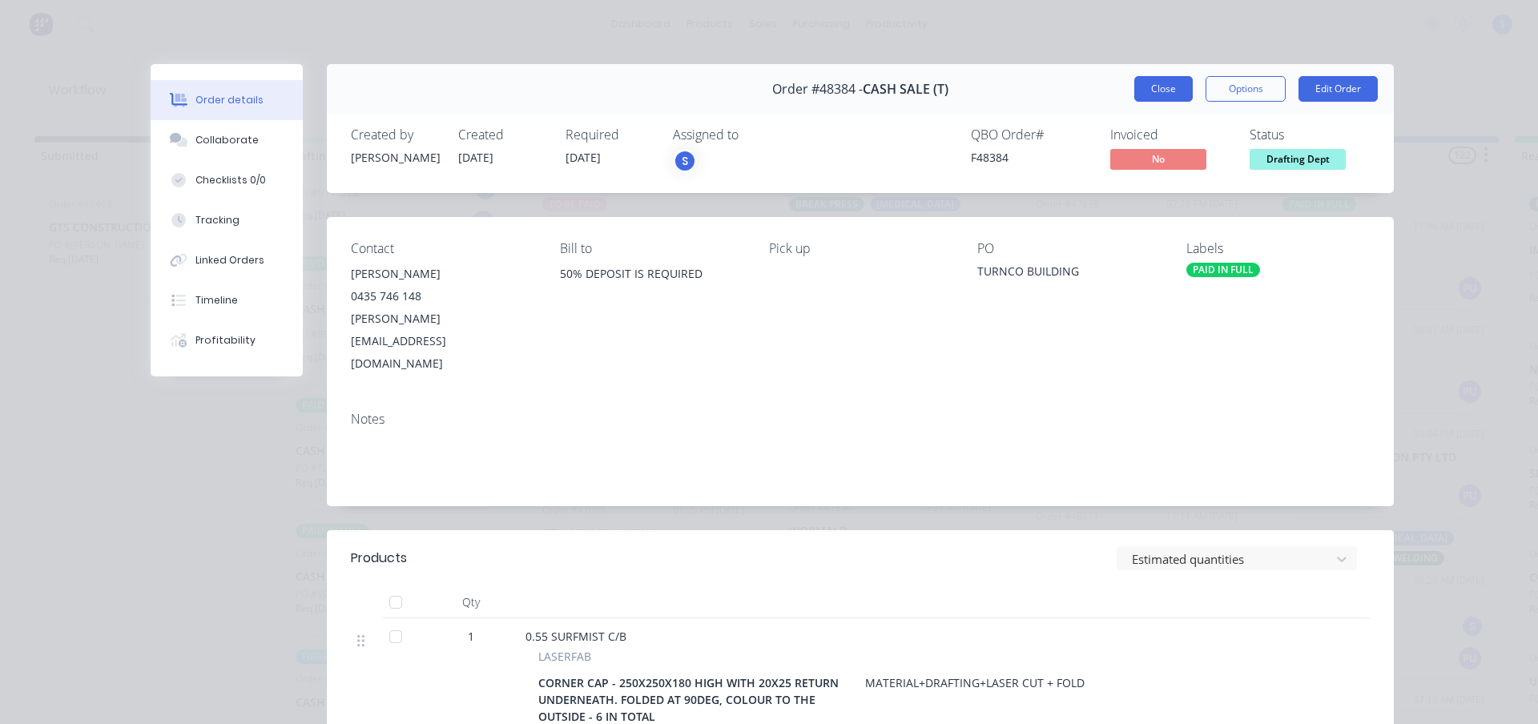
click at [1166, 87] on button "Close" at bounding box center [1163, 89] width 58 height 26
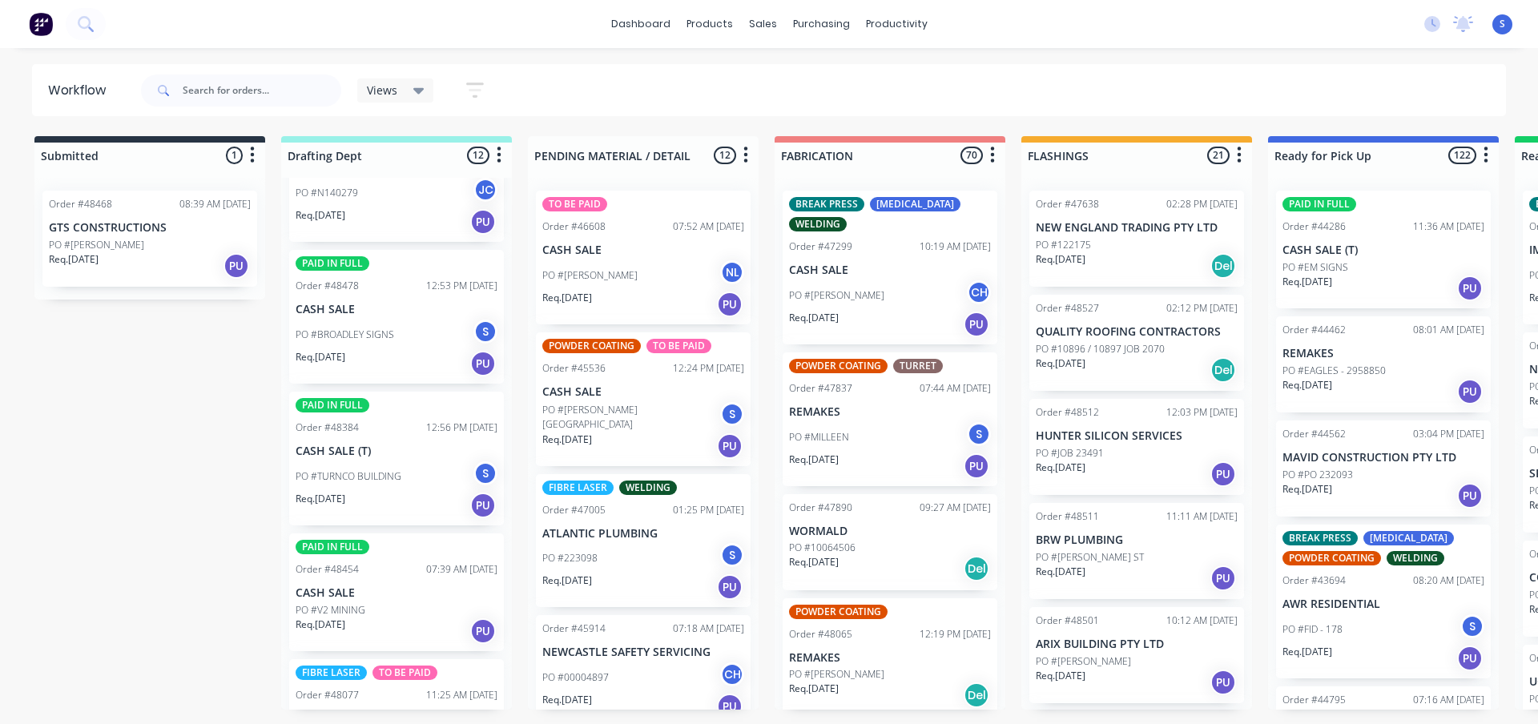
scroll to position [401, 0]
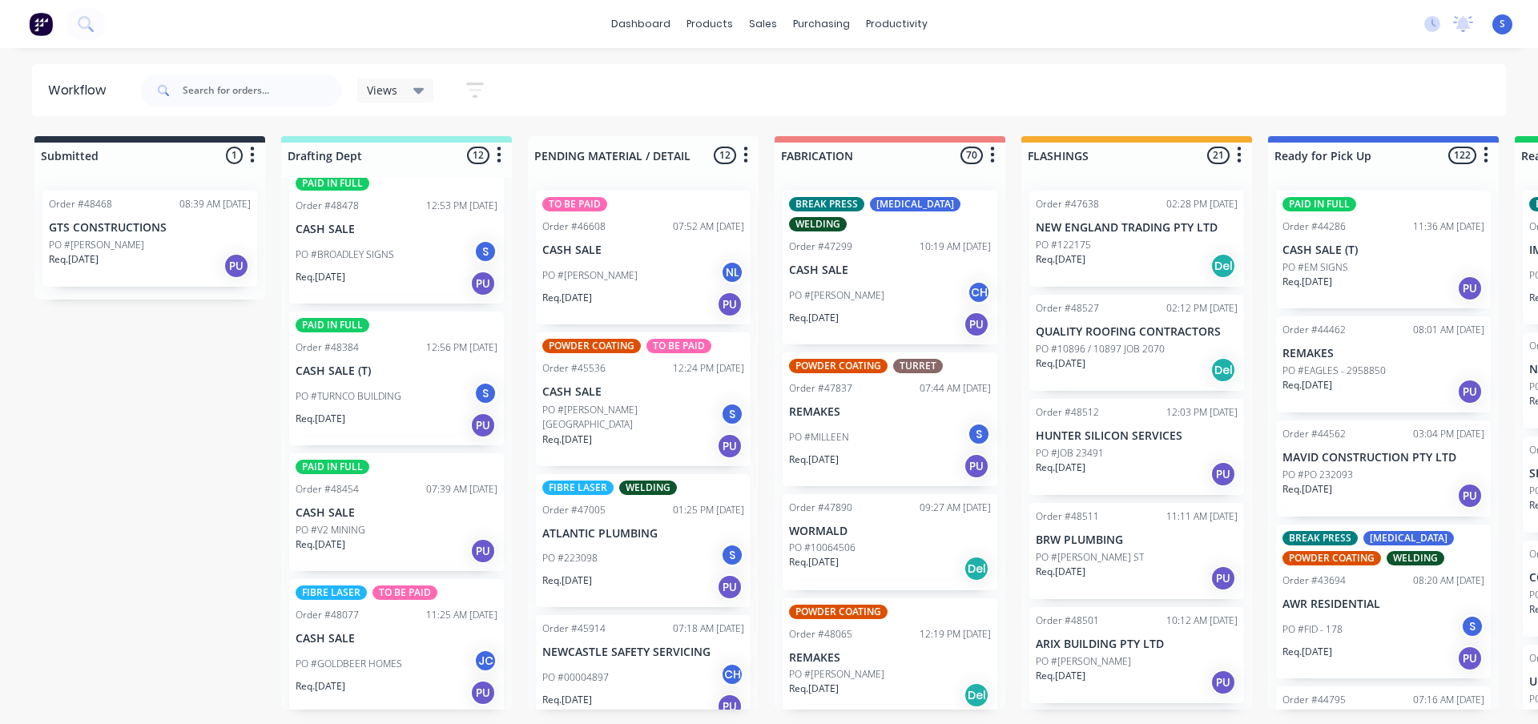
click at [361, 546] on div "Req. 17/10/25 PU" at bounding box center [397, 551] width 202 height 27
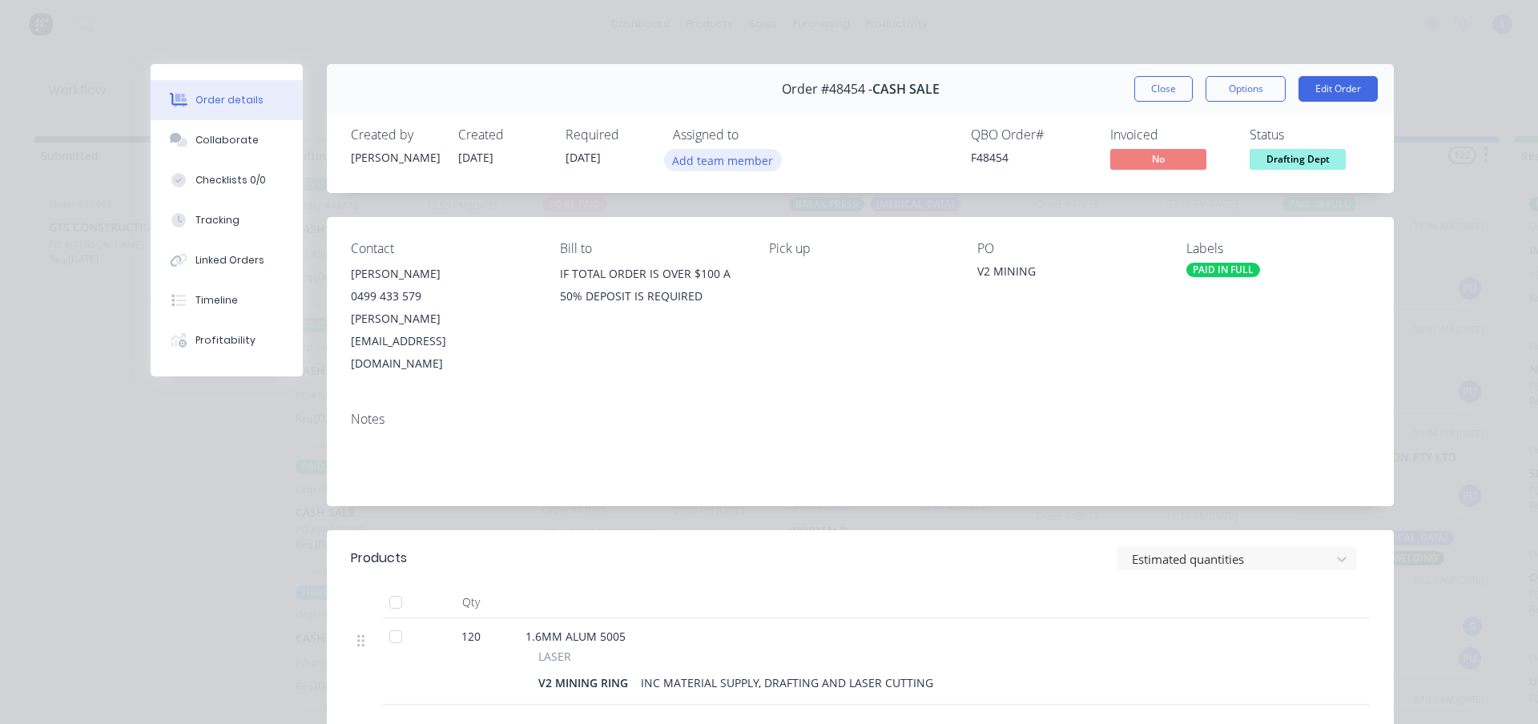
click at [689, 159] on button "Add team member" at bounding box center [723, 160] width 118 height 22
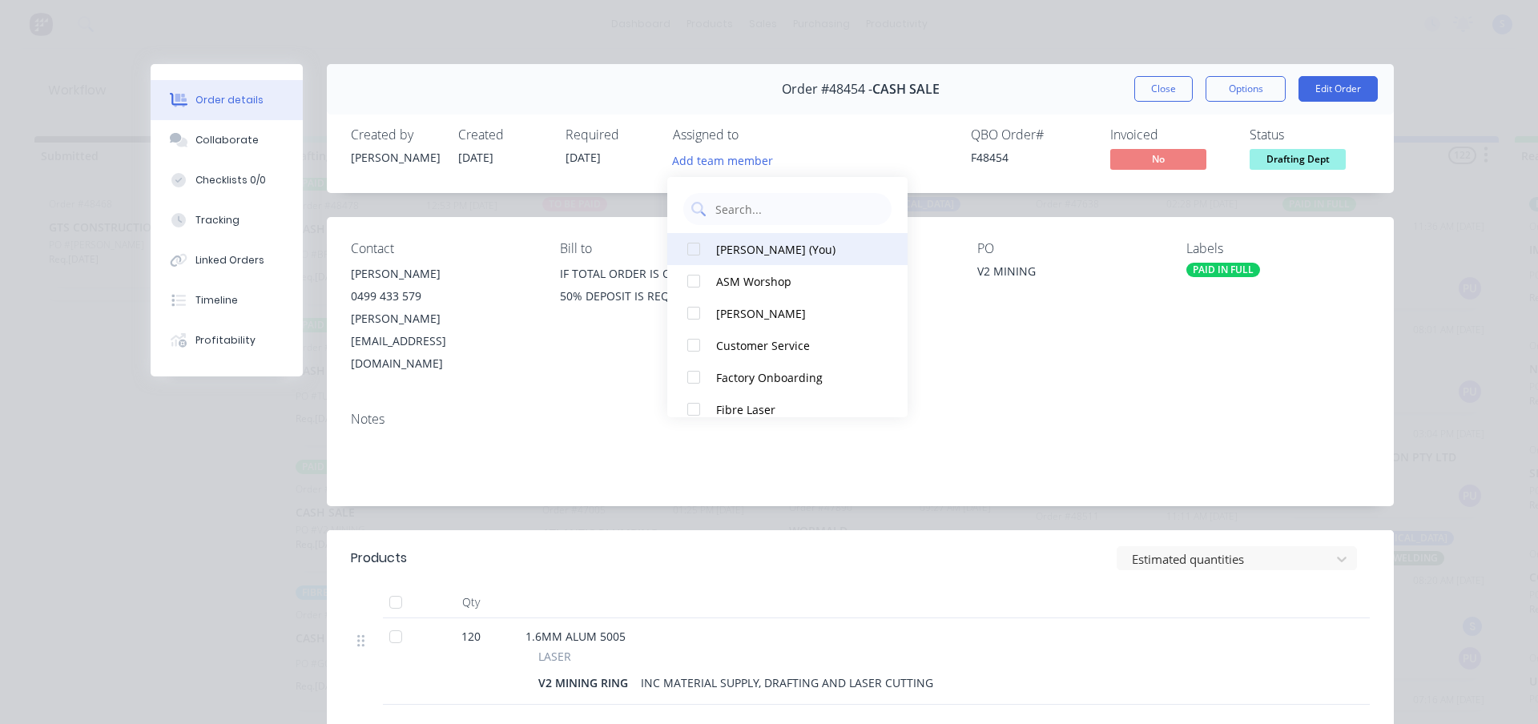
click at [716, 241] on div "Stuart (You)" at bounding box center [796, 249] width 160 height 17
click at [1165, 88] on button "Close" at bounding box center [1163, 89] width 58 height 26
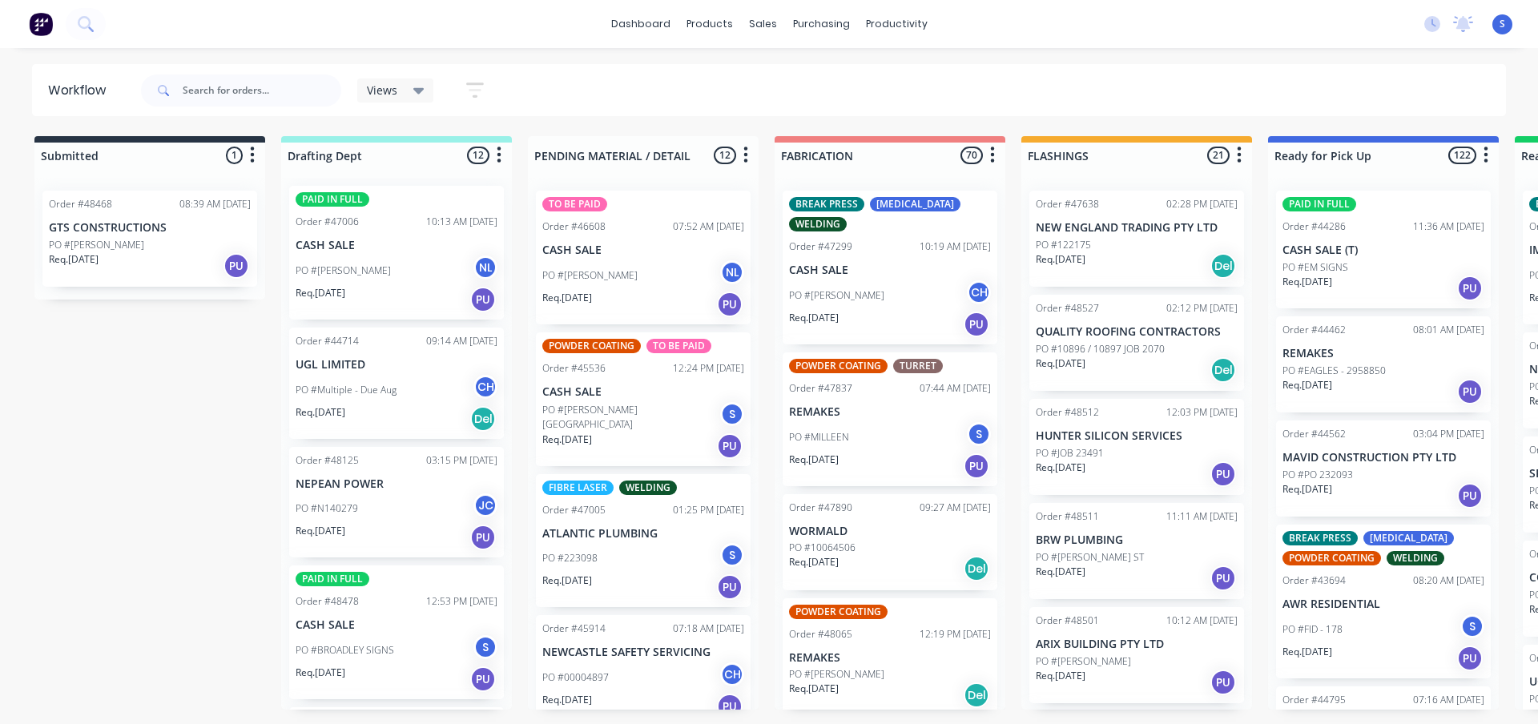
scroll to position [0, 0]
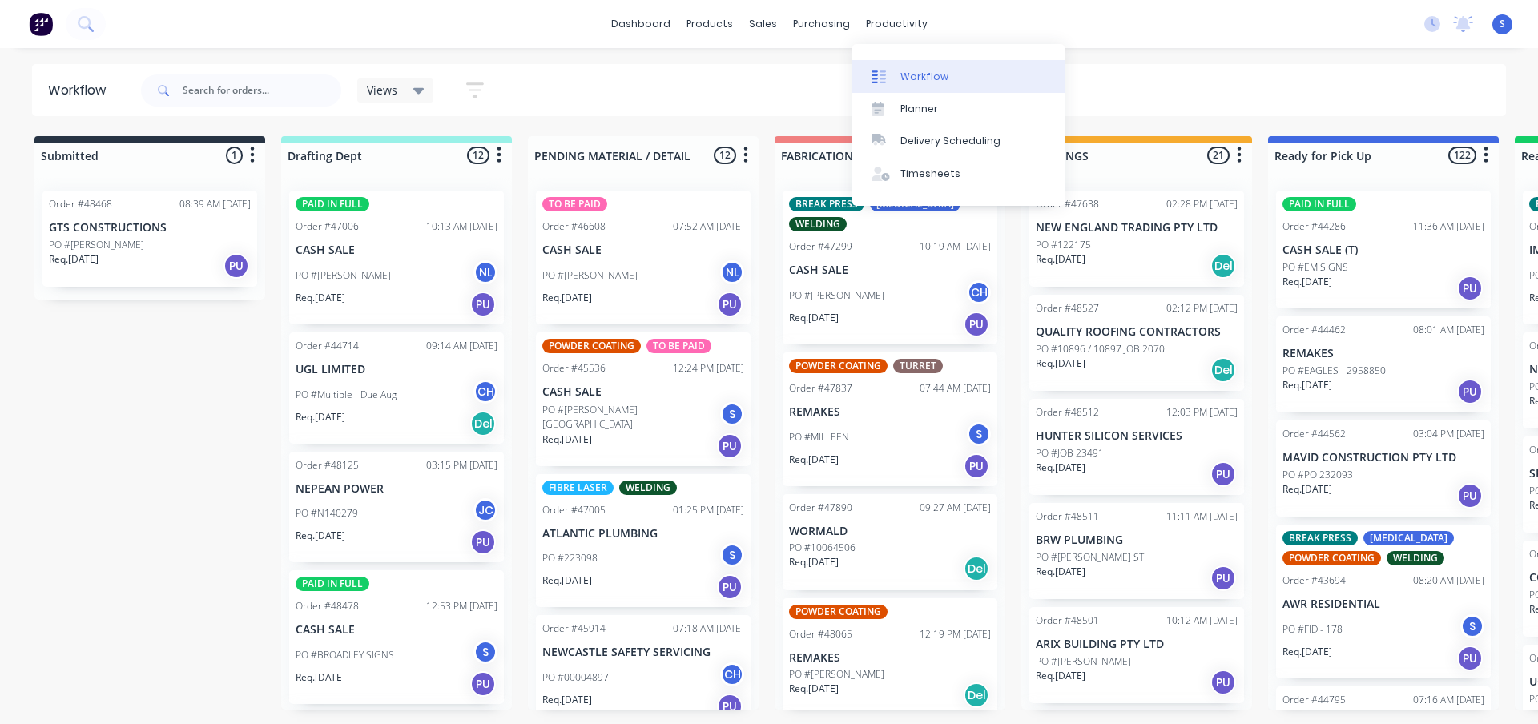
click at [920, 72] on div "Workflow" at bounding box center [924, 77] width 48 height 14
